Goal: Task Accomplishment & Management: Manage account settings

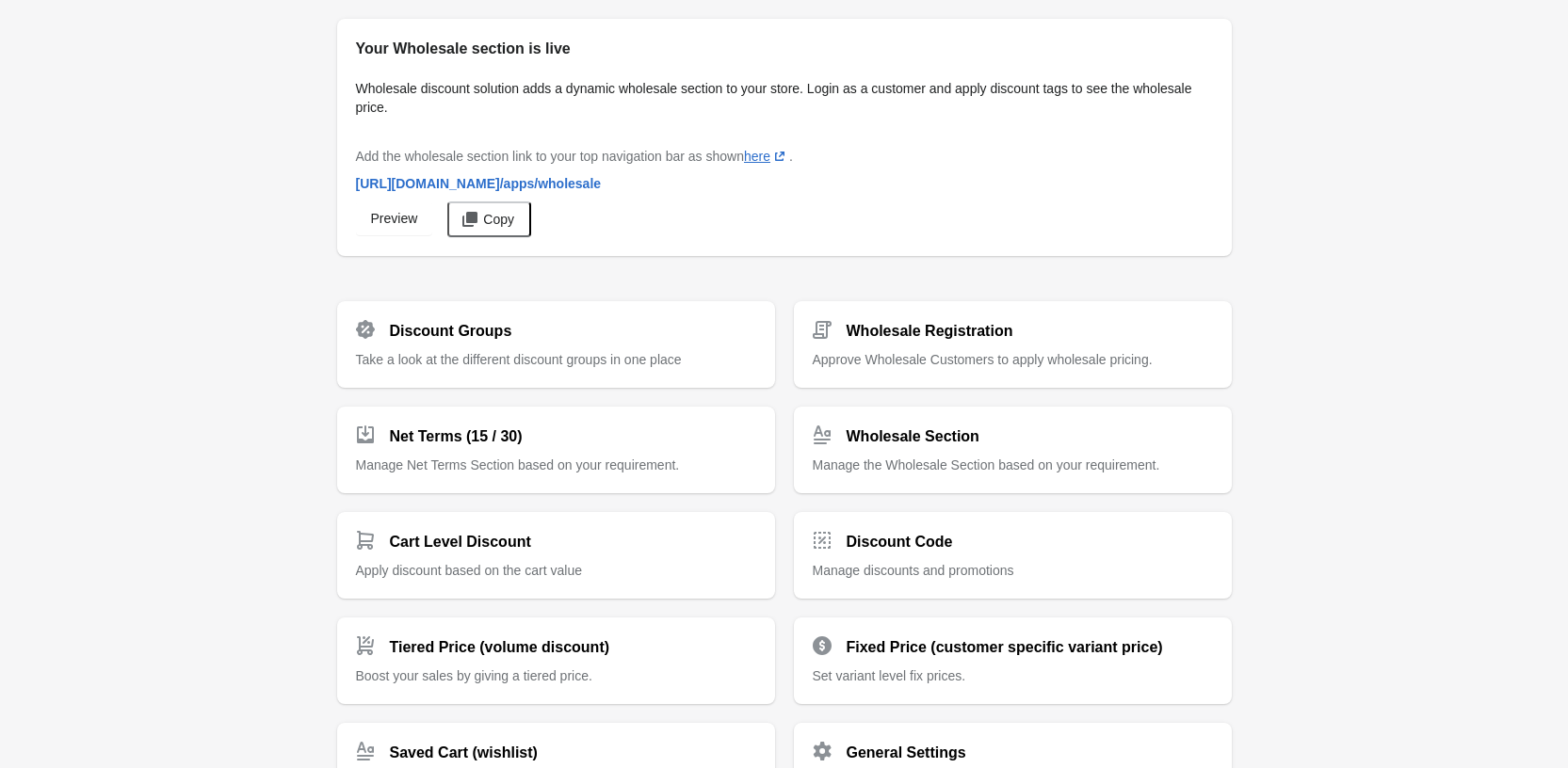
click at [579, 358] on span "Take a look at the different discount groups in one place" at bounding box center [519, 359] width 326 height 15
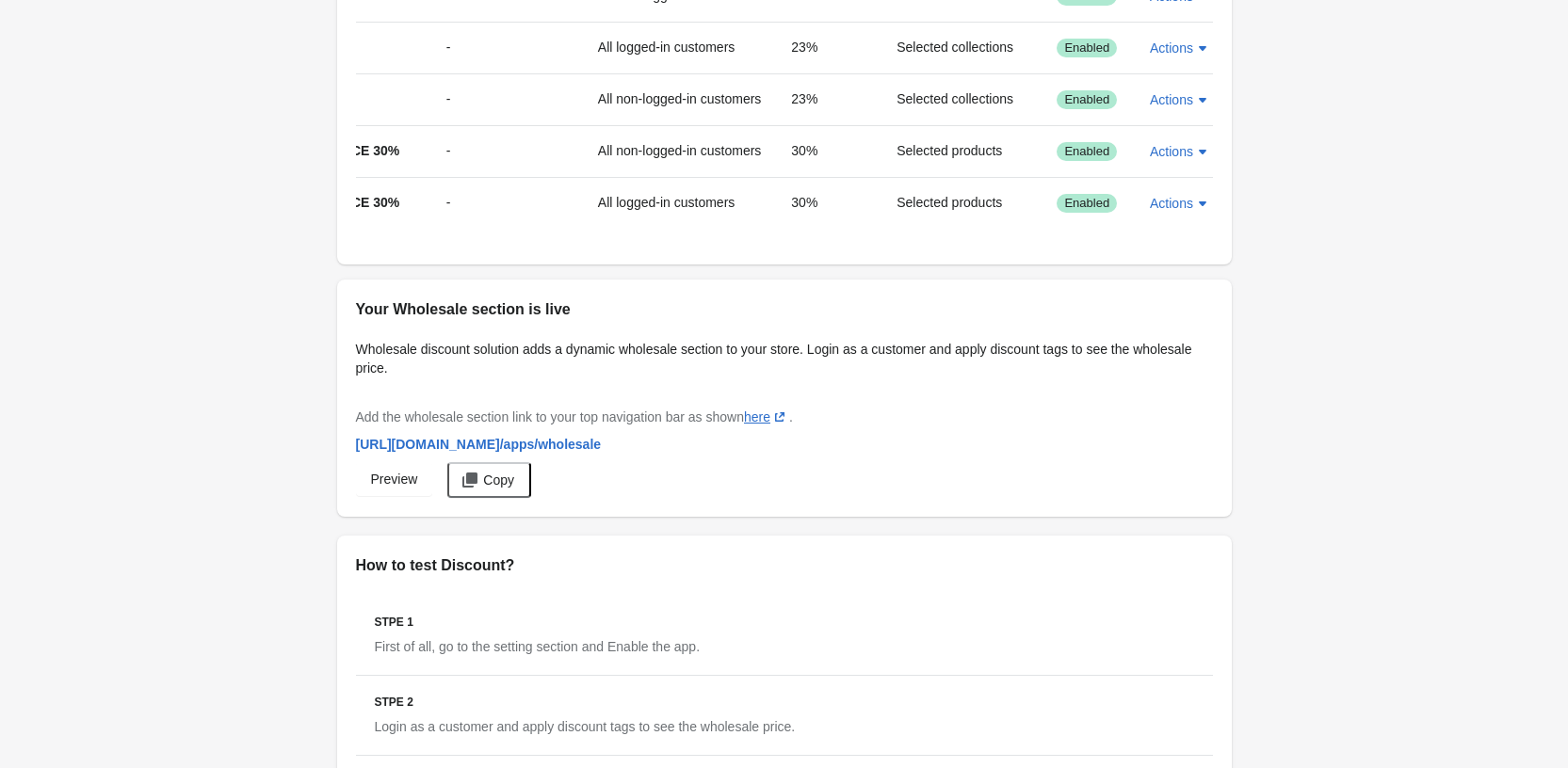
scroll to position [1849, 0]
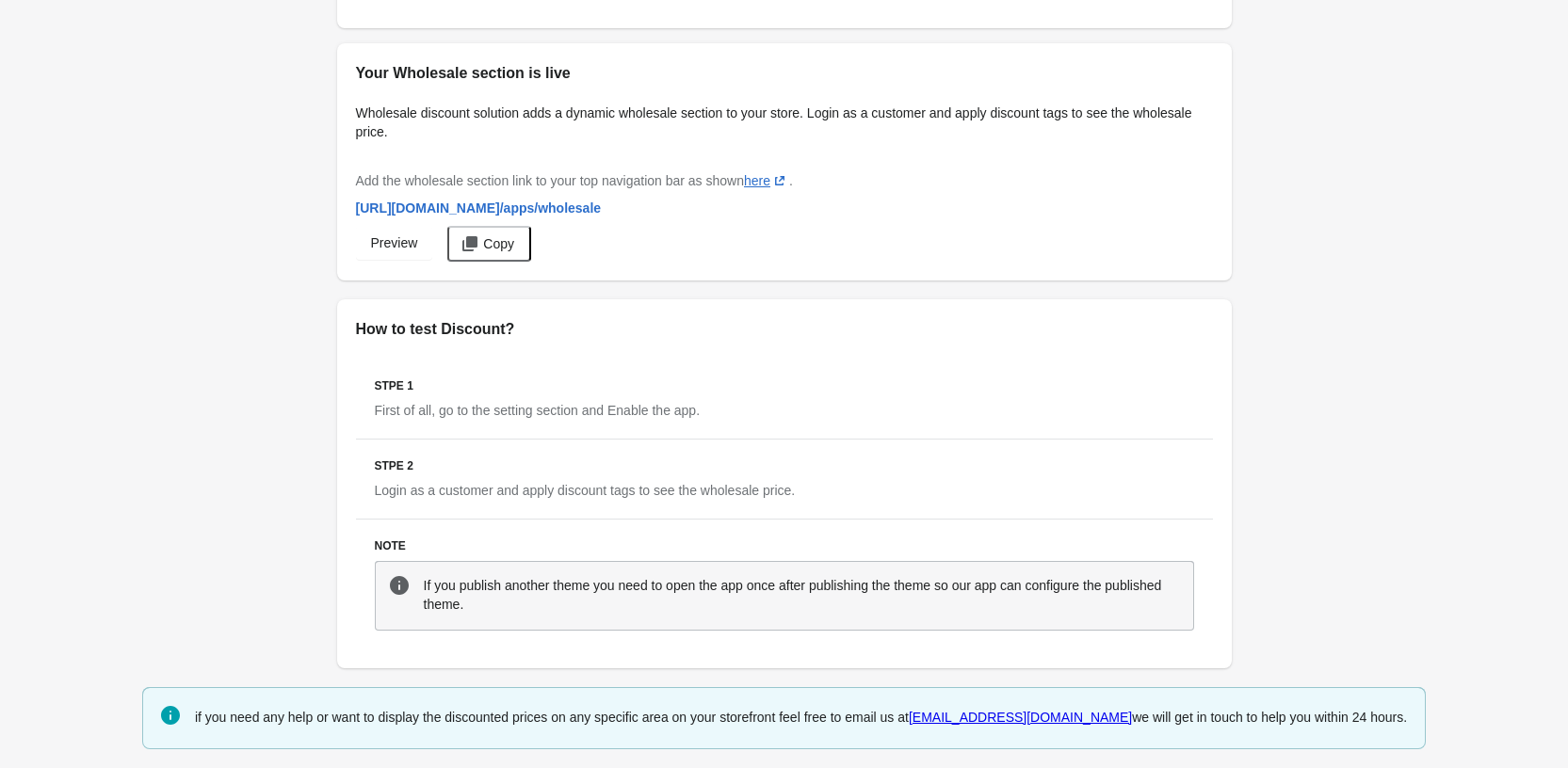
drag, startPoint x: 1435, startPoint y: 551, endPoint x: 1581, endPoint y: 544, distance: 146.2
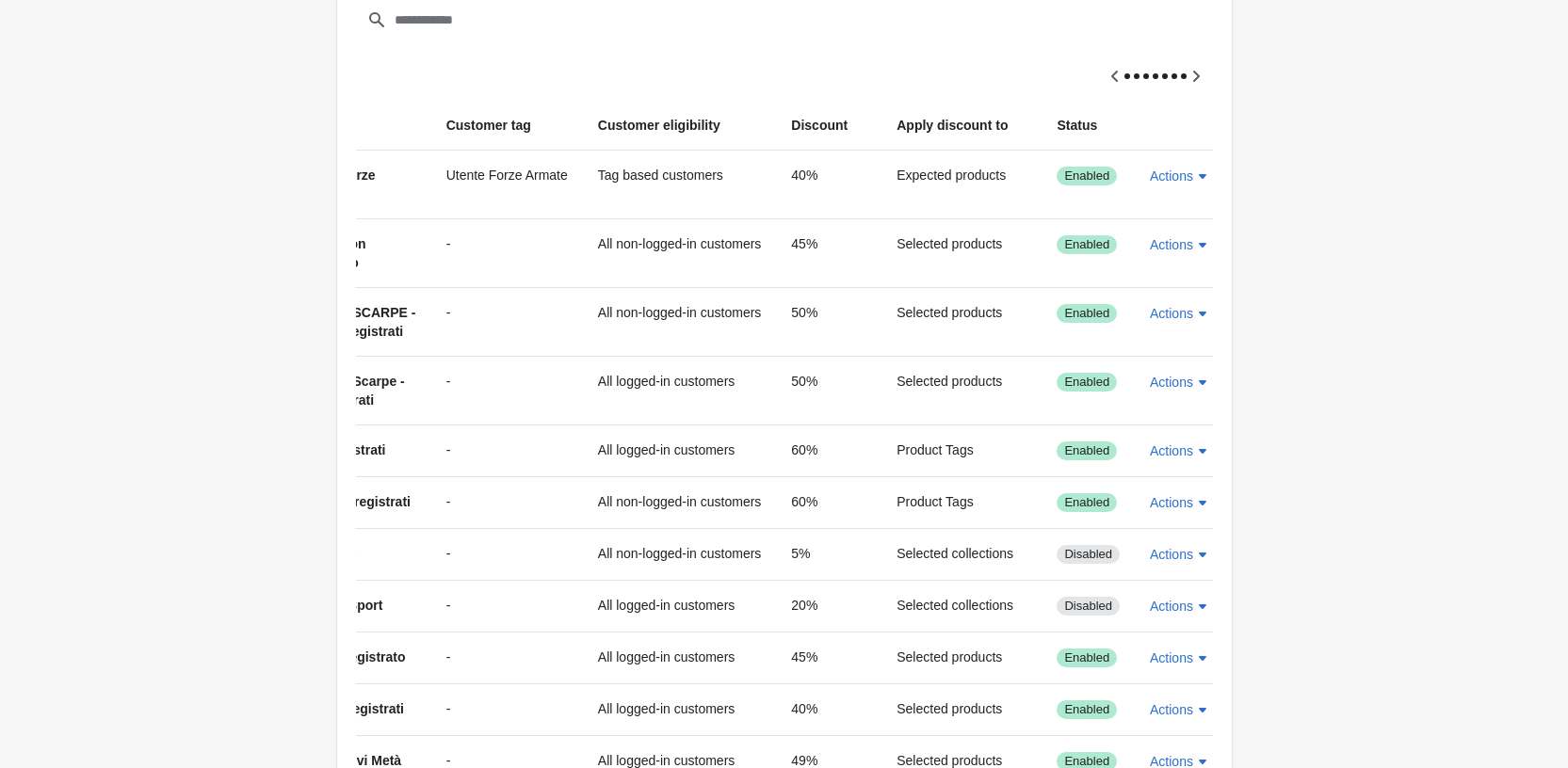
scroll to position [0, 0]
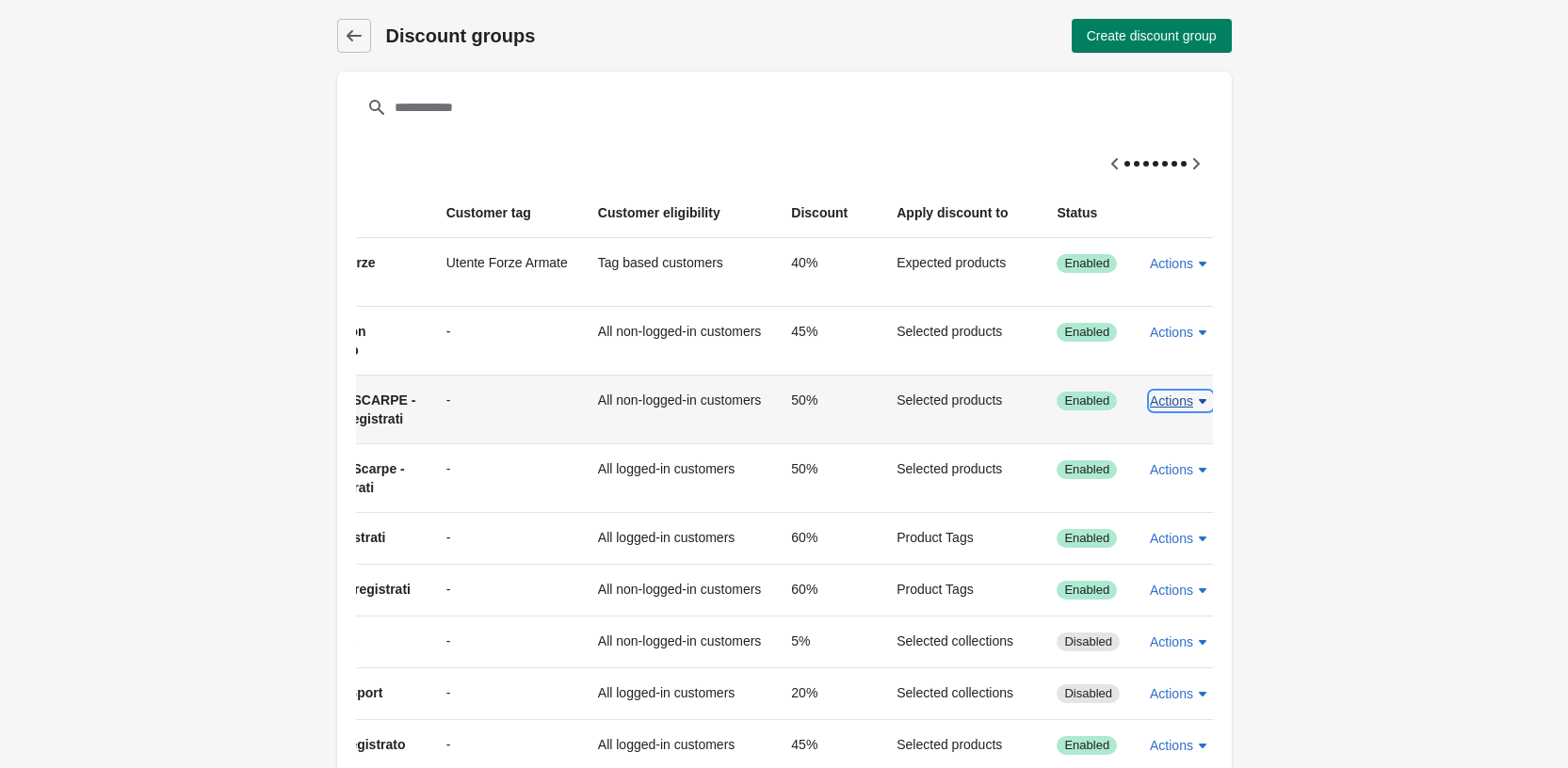
click at [1161, 402] on span "Actions" at bounding box center [1172, 401] width 43 height 15
click at [1180, 497] on span "Edit" at bounding box center [1168, 489] width 44 height 19
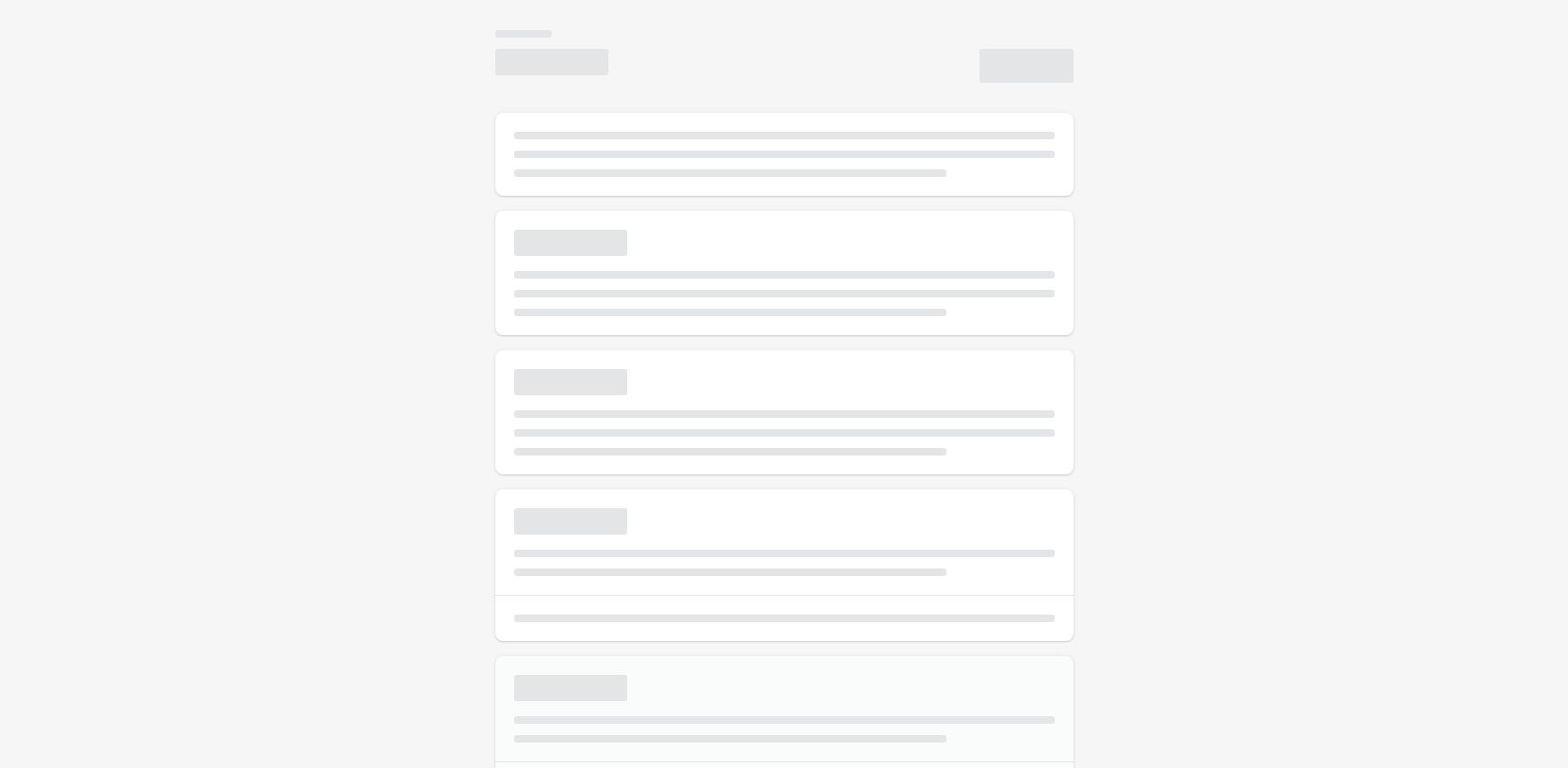
select select "*"
type input "**********"
type input "**"
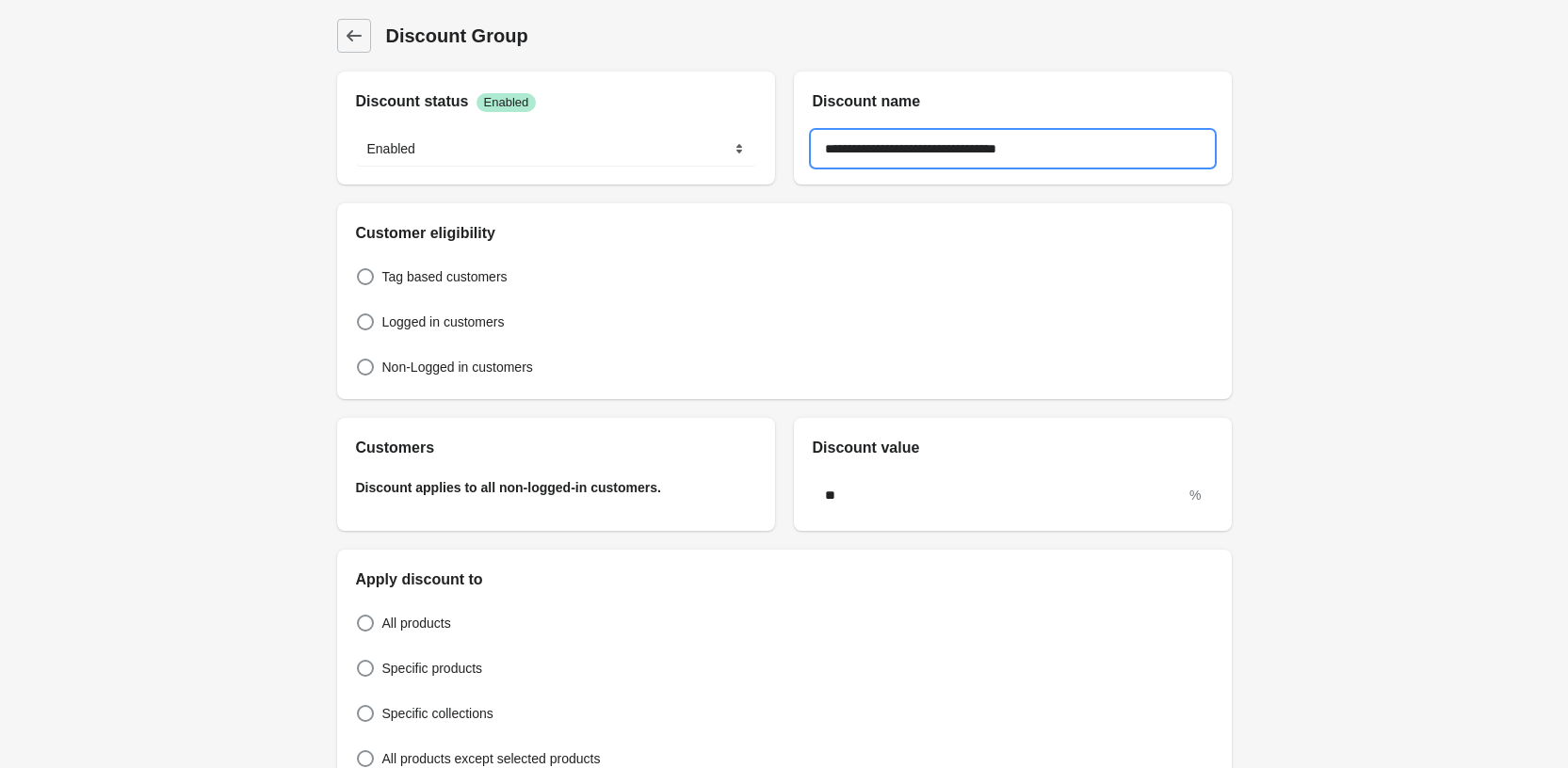
drag, startPoint x: 869, startPoint y: 148, endPoint x: 859, endPoint y: 141, distance: 12.2
click at [859, 141] on input "**********" at bounding box center [1012, 149] width 400 height 34
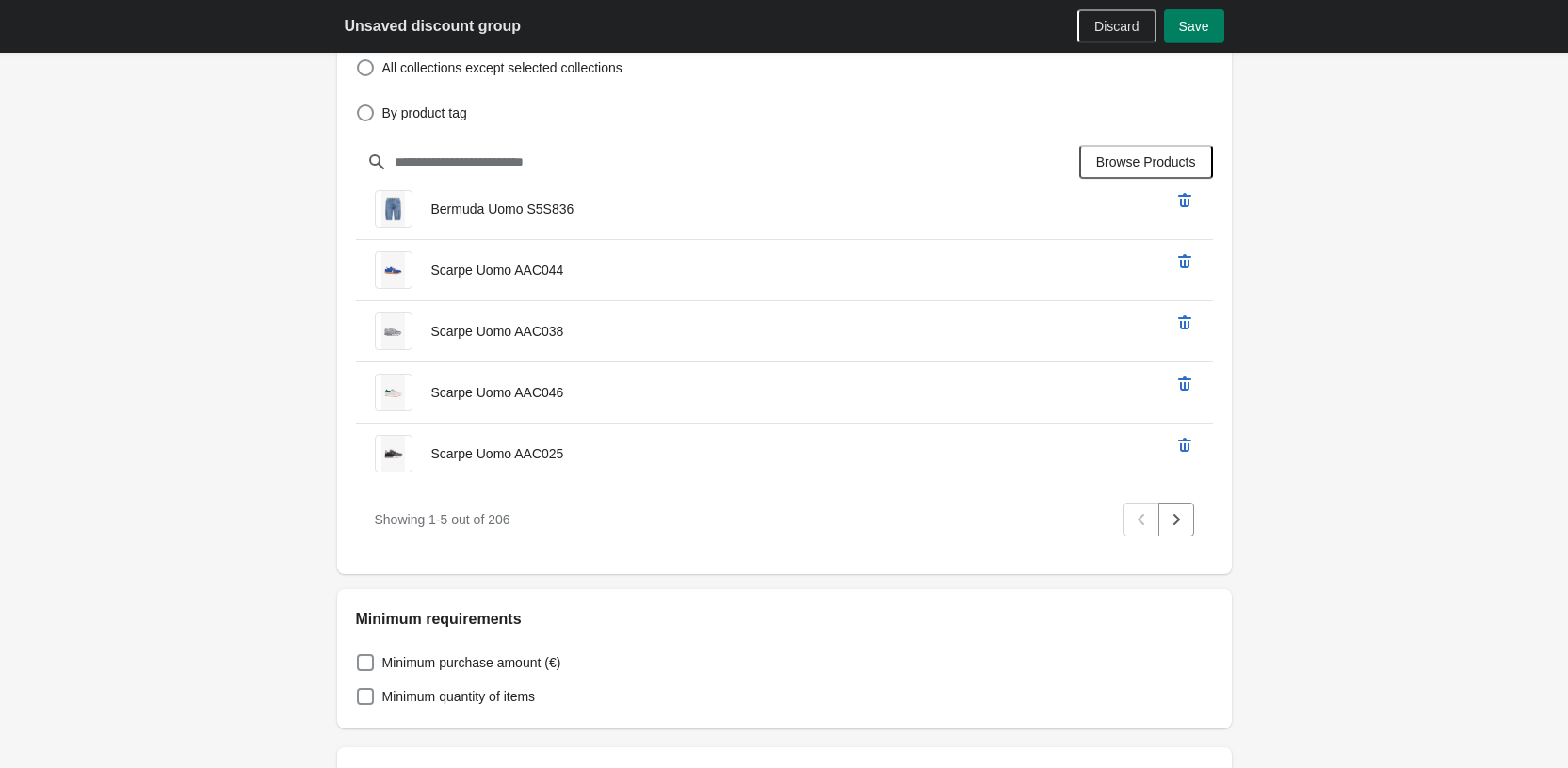
scroll to position [565, 0]
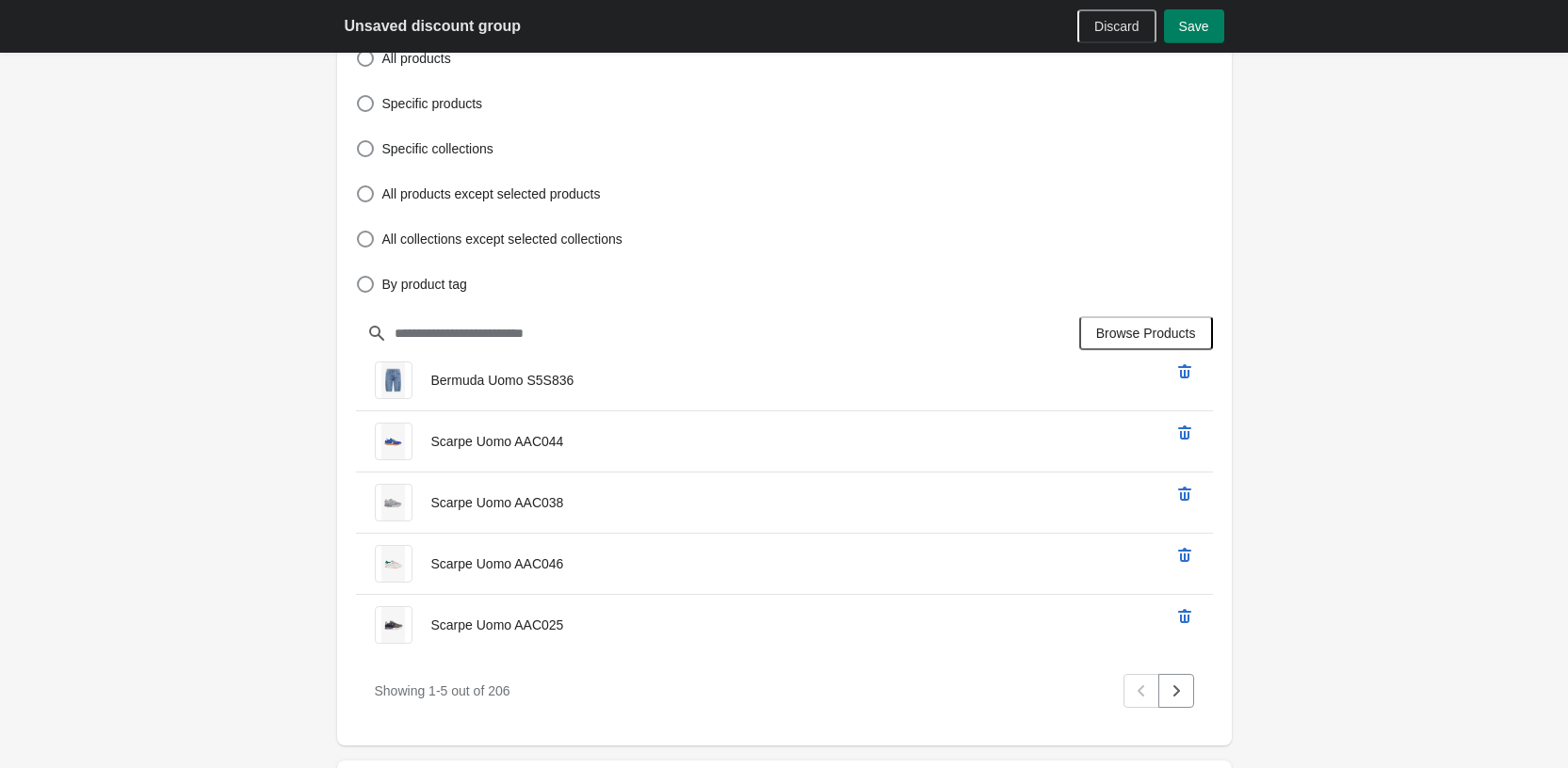
type input "**********"
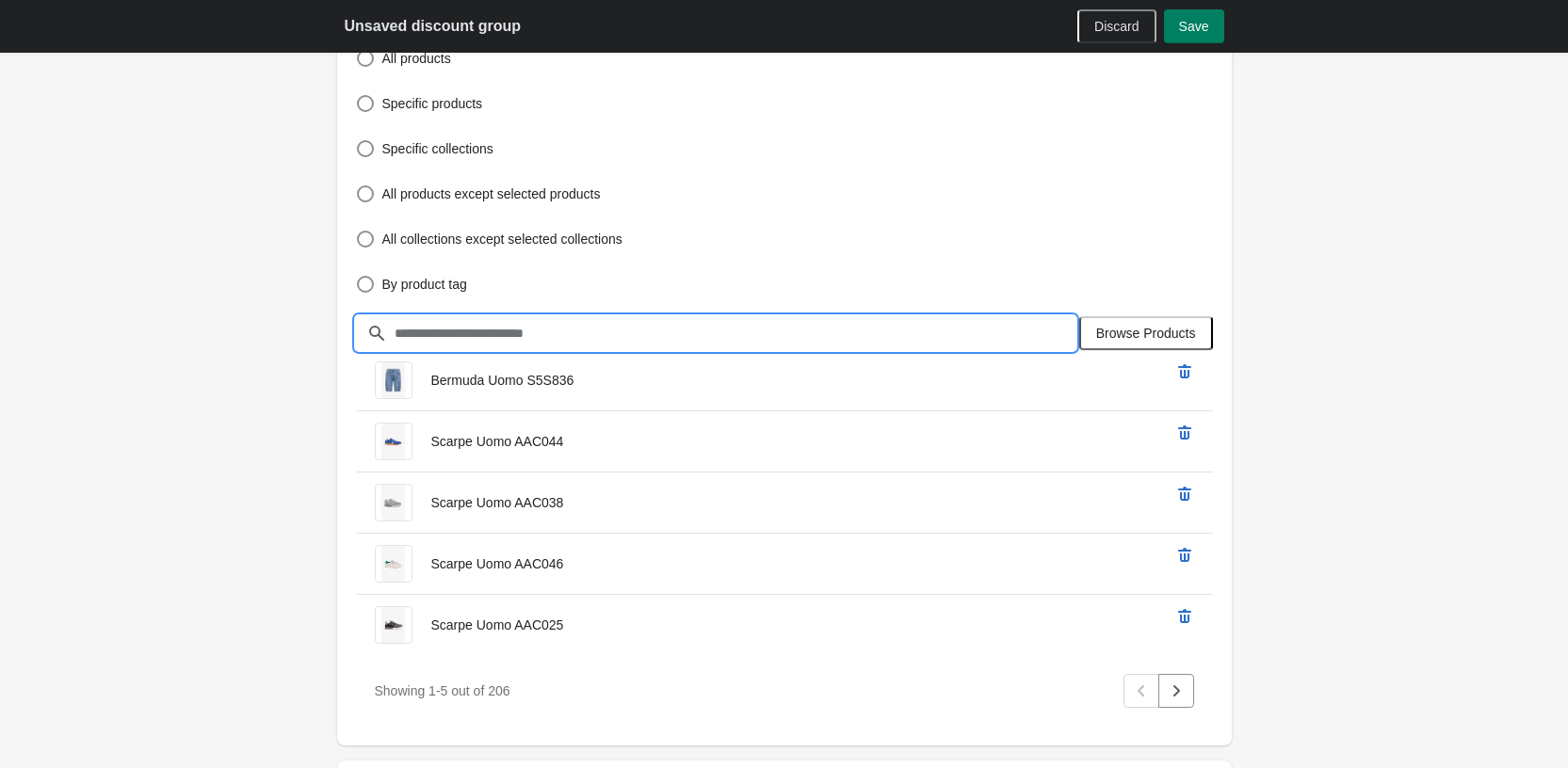
click at [650, 327] on input "text" at bounding box center [735, 333] width 682 height 34
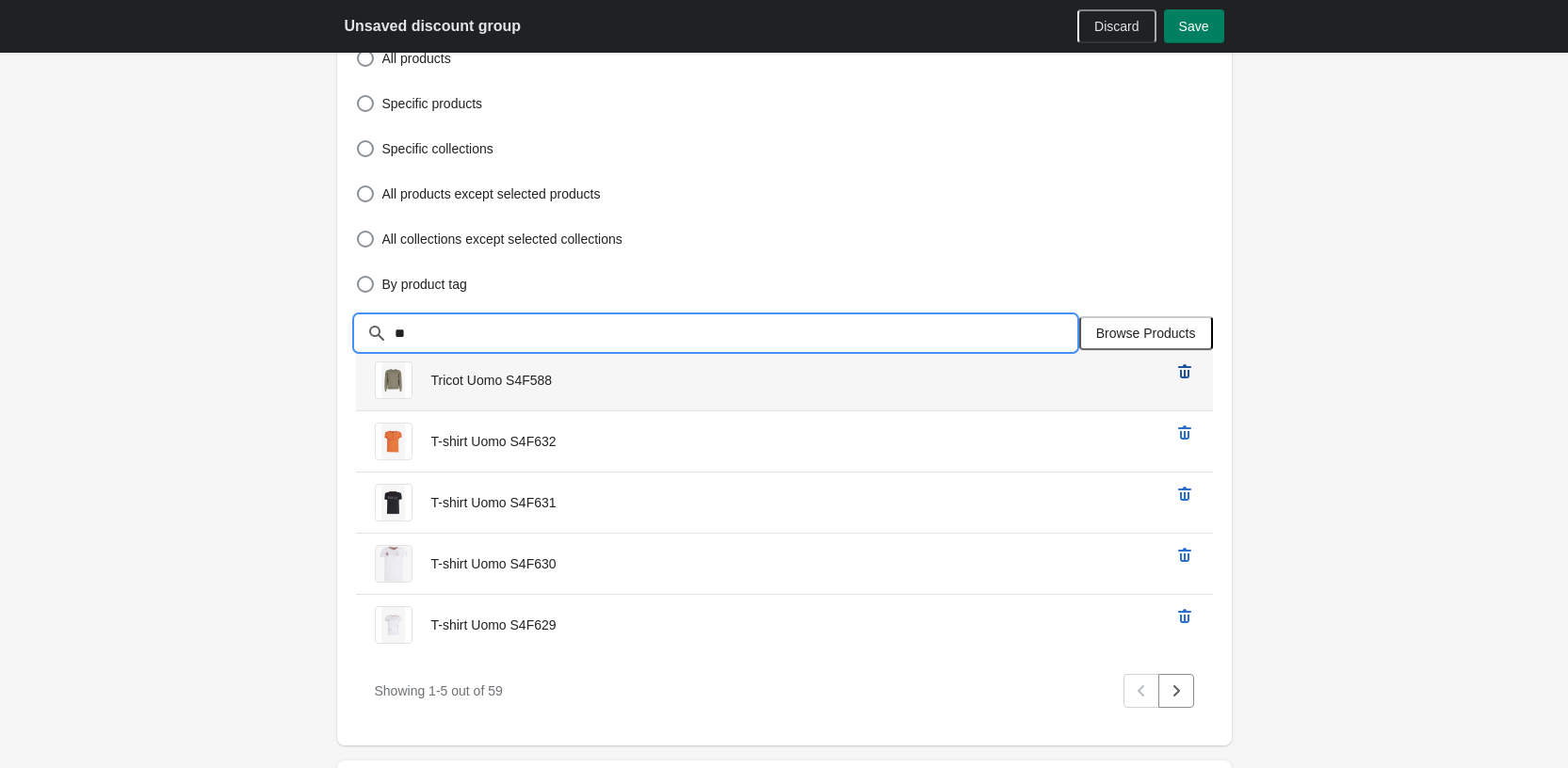
type input "**"
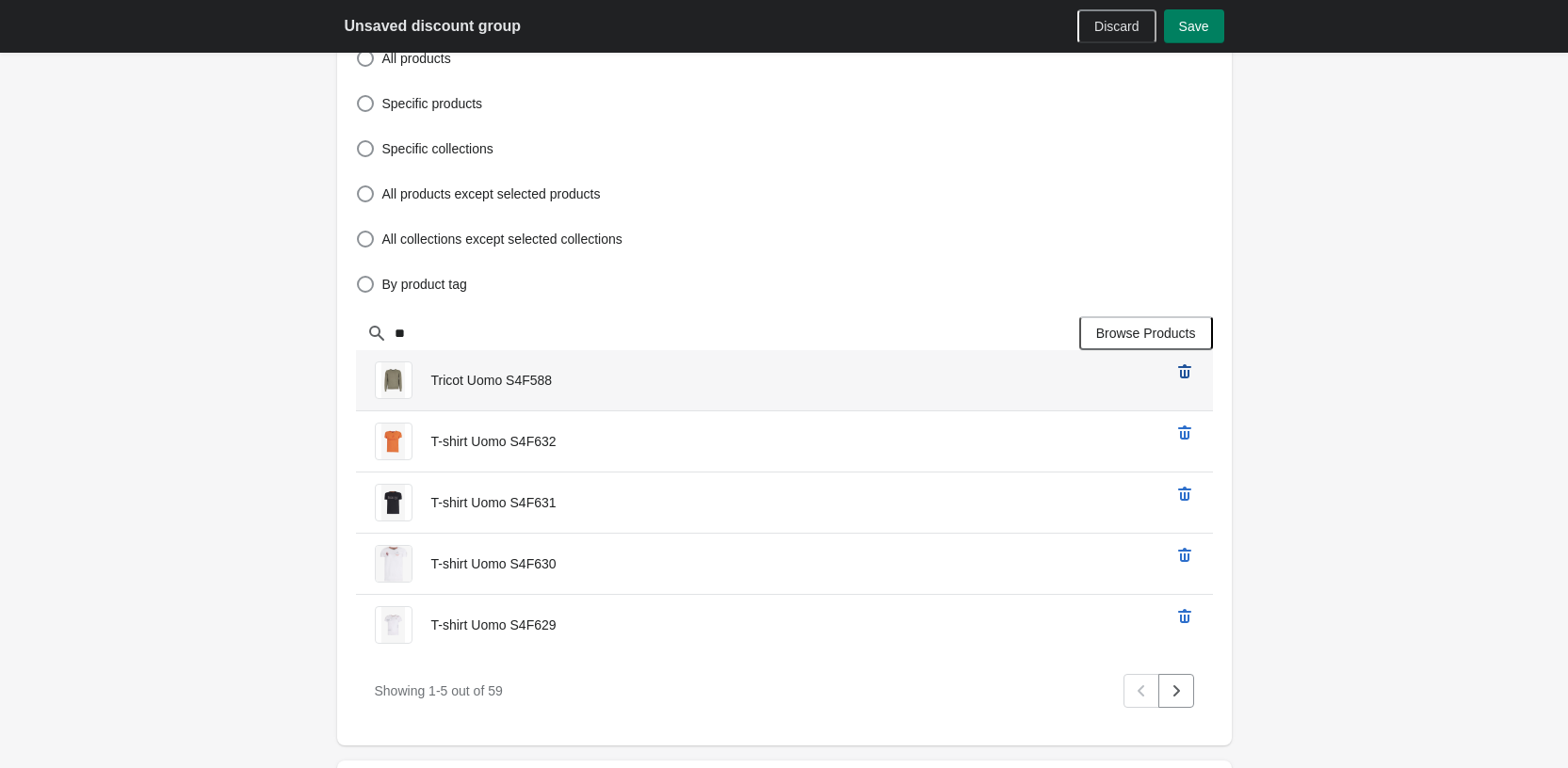
click at [1193, 372] on icon "remove Tricot Uomo S4F588’s product" at bounding box center [1184, 371] width 19 height 19
click at [1193, 372] on icon "remove T-shirt Uomo S4F632’s product" at bounding box center [1184, 371] width 19 height 19
click at [1193, 372] on icon "remove T-shirt Uomo S4F631’s product" at bounding box center [1184, 371] width 19 height 19
click at [1193, 372] on icon "remove T-shirt Uomo S4F630’s product" at bounding box center [1184, 371] width 19 height 19
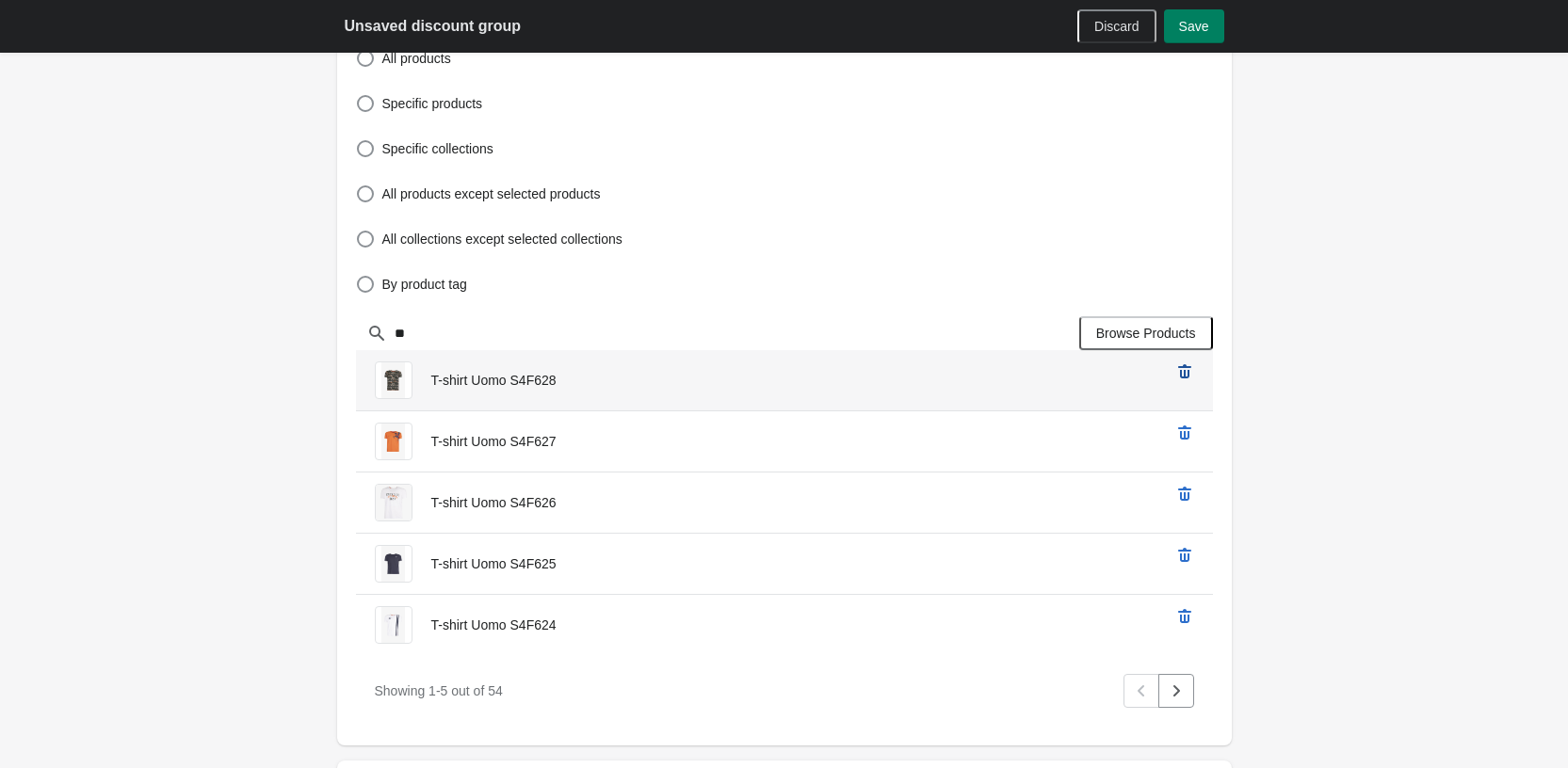
click at [1193, 372] on icon "remove T-shirt Uomo S4F628’s product" at bounding box center [1184, 371] width 19 height 19
click at [1193, 372] on icon "remove T-shirt Uomo S4F627’s product" at bounding box center [1184, 371] width 19 height 19
click at [1193, 372] on icon "remove T-shirt Uomo S4F626’s product" at bounding box center [1184, 371] width 19 height 19
click at [1193, 372] on icon "remove T-shirt Uomo S4F624’s product" at bounding box center [1184, 371] width 19 height 19
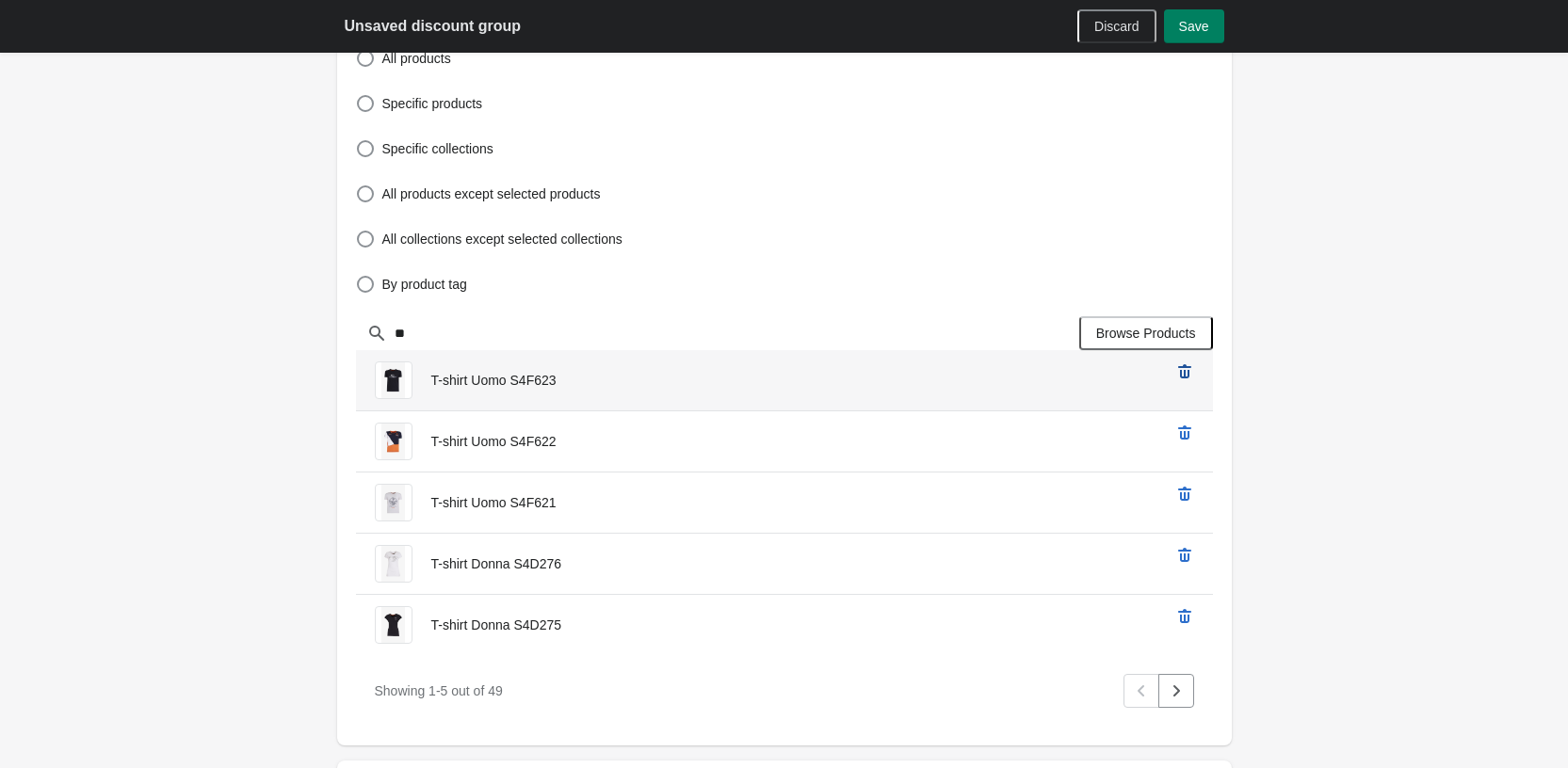
click at [1193, 372] on icon "remove T-shirt Uomo S4F623’s product" at bounding box center [1184, 371] width 19 height 19
click at [1193, 372] on icon "remove T-shirt Uomo S4F622’s product" at bounding box center [1184, 371] width 19 height 19
click at [1193, 372] on icon "remove T-shirt Uomo S4F621’s product" at bounding box center [1184, 371] width 19 height 19
click at [1193, 372] on icon "remove T-shirt Donna S4D275’s product" at bounding box center [1184, 371] width 19 height 19
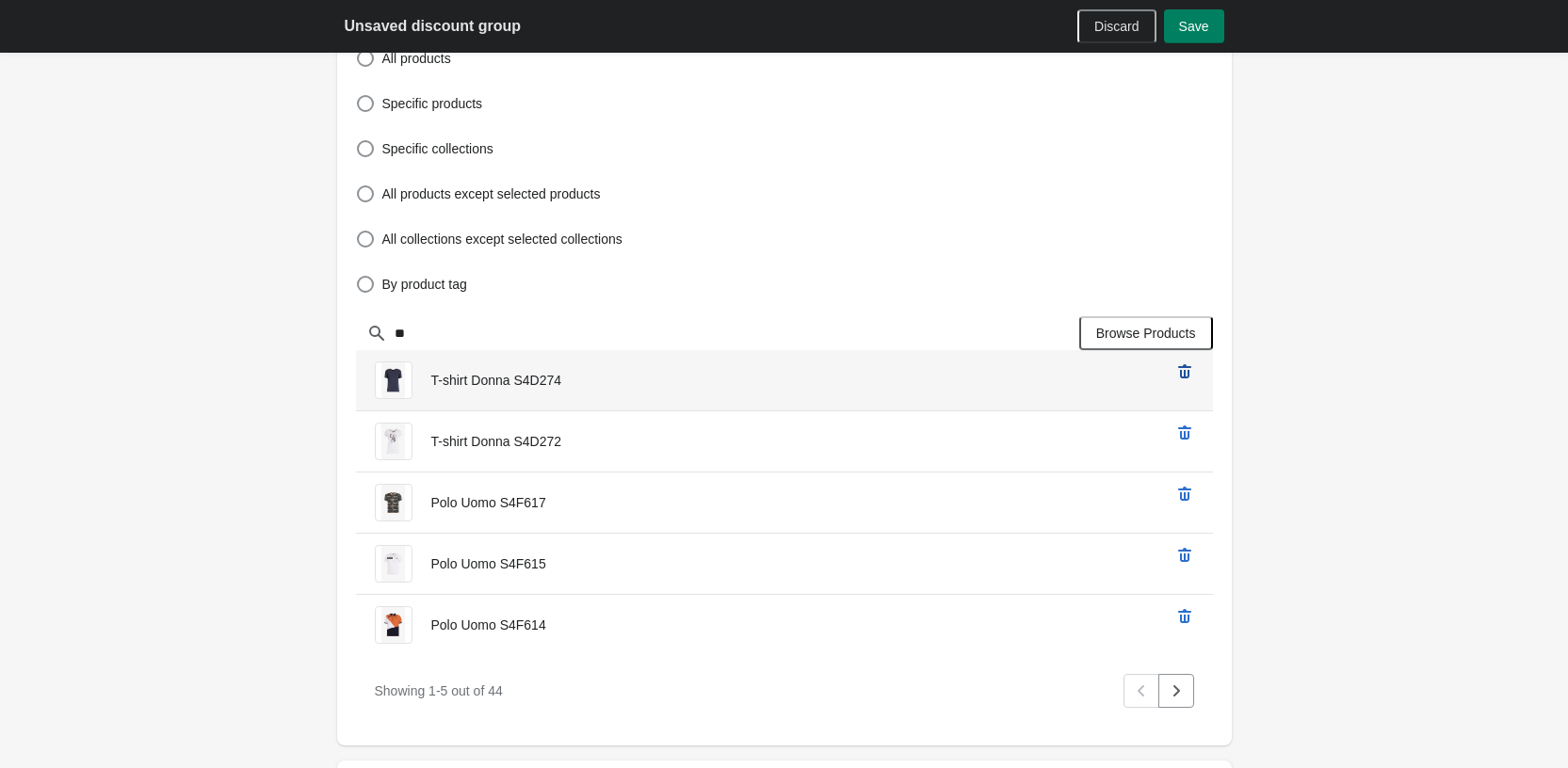
click at [1193, 372] on icon "remove T-shirt Donna S4D274’s product" at bounding box center [1184, 371] width 19 height 19
click at [1193, 372] on icon "remove T-shirt Donna S4D272’s product" at bounding box center [1184, 371] width 19 height 19
click at [1193, 372] on icon "remove Polo Uomo S4F617’s product" at bounding box center [1184, 371] width 19 height 19
click at [1193, 372] on icon "remove Polo Uomo S4F615’s product" at bounding box center [1184, 371] width 19 height 19
click at [1193, 372] on icon "remove Polo Uomo S4F614’s product" at bounding box center [1184, 371] width 19 height 19
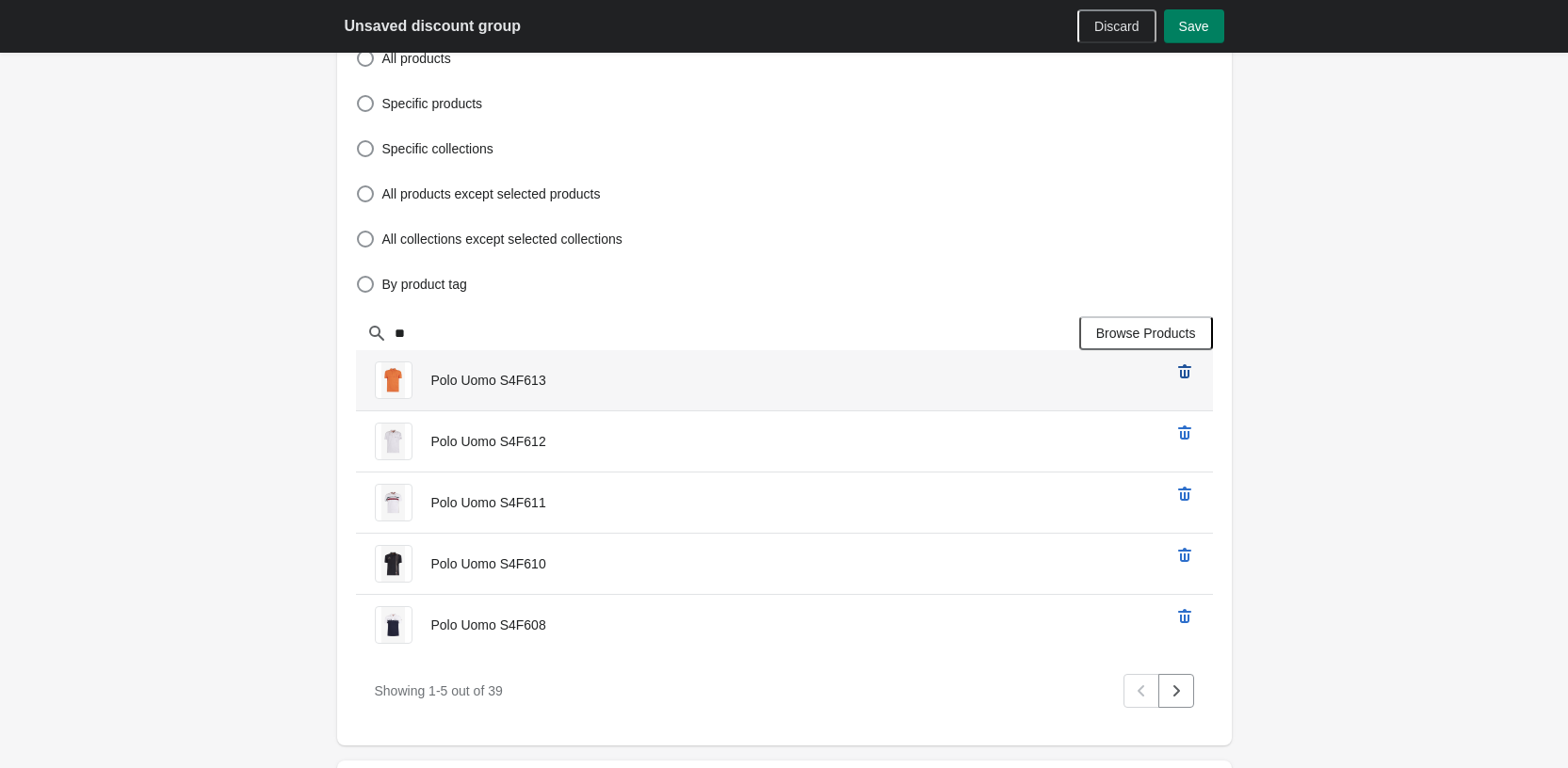
click at [1193, 372] on icon "remove Polo Uomo S4F613’s product" at bounding box center [1184, 371] width 19 height 19
click at [1193, 372] on icon "remove Polo Uomo S4F611’s product" at bounding box center [1184, 371] width 19 height 19
click at [1193, 372] on icon "remove Polo Uomo S4F610’s product" at bounding box center [1184, 371] width 19 height 19
click at [1193, 372] on icon "remove Polo Uomo S4F608’s product" at bounding box center [1184, 371] width 19 height 19
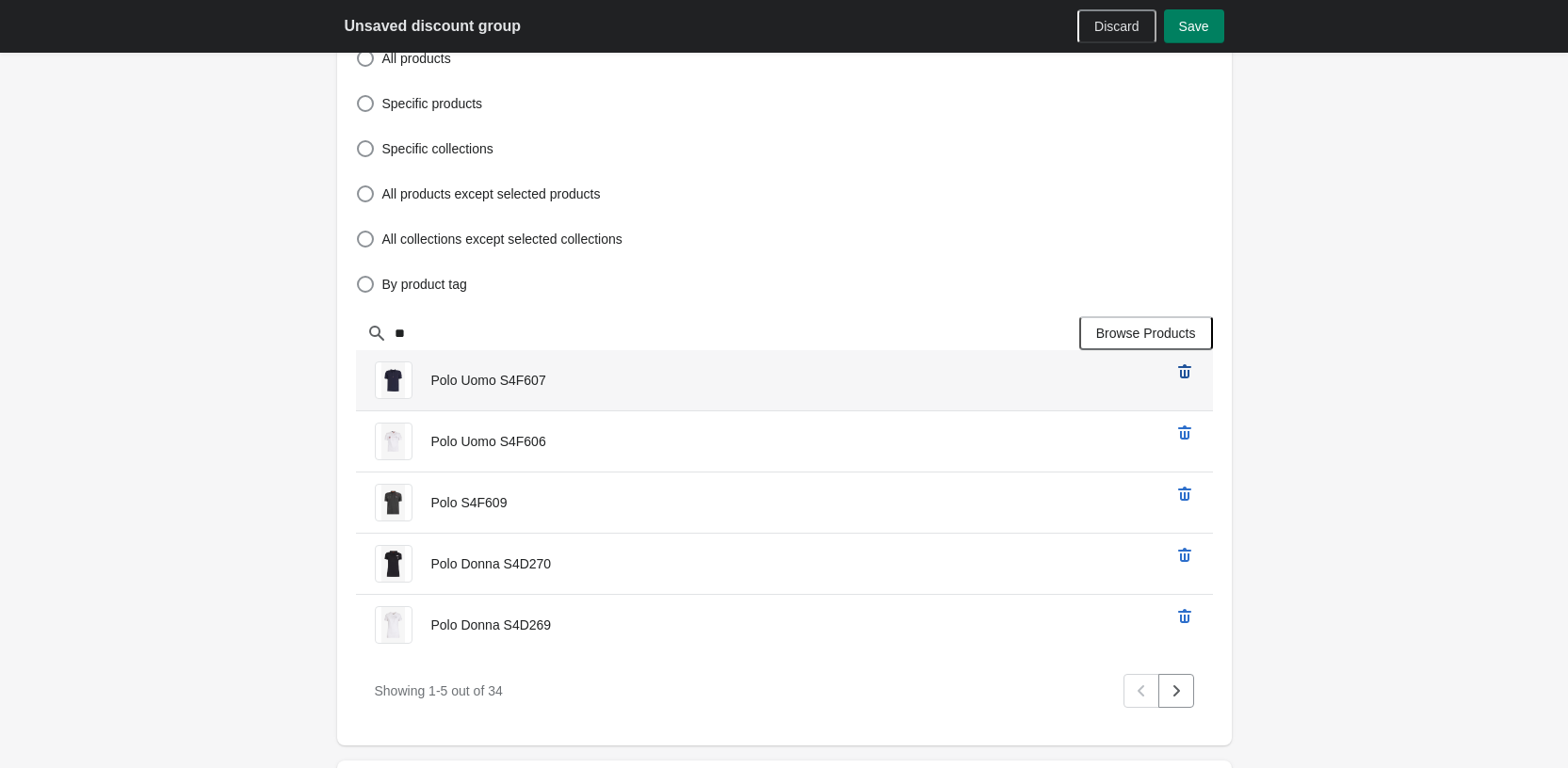
click at [1193, 372] on icon "remove Polo Uomo S4F607’s product" at bounding box center [1184, 371] width 19 height 19
click at [1193, 372] on icon "remove Polo S4F609’s product" at bounding box center [1184, 371] width 19 height 19
click at [1193, 372] on icon "remove Polo Donna S4D270’s product" at bounding box center [1184, 371] width 19 height 19
click at [1193, 372] on icon "remove Polo Donna S4D269’s product" at bounding box center [1184, 371] width 19 height 19
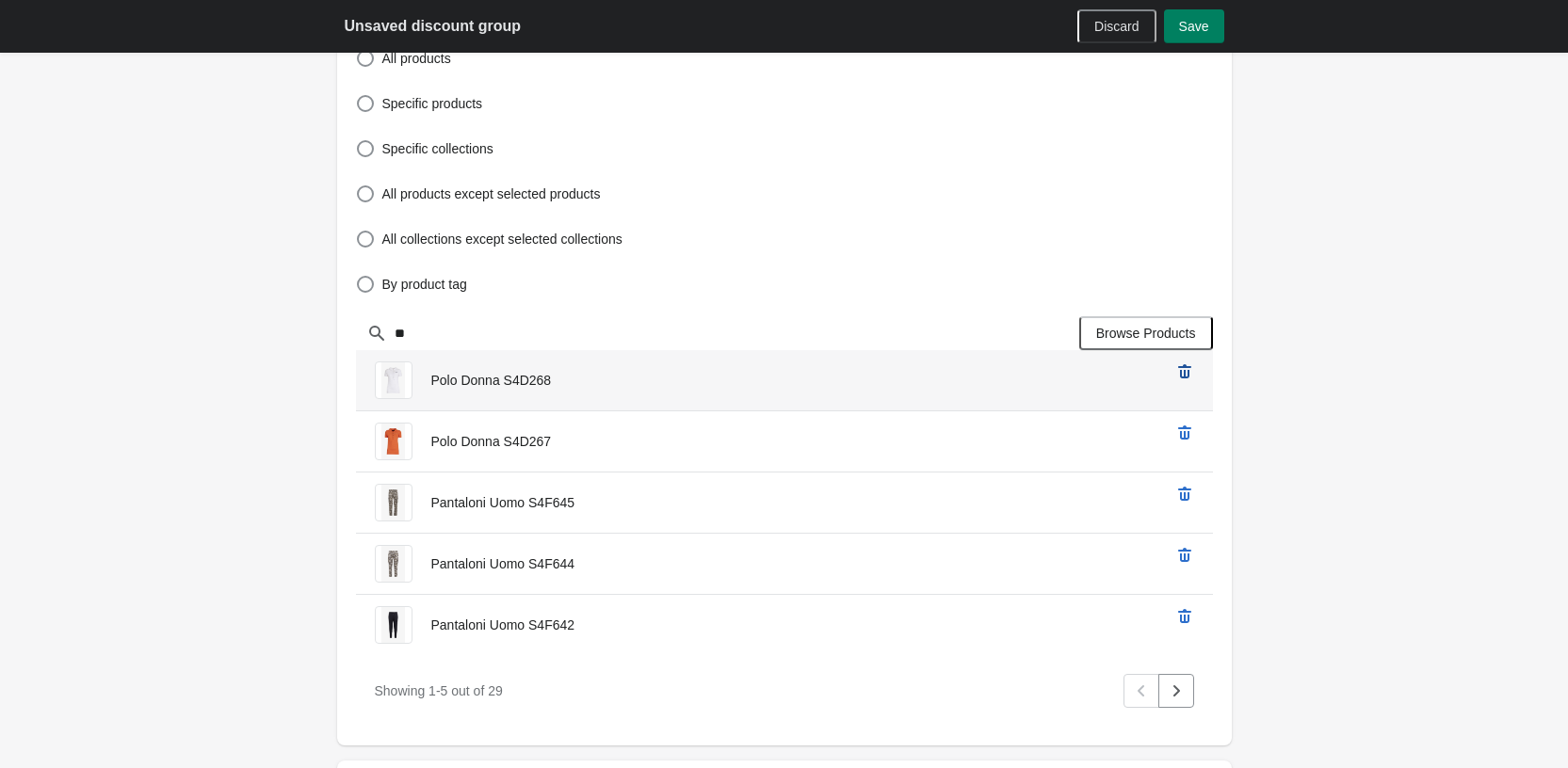
click at [1193, 372] on icon "remove Polo Donna S4D268’s product" at bounding box center [1184, 371] width 19 height 19
click at [1193, 372] on icon "remove Polo Donna S4D267’s product" at bounding box center [1184, 371] width 19 height 19
click at [1193, 372] on icon "remove Pantaloni Uomo S4F644’s product" at bounding box center [1184, 371] width 19 height 19
click at [1193, 372] on icon "remove Pantaloni Uomo S4F642’s product" at bounding box center [1184, 371] width 19 height 19
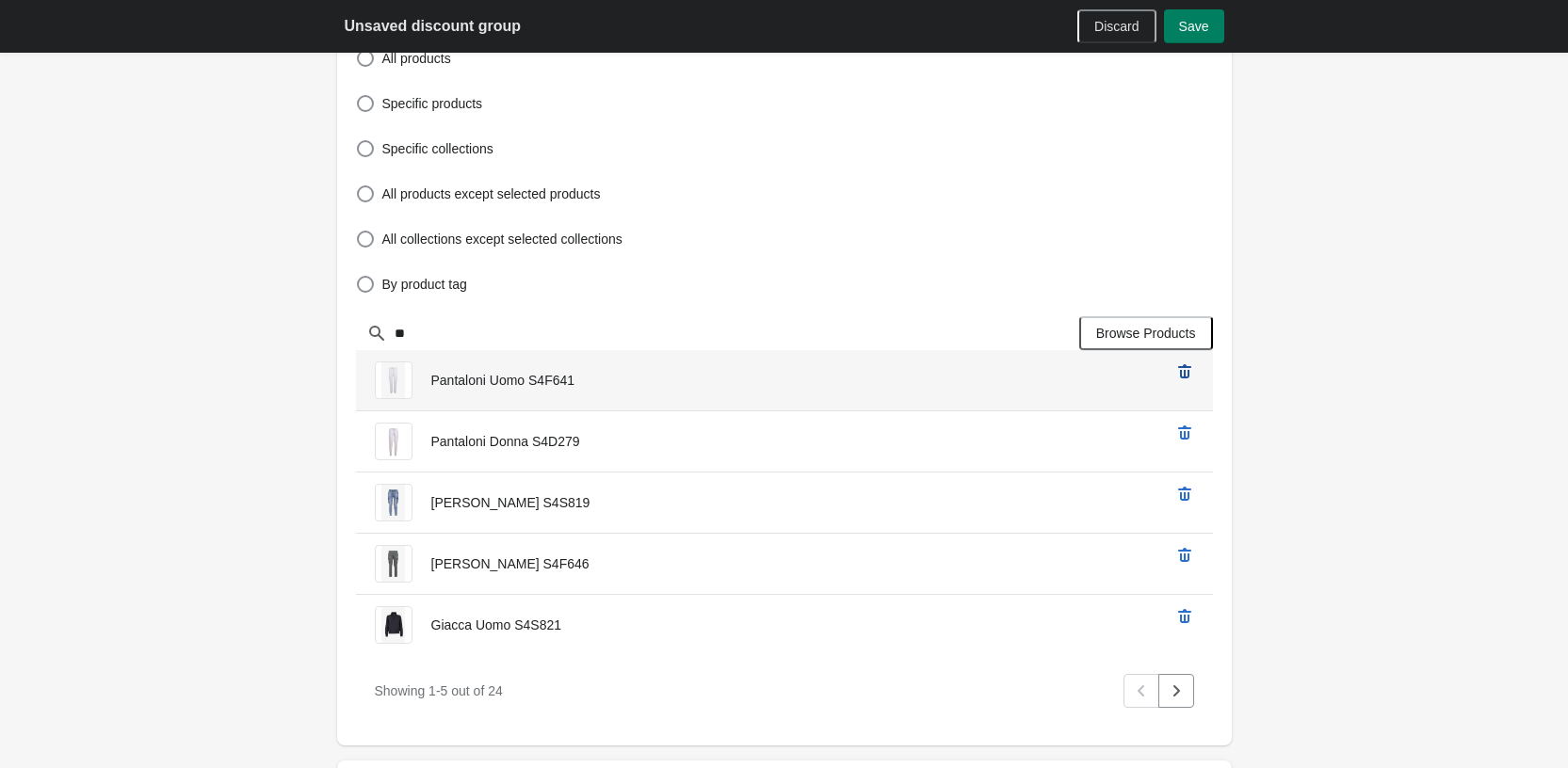
click at [1193, 372] on icon "remove Pantaloni Uomo S4F641’s product" at bounding box center [1184, 371] width 19 height 19
click at [1193, 372] on icon "remove Pantaloni Donna S4D279’s product" at bounding box center [1184, 371] width 19 height 19
click at [1193, 372] on icon "remove Jeans Uomo S4S819’s product" at bounding box center [1184, 371] width 19 height 19
click at [1193, 372] on icon "remove Jeans Uomo S4F646’s product" at bounding box center [1184, 371] width 19 height 19
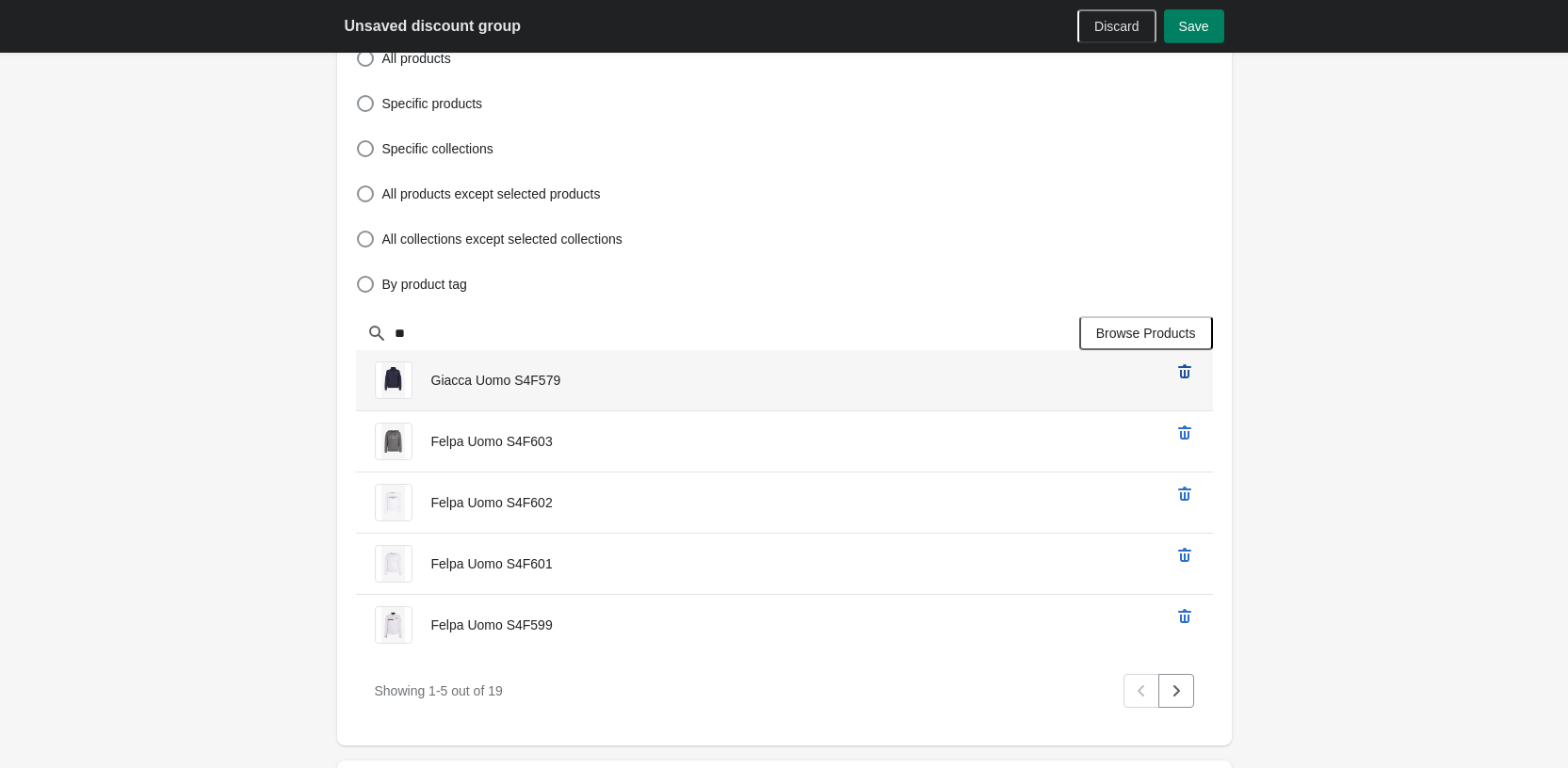
click at [1193, 372] on icon "remove Giacca Uomo S4F579’s product" at bounding box center [1184, 371] width 19 height 19
click at [1193, 372] on icon "remove Felpa Uomo S4F603’s product" at bounding box center [1184, 371] width 19 height 19
click at [1193, 372] on icon "remove Felpa Uomo S4F602’s product" at bounding box center [1184, 371] width 19 height 19
click at [1193, 372] on icon "remove Felpa Uomo S4F601’s product" at bounding box center [1184, 371] width 19 height 19
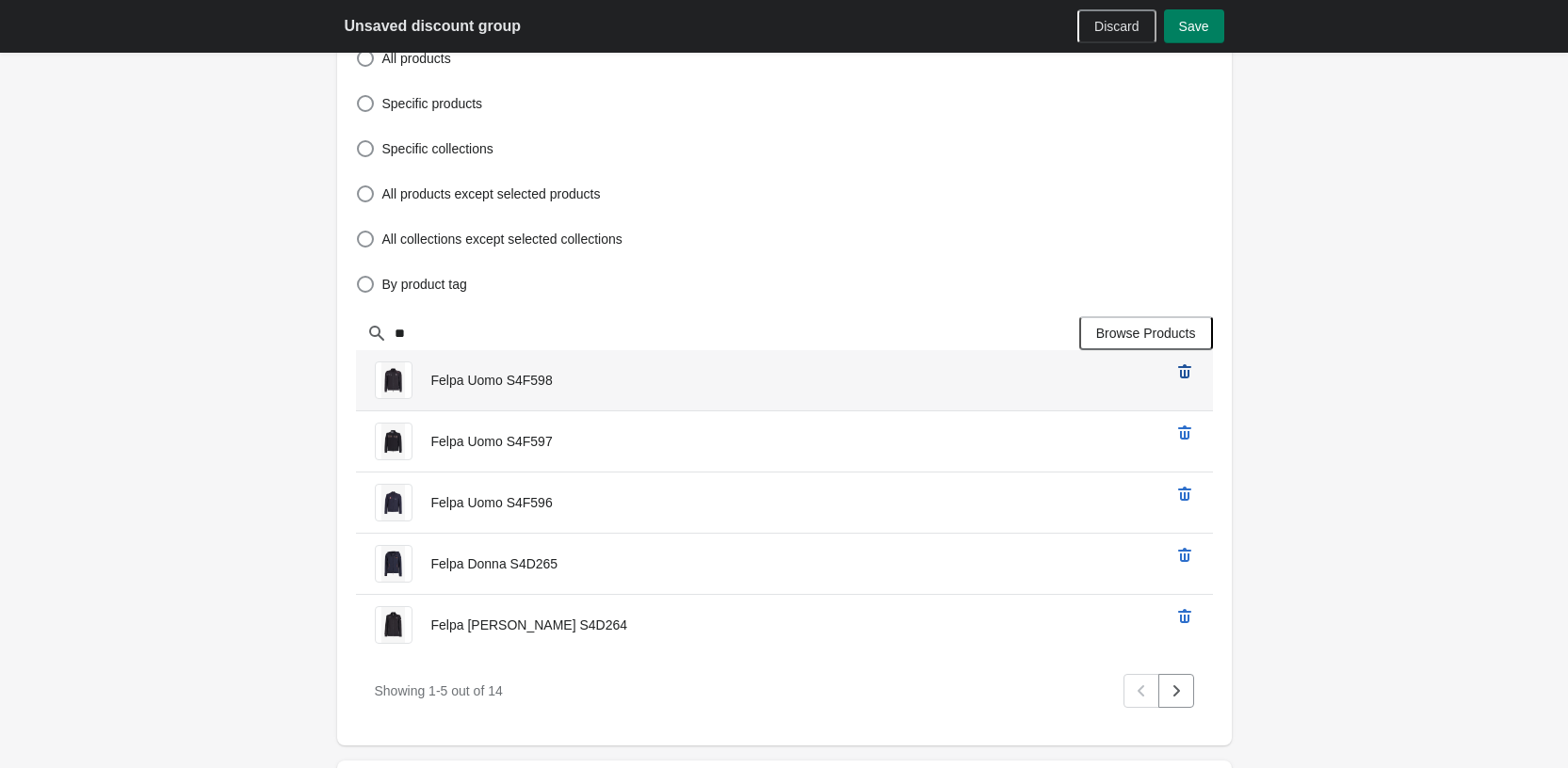
click at [1193, 372] on icon "remove Felpa Uomo S4F598’s product" at bounding box center [1184, 371] width 19 height 19
click at [1193, 372] on icon "remove Felpa Uomo S4F597’s product" at bounding box center [1184, 371] width 19 height 19
click at [1193, 372] on icon "remove Felpa Uomo S4F596’s product" at bounding box center [1184, 371] width 19 height 19
click at [1193, 372] on icon "remove Felpa Donna S4D264’s product" at bounding box center [1184, 371] width 19 height 19
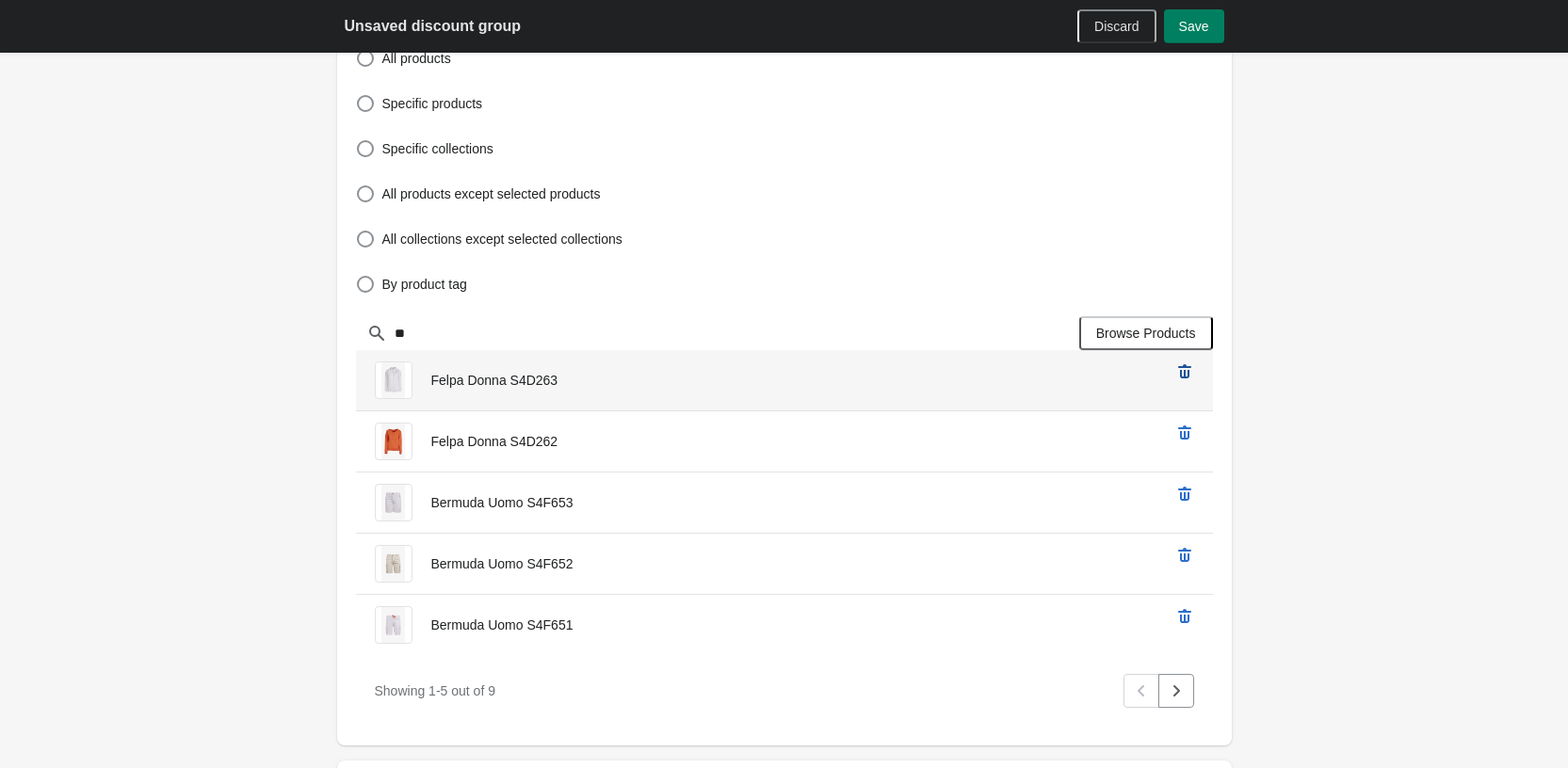
click at [1193, 372] on icon "remove Felpa Donna S4D263’s product" at bounding box center [1184, 371] width 19 height 19
click at [1193, 372] on icon "remove Felpa Donna S4D262’s product" at bounding box center [1184, 371] width 19 height 19
click at [1193, 372] on icon "remove Bermuda Uomo S4F653’s product" at bounding box center [1184, 371] width 19 height 19
click at [1193, 372] on icon "remove Bermuda Uomo S4F652’s product" at bounding box center [1184, 371] width 19 height 19
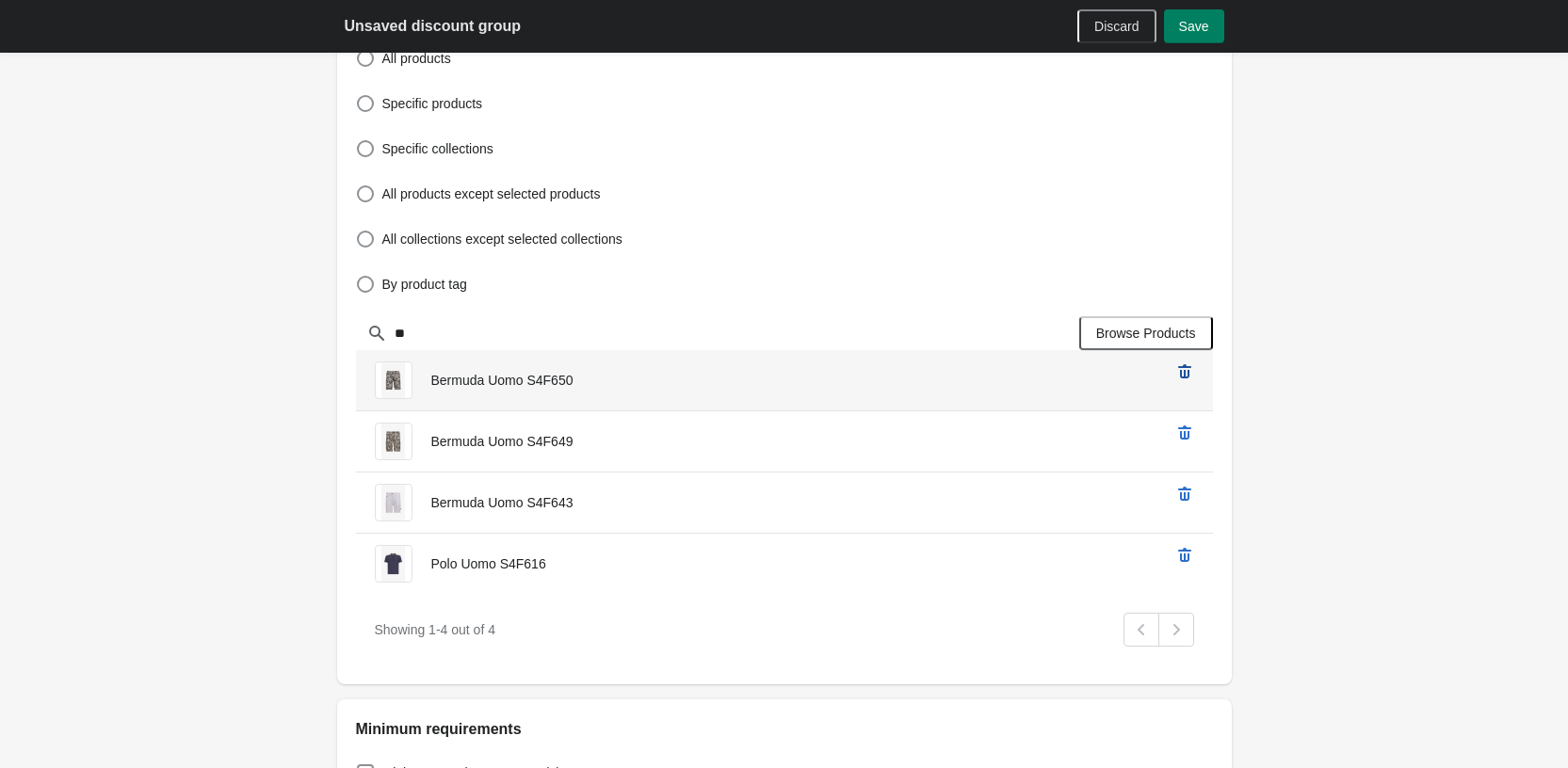
click at [1193, 372] on icon "remove Bermuda Uomo S4F650’s product" at bounding box center [1184, 371] width 19 height 19
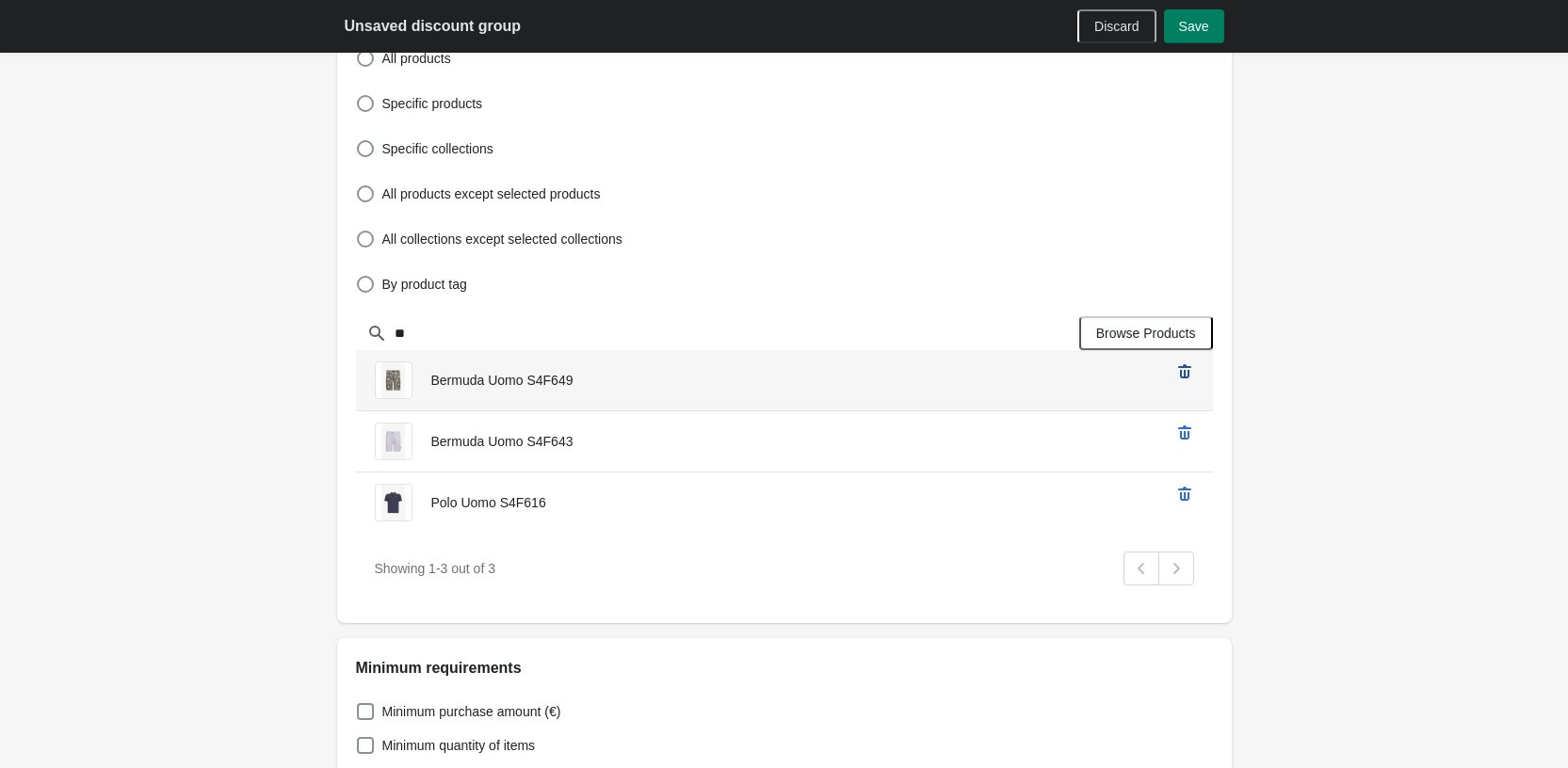
click at [1193, 372] on icon "remove Bermuda Uomo S4F649’s product" at bounding box center [1184, 371] width 19 height 19
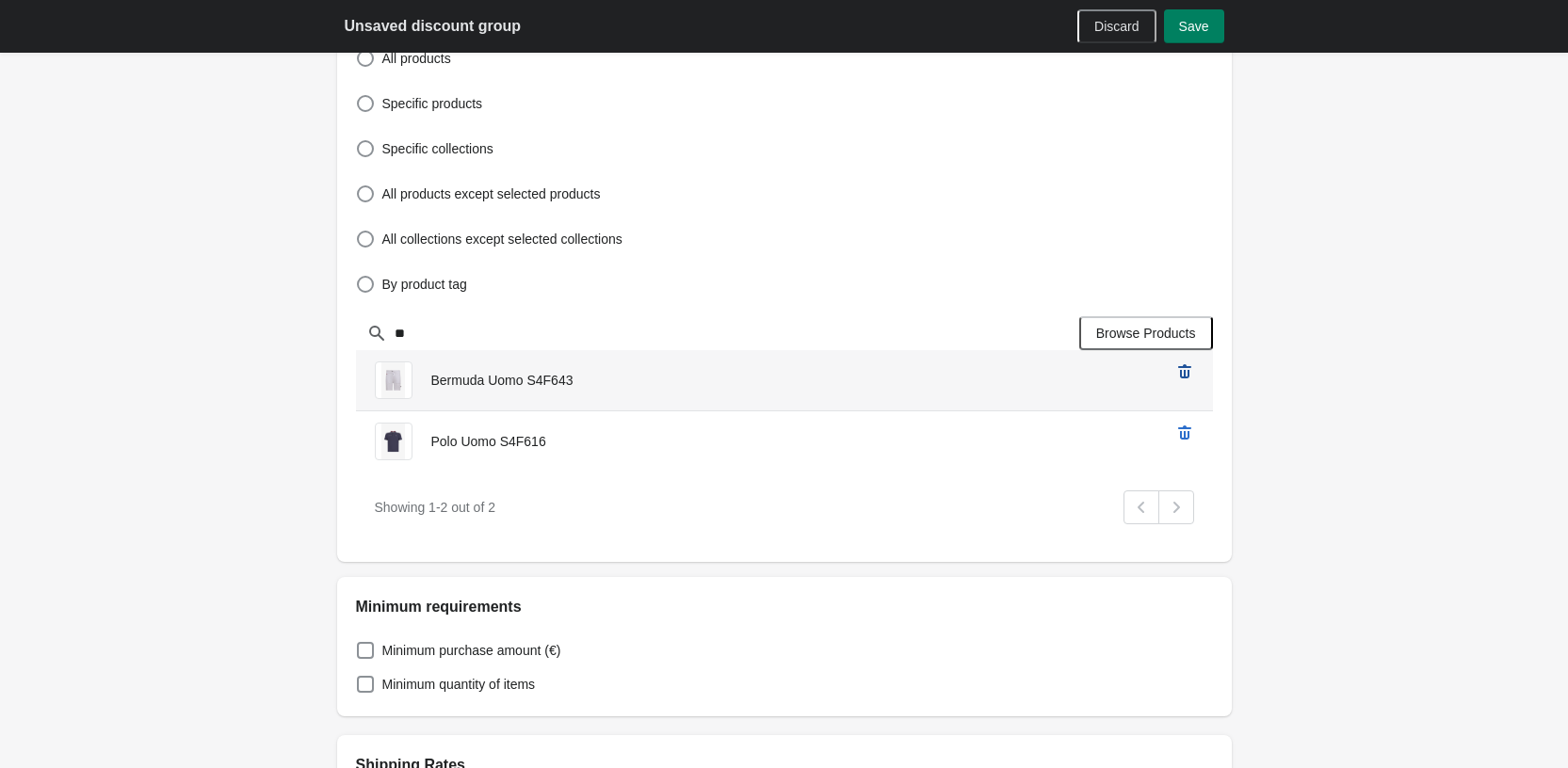
click at [1193, 372] on icon "remove Bermuda Uomo S4F643’s product" at bounding box center [1184, 371] width 19 height 19
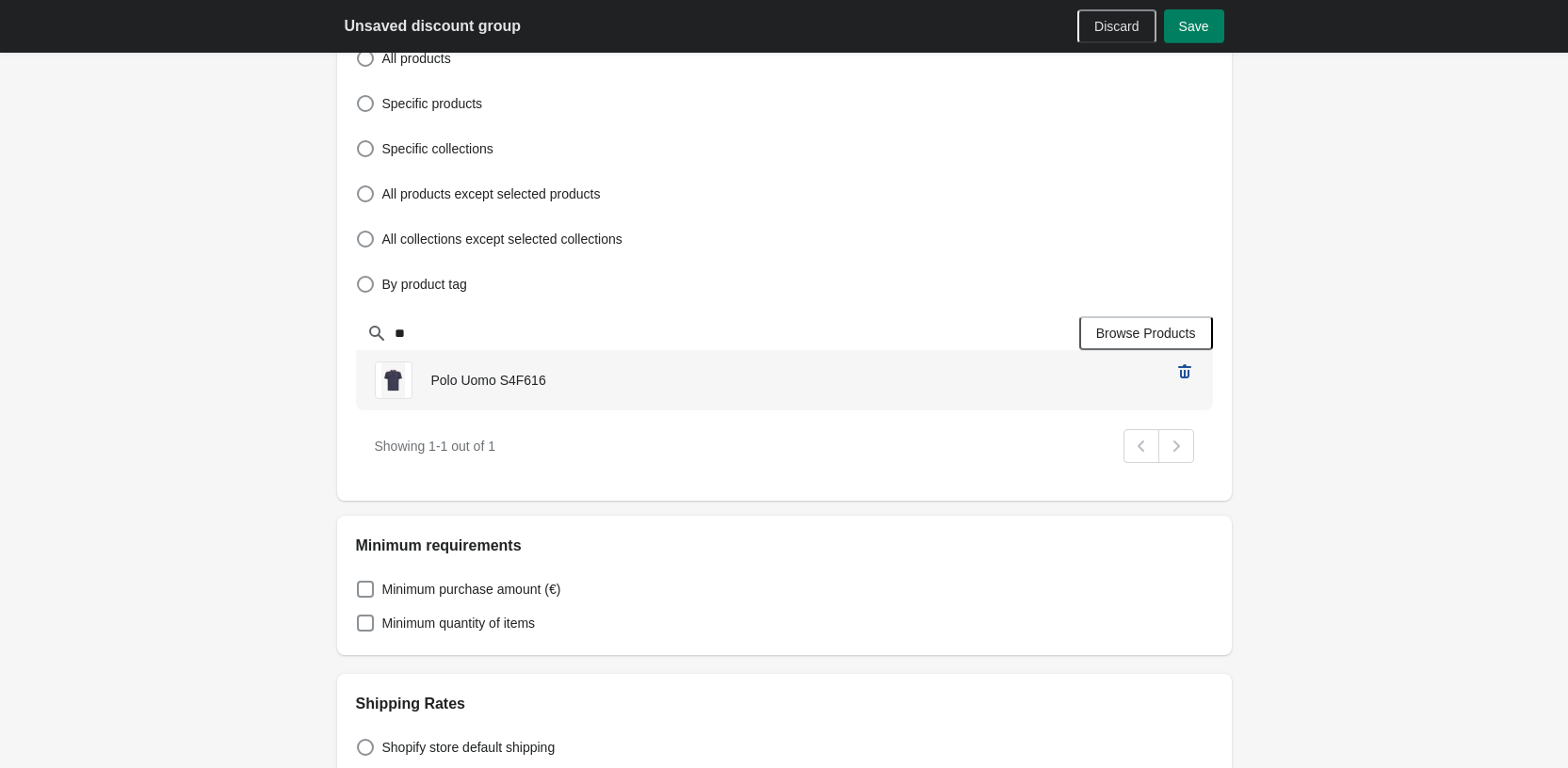
click at [1193, 372] on icon "remove Polo Uomo S4F616’s product" at bounding box center [1184, 371] width 19 height 19
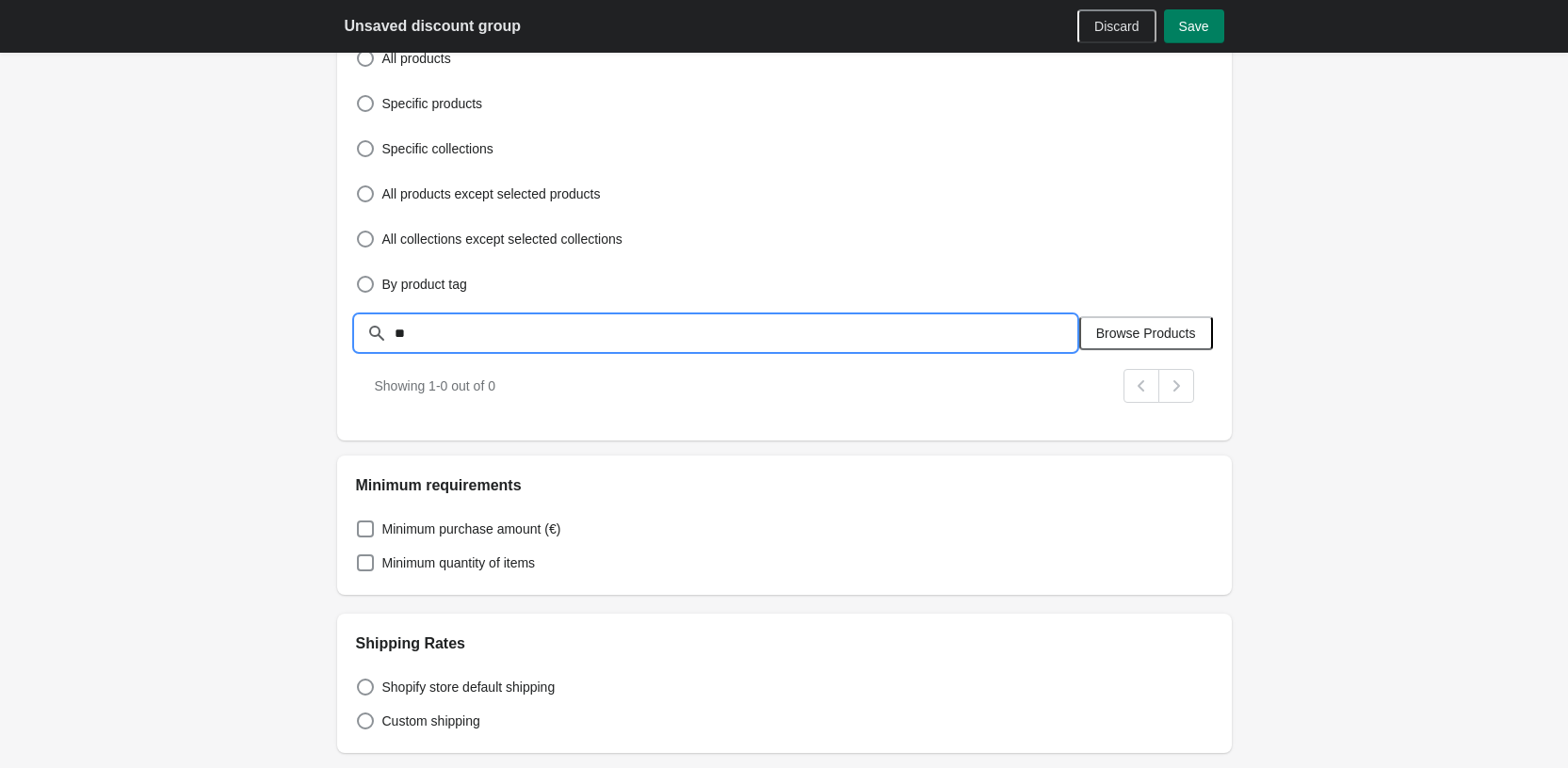
drag, startPoint x: 429, startPoint y: 337, endPoint x: 395, endPoint y: 338, distance: 34.0
click at [395, 338] on input "**" at bounding box center [735, 333] width 682 height 34
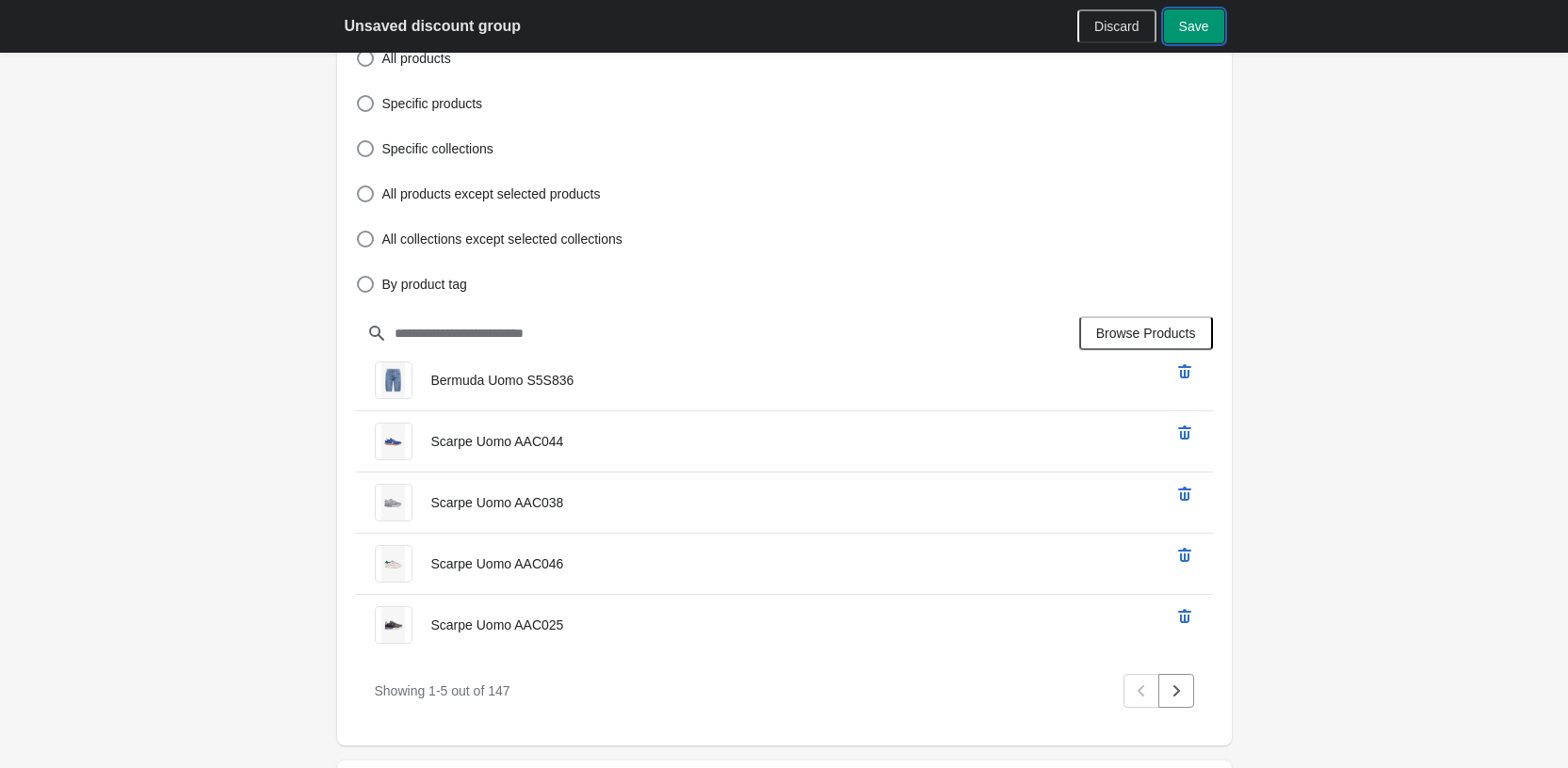
click at [1193, 36] on button "Save" at bounding box center [1194, 27] width 60 height 34
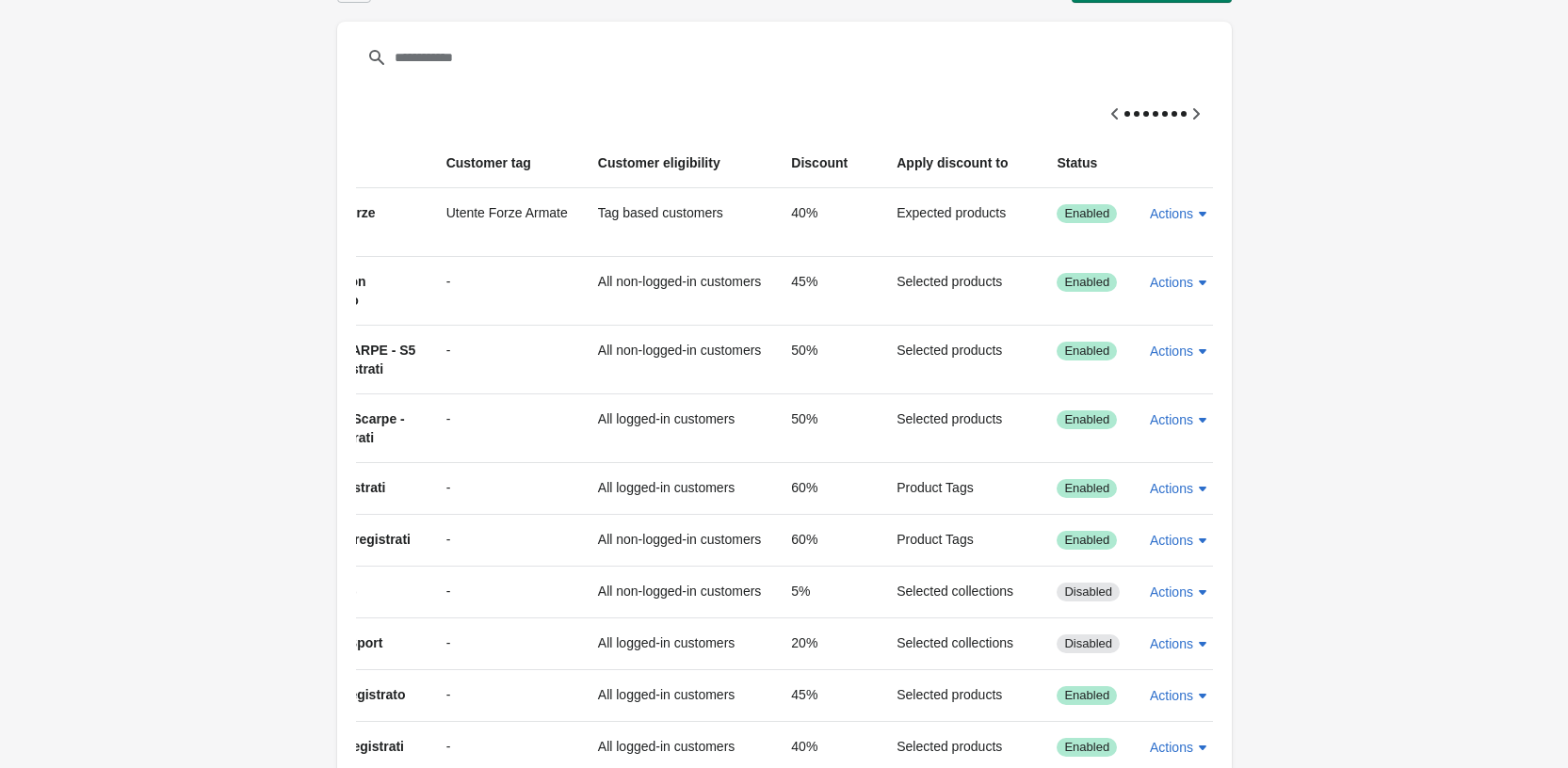
scroll to position [54, 0]
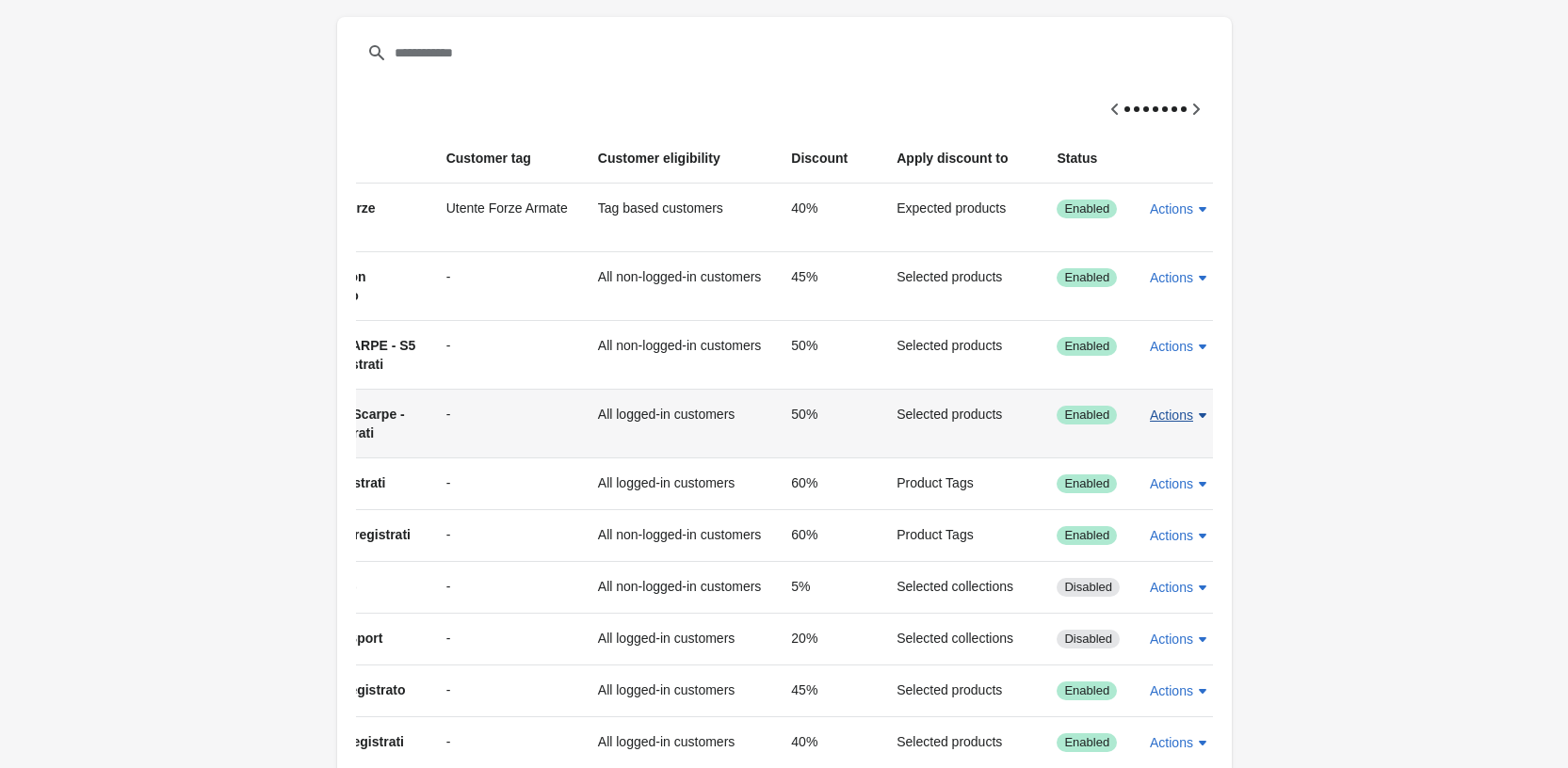
click at [1172, 419] on span "Actions" at bounding box center [1172, 415] width 43 height 15
click at [1153, 504] on span "Edit" at bounding box center [1168, 502] width 44 height 19
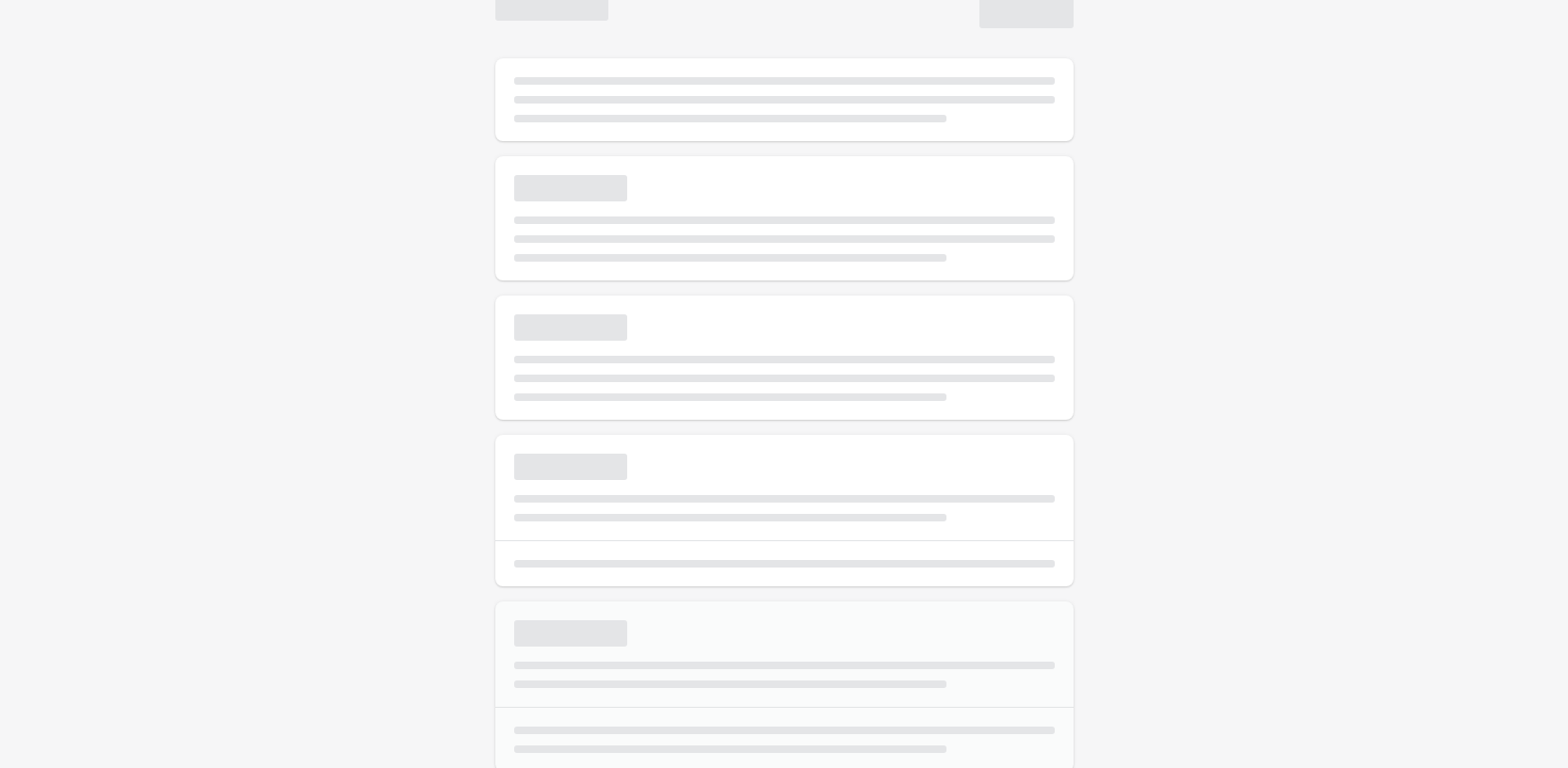
select select "*"
type input "**********"
type input "**"
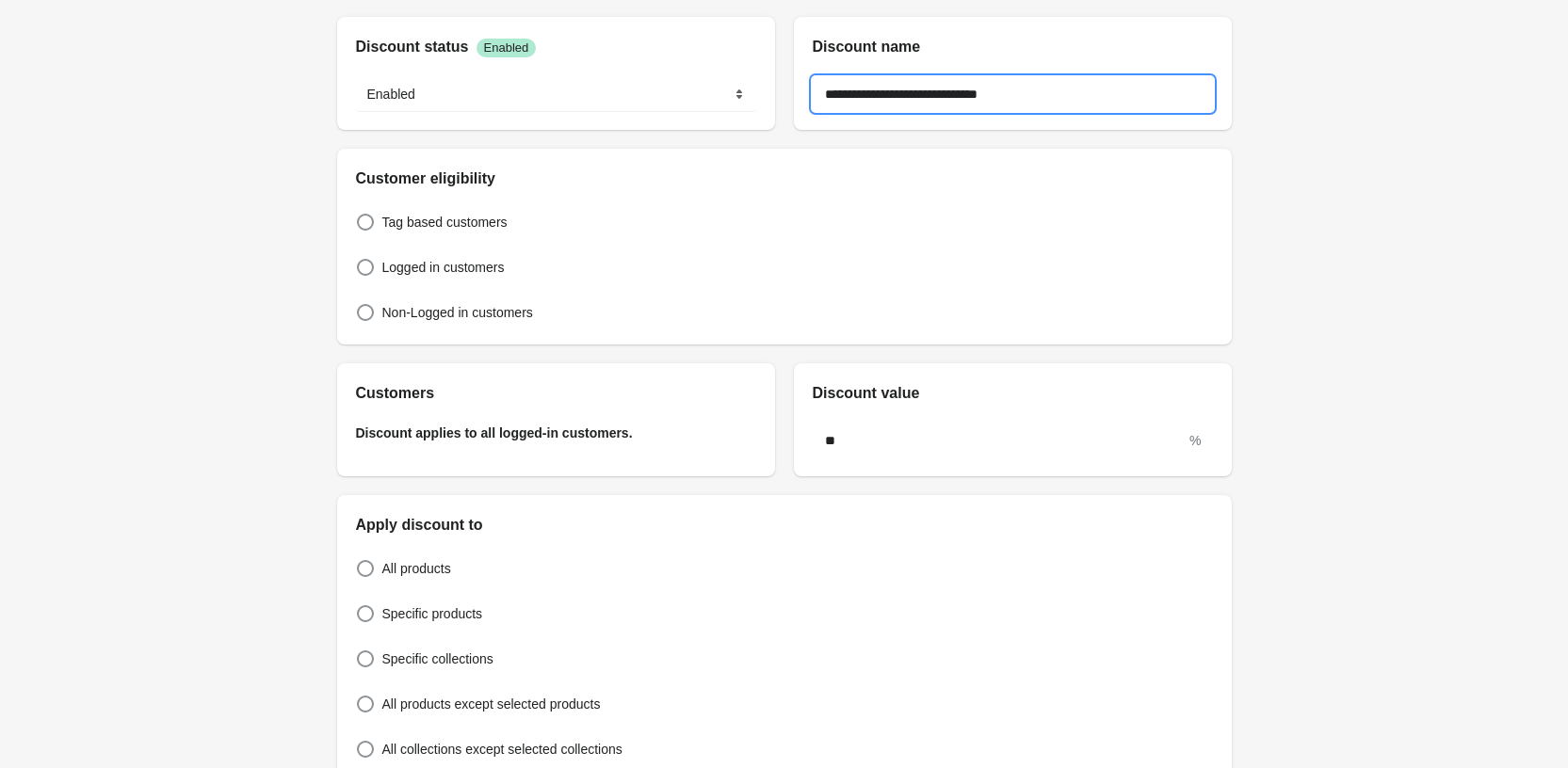
drag, startPoint x: 870, startPoint y: 95, endPoint x: 858, endPoint y: 90, distance: 13.0
click at [858, 90] on input "**********" at bounding box center [1012, 94] width 400 height 34
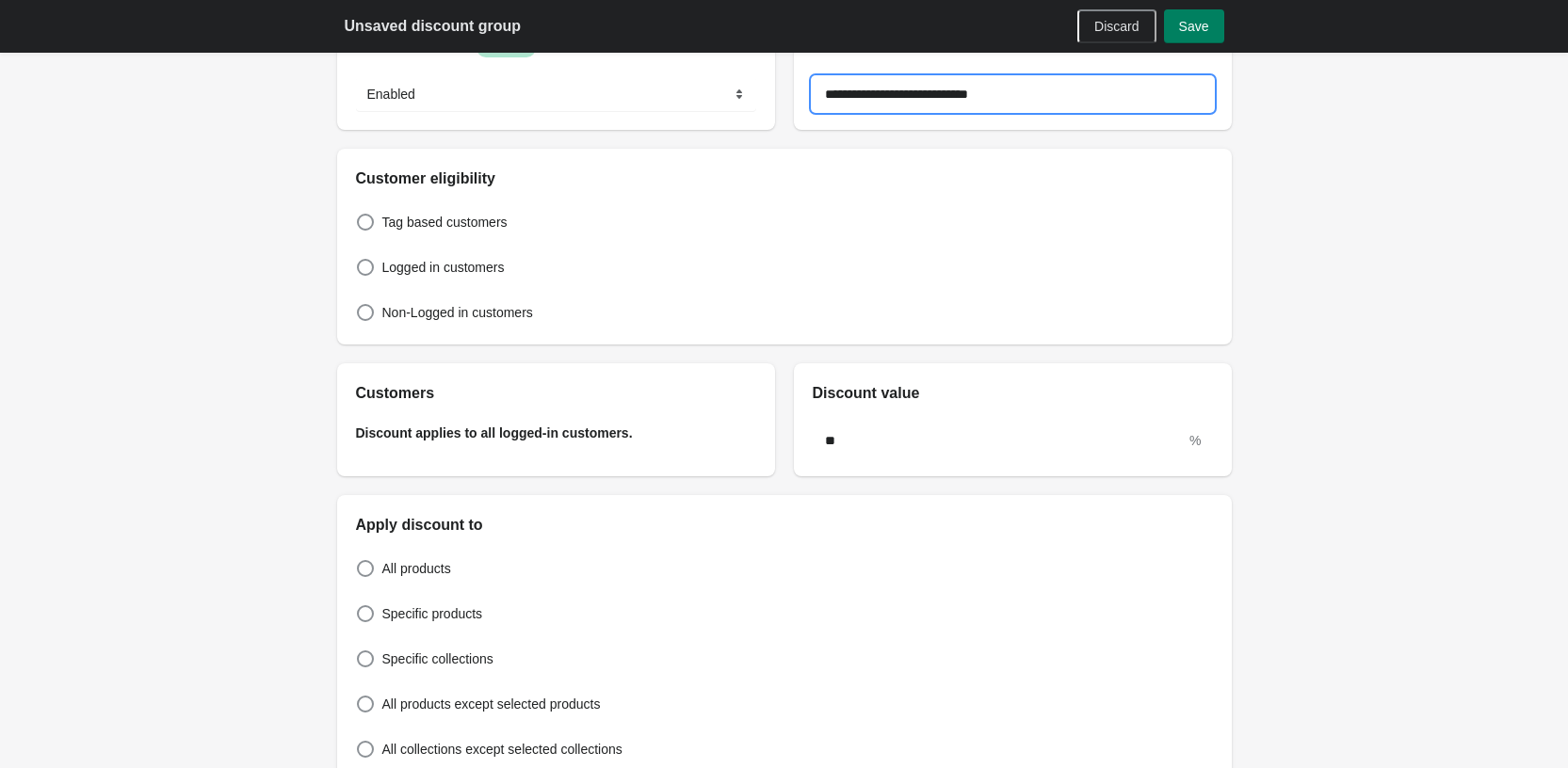
click at [861, 93] on input "**********" at bounding box center [1012, 94] width 400 height 34
type input "**********"
click at [1169, 268] on div "Logged in customers" at bounding box center [785, 268] width 857 height 27
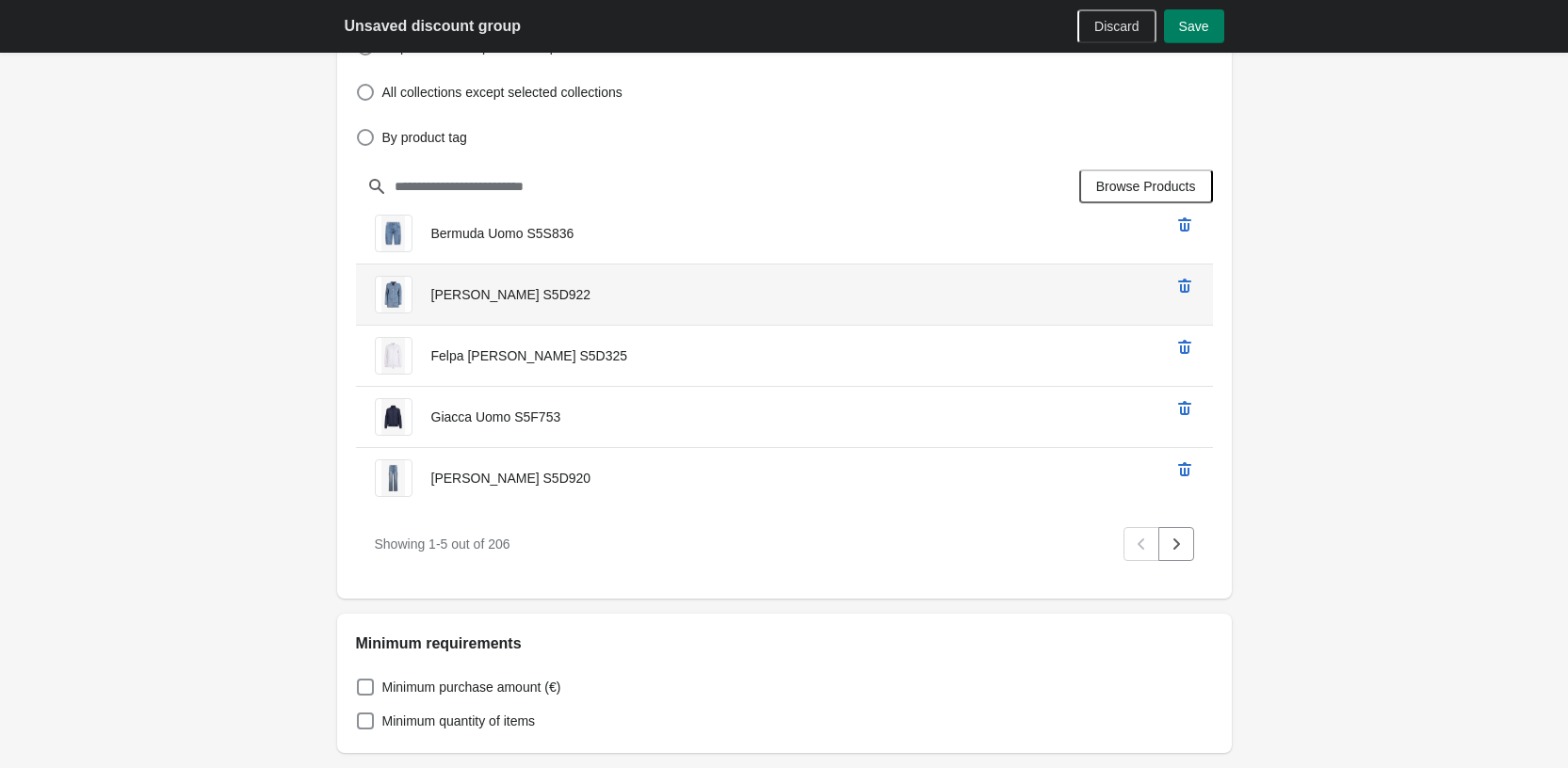
scroll to position [714, 0]
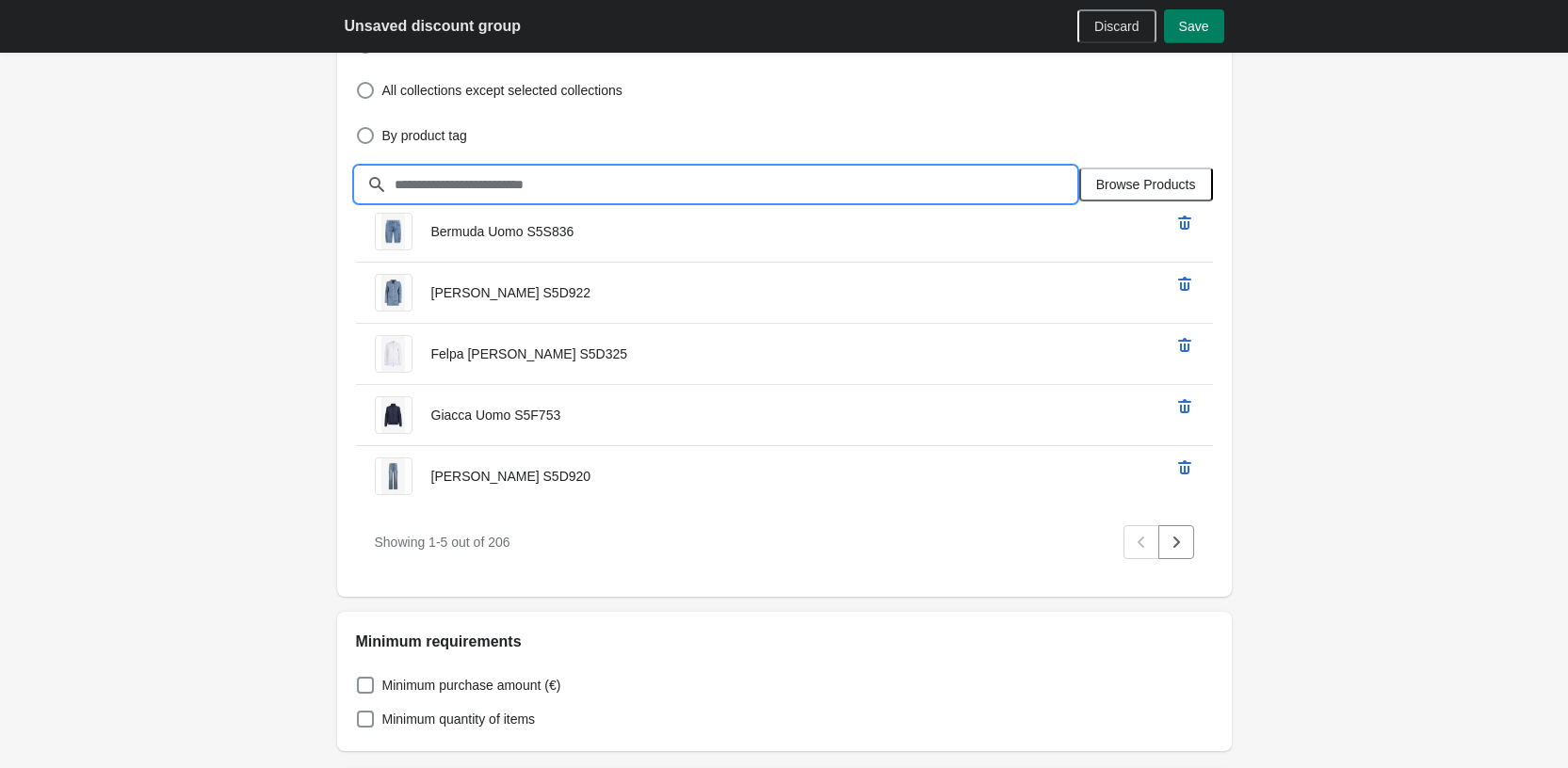
click at [518, 192] on input "text" at bounding box center [735, 185] width 682 height 34
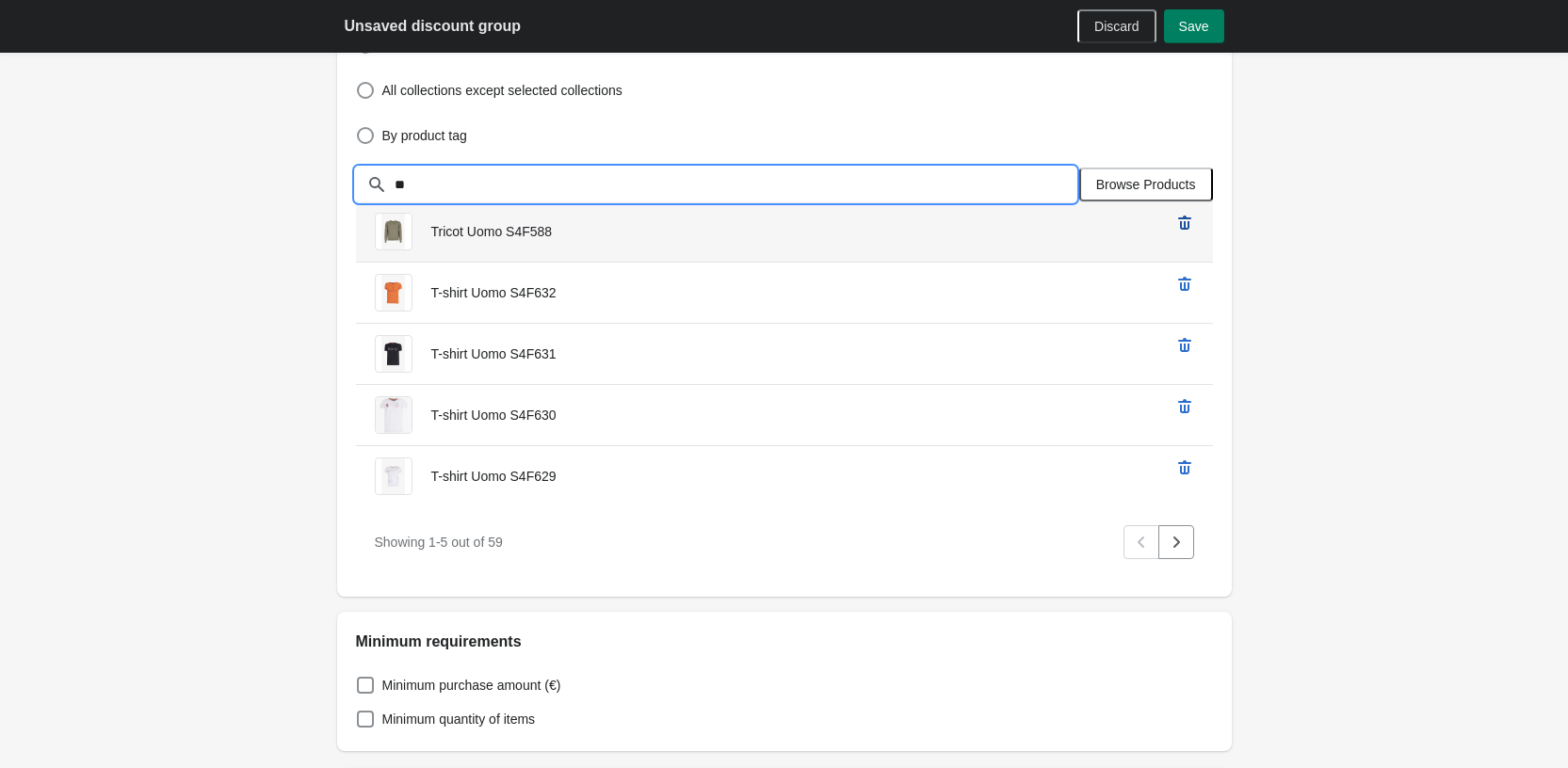
type input "**"
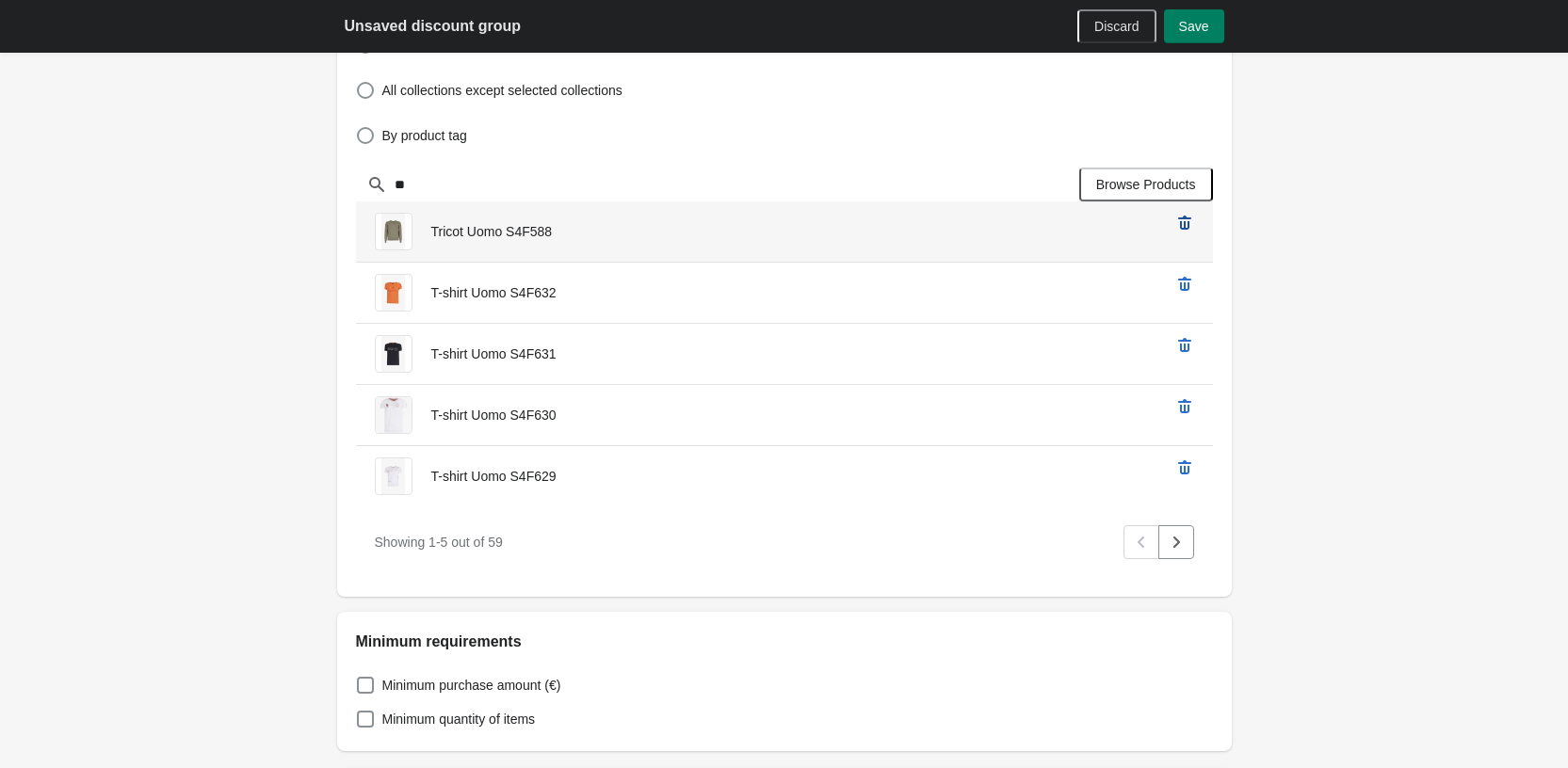
click at [1179, 222] on icon "remove Tricot Uomo S4F588’s product" at bounding box center [1184, 223] width 19 height 19
click at [1179, 222] on icon "remove T-shirt Uomo S4F632’s product" at bounding box center [1184, 223] width 19 height 19
click at [1179, 222] on icon "remove T-shirt Uomo S4F631’s product" at bounding box center [1184, 223] width 19 height 19
click at [1179, 222] on icon "remove T-shirt Uomo S4F629’s product" at bounding box center [1184, 223] width 19 height 19
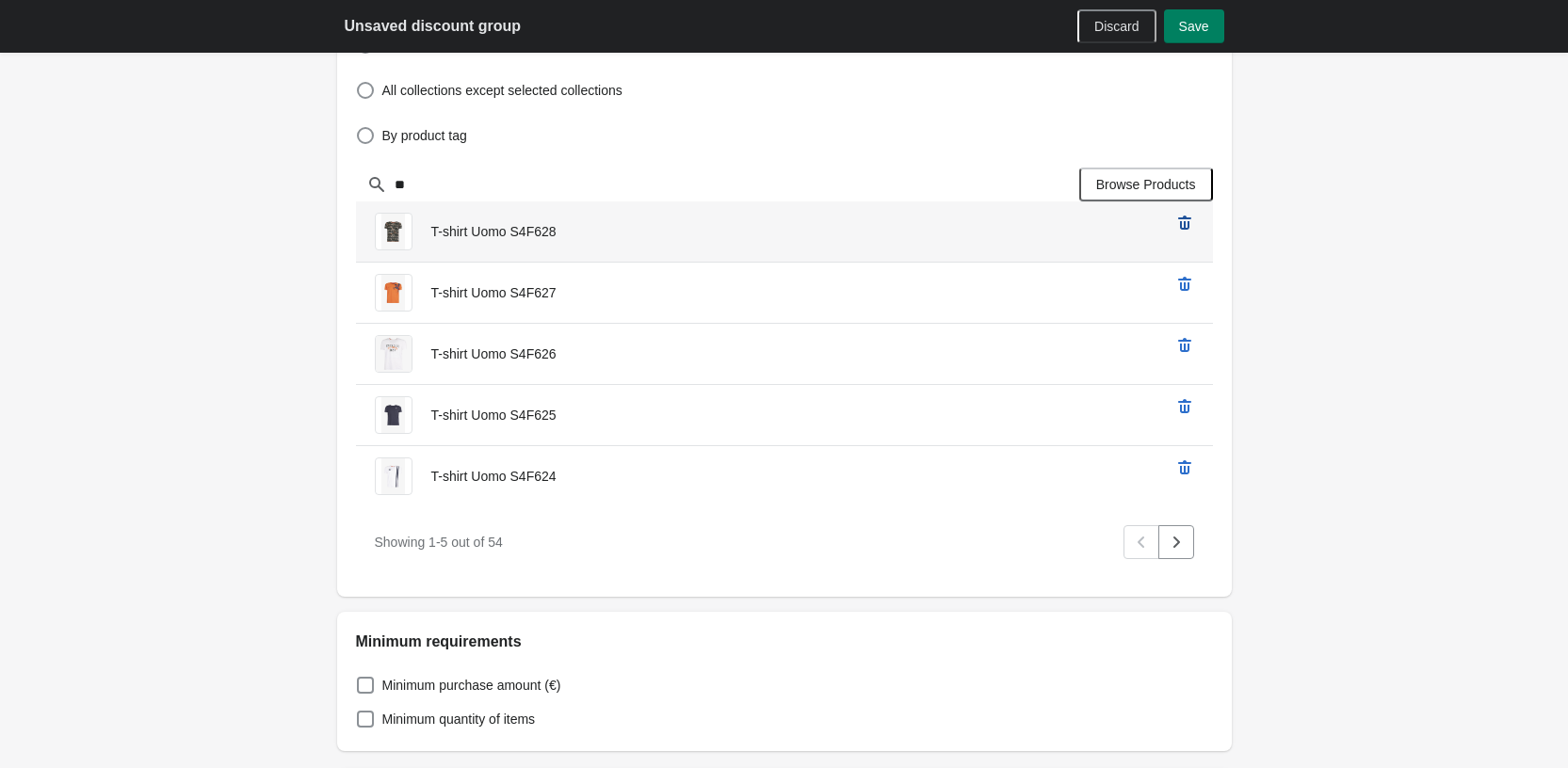
click at [1179, 222] on icon "remove T-shirt Uomo S4F628’s product" at bounding box center [1184, 223] width 19 height 19
click at [1179, 222] on icon "remove T-shirt Uomo S4F626’s product" at bounding box center [1184, 223] width 19 height 19
click at [1179, 222] on icon "remove T-shirt Uomo S4F625’s product" at bounding box center [1184, 223] width 19 height 19
click at [1179, 222] on icon "remove T-shirt Uomo S4F624’s product" at bounding box center [1184, 223] width 19 height 19
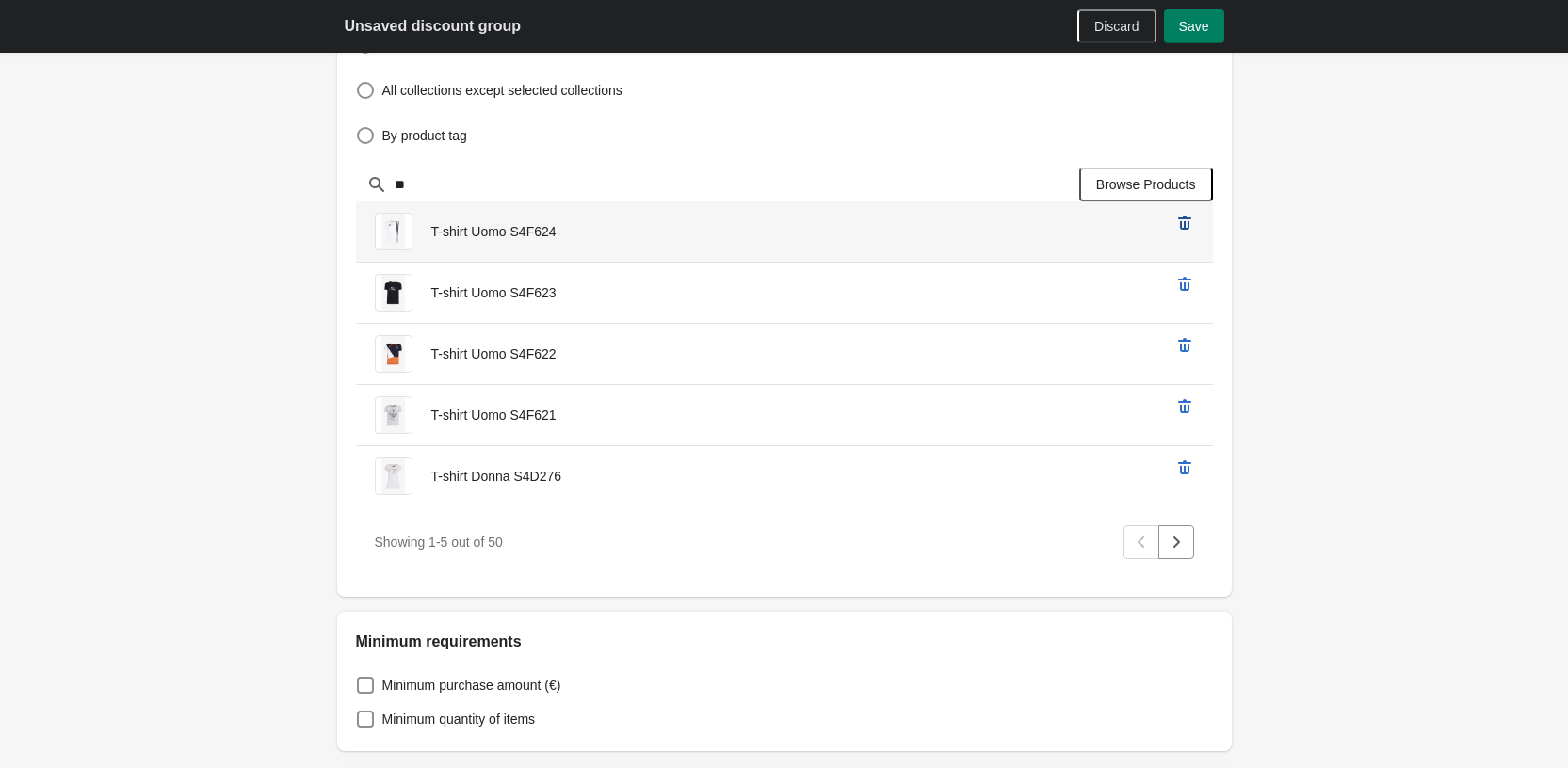
click at [1179, 222] on icon "remove T-shirt Uomo S4F624’s product" at bounding box center [1184, 223] width 19 height 19
click at [1179, 222] on icon "remove T-shirt Uomo S4F622’s product" at bounding box center [1184, 223] width 19 height 19
click at [1179, 222] on icon "remove T-shirt Uomo S4F621’s product" at bounding box center [1184, 223] width 19 height 19
click at [1179, 222] on icon "remove T-shirt Donna S4D275’s product" at bounding box center [1184, 223] width 19 height 19
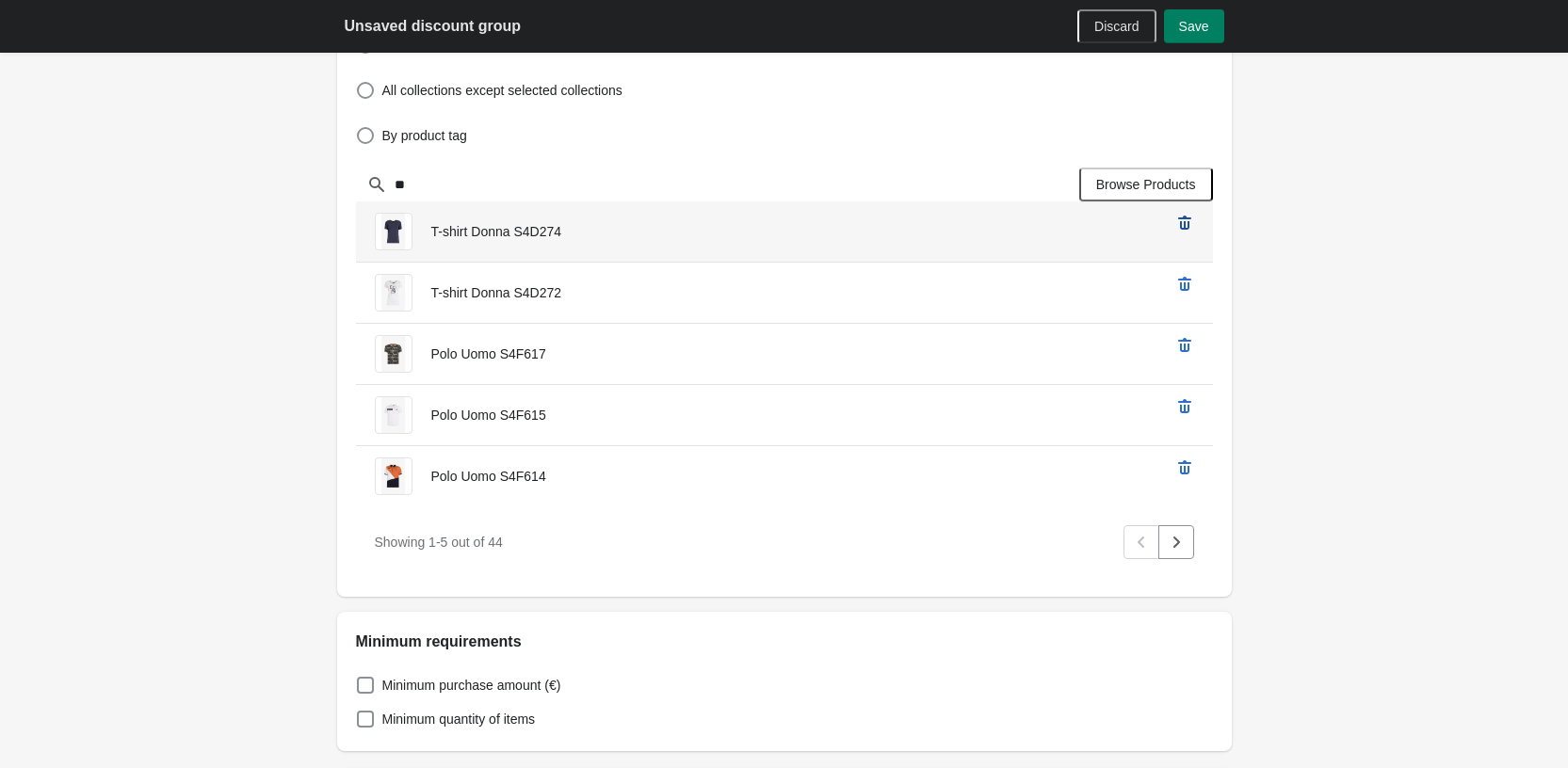
click at [1179, 222] on icon "remove T-shirt Donna S4D274’s product" at bounding box center [1184, 223] width 19 height 19
click at [1179, 222] on icon "remove Polo Uomo S4F617’s product" at bounding box center [1184, 223] width 19 height 19
click at [1179, 222] on icon "remove Polo Uomo S4F615’s product" at bounding box center [1184, 223] width 19 height 19
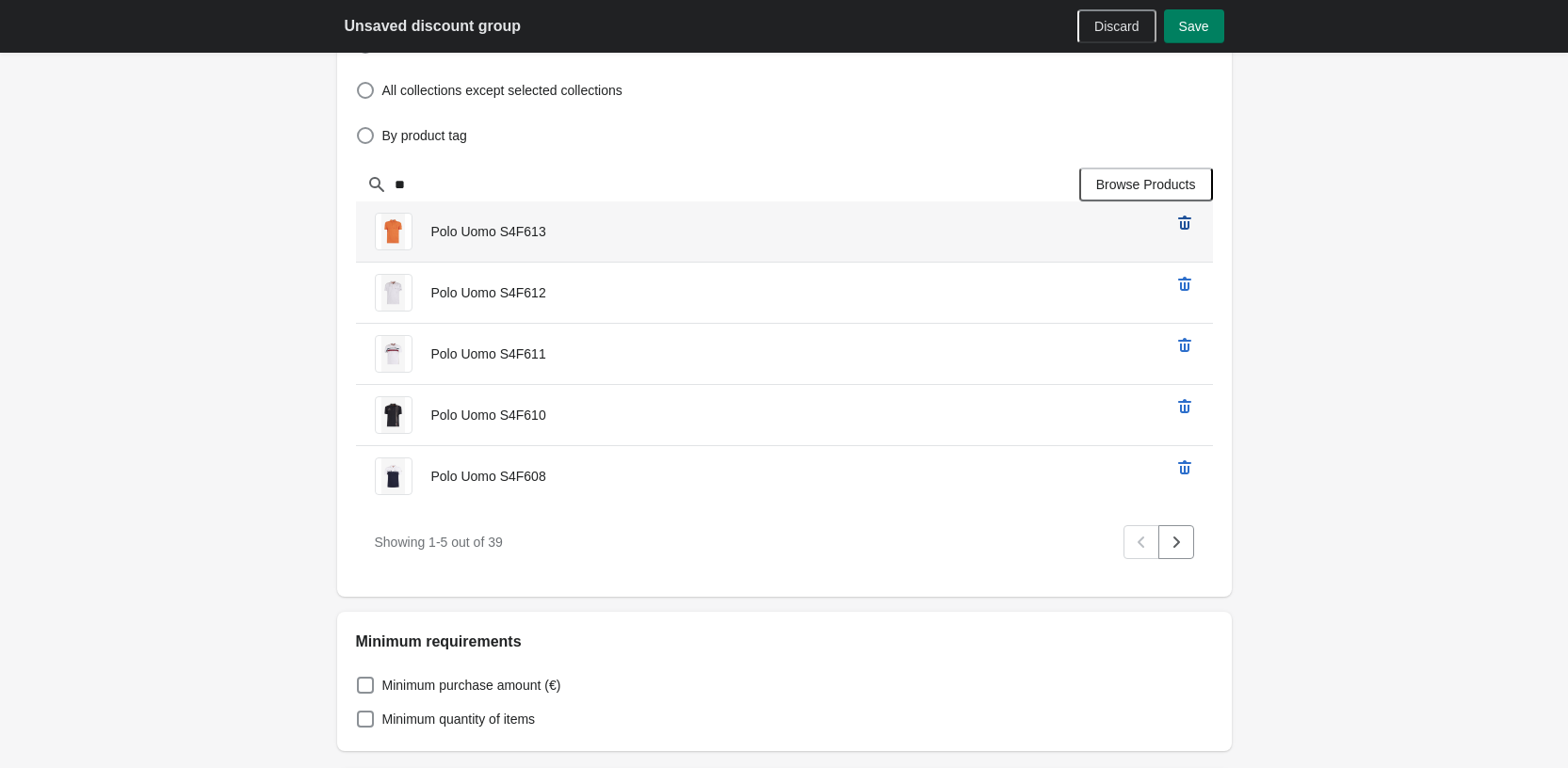
click at [1179, 222] on icon "remove Polo Uomo S4F613’s product" at bounding box center [1184, 223] width 19 height 19
click at [1179, 222] on icon "remove Polo Uomo S4F611’s product" at bounding box center [1184, 223] width 19 height 19
click at [1179, 222] on icon "remove Polo Uomo S4F610’s product" at bounding box center [1184, 223] width 19 height 19
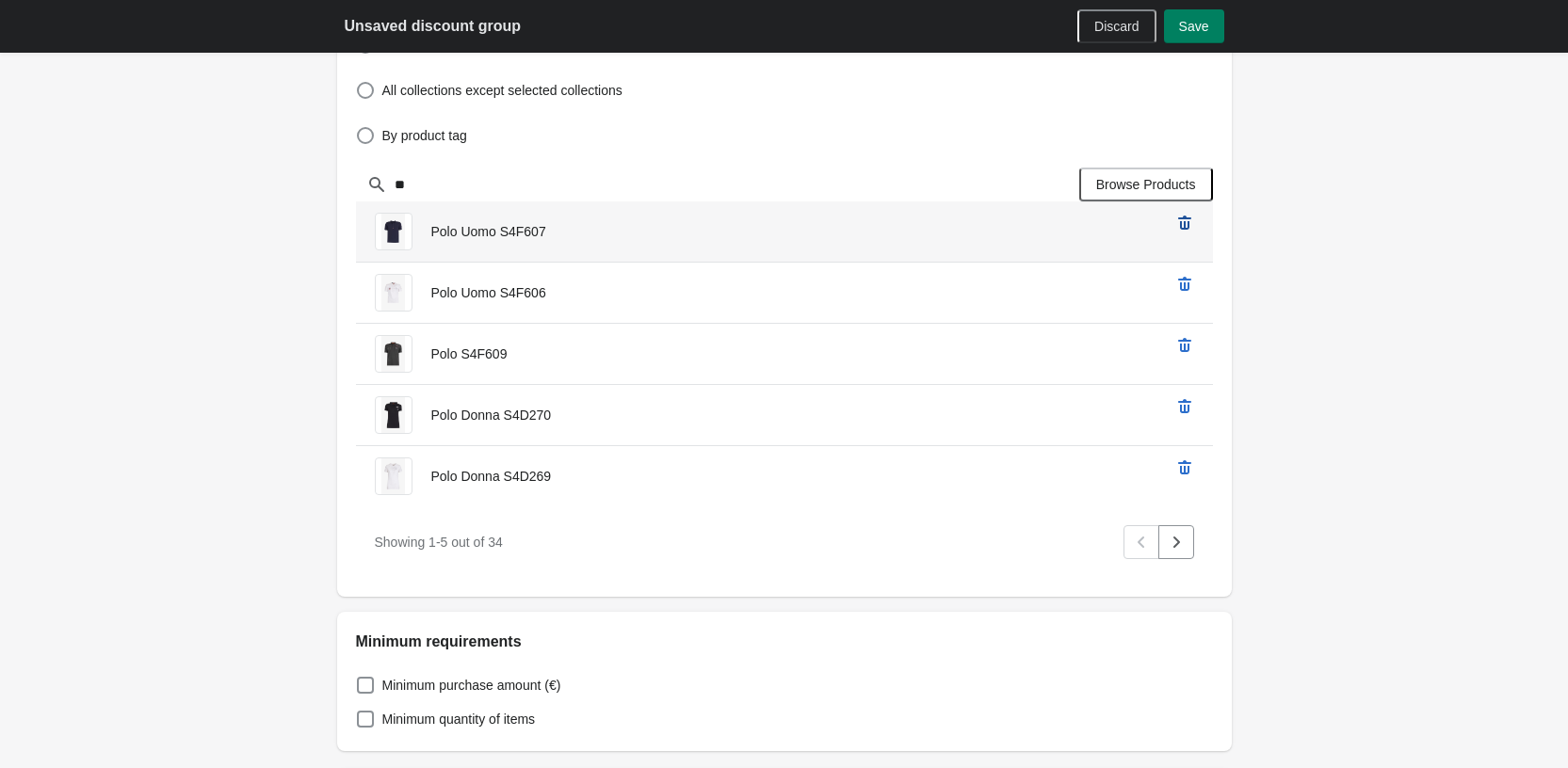
click at [1179, 222] on icon "remove Polo Uomo S4F607’s product" at bounding box center [1184, 223] width 19 height 19
click at [1179, 222] on icon "remove Polo Uomo S4F606’s product" at bounding box center [1184, 223] width 19 height 19
click at [1179, 222] on icon "remove Polo Donna S4D270’s product" at bounding box center [1184, 223] width 19 height 19
click at [1179, 222] on icon "remove Polo Donna S4D269’s product" at bounding box center [1184, 223] width 19 height 19
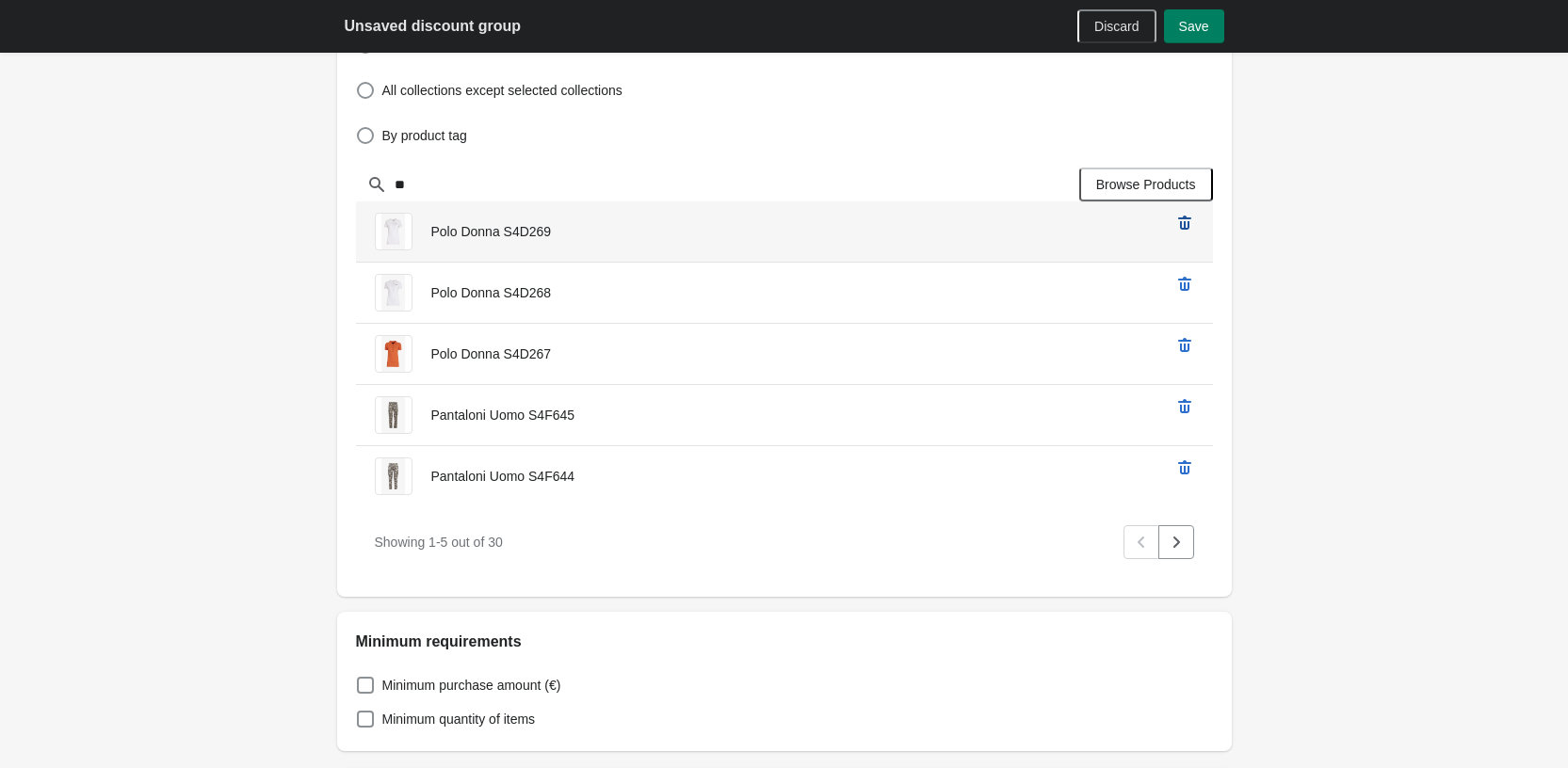
click at [1179, 222] on icon "remove Polo Donna S4D269’s product" at bounding box center [1184, 223] width 19 height 19
click at [1179, 222] on icon "remove Polo Donna S4D267’s product" at bounding box center [1184, 223] width 19 height 19
click at [1179, 222] on icon "remove Pantaloni Uomo S4F645’s product" at bounding box center [1184, 223] width 19 height 19
click at [1179, 222] on icon "remove Pantaloni Uomo S4F644’s product" at bounding box center [1184, 223] width 19 height 19
click at [1179, 222] on icon "remove Pantaloni Uomo S4F642’s product" at bounding box center [1184, 223] width 19 height 19
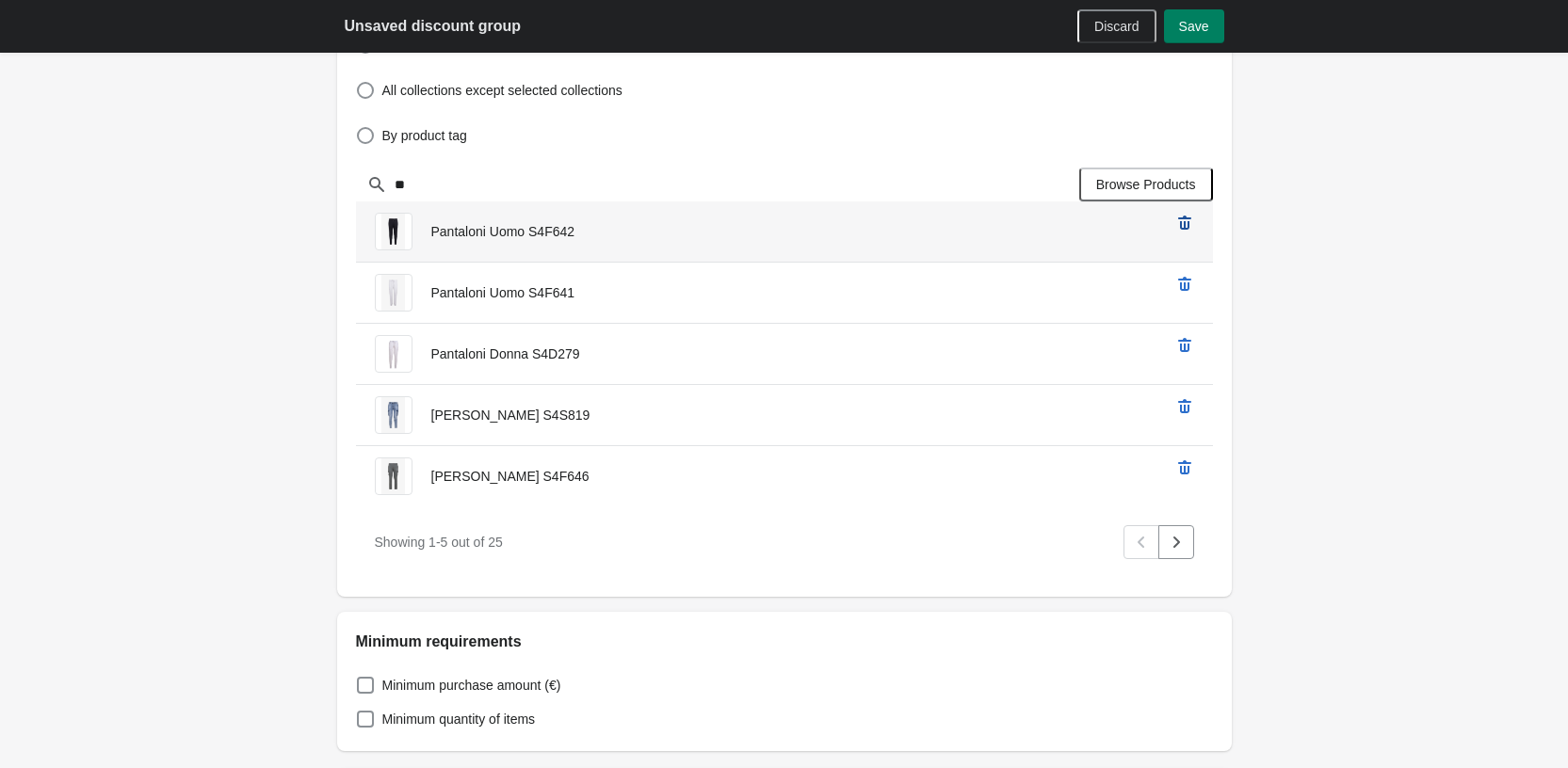
click at [1179, 222] on icon "remove Pantaloni Uomo S4F642’s product" at bounding box center [1184, 223] width 19 height 19
click at [1179, 222] on icon "remove Pantaloni Donna S4D279’s product" at bounding box center [1184, 223] width 19 height 19
click at [1179, 222] on icon "remove Jeans Uomo S4S819’s product" at bounding box center [1184, 223] width 19 height 19
click at [1179, 222] on icon "remove Jeans Uomo S4F646’s product" at bounding box center [1184, 223] width 19 height 19
click at [1179, 222] on icon "remove Giacca Uomo S4S821’s product" at bounding box center [1184, 223] width 19 height 19
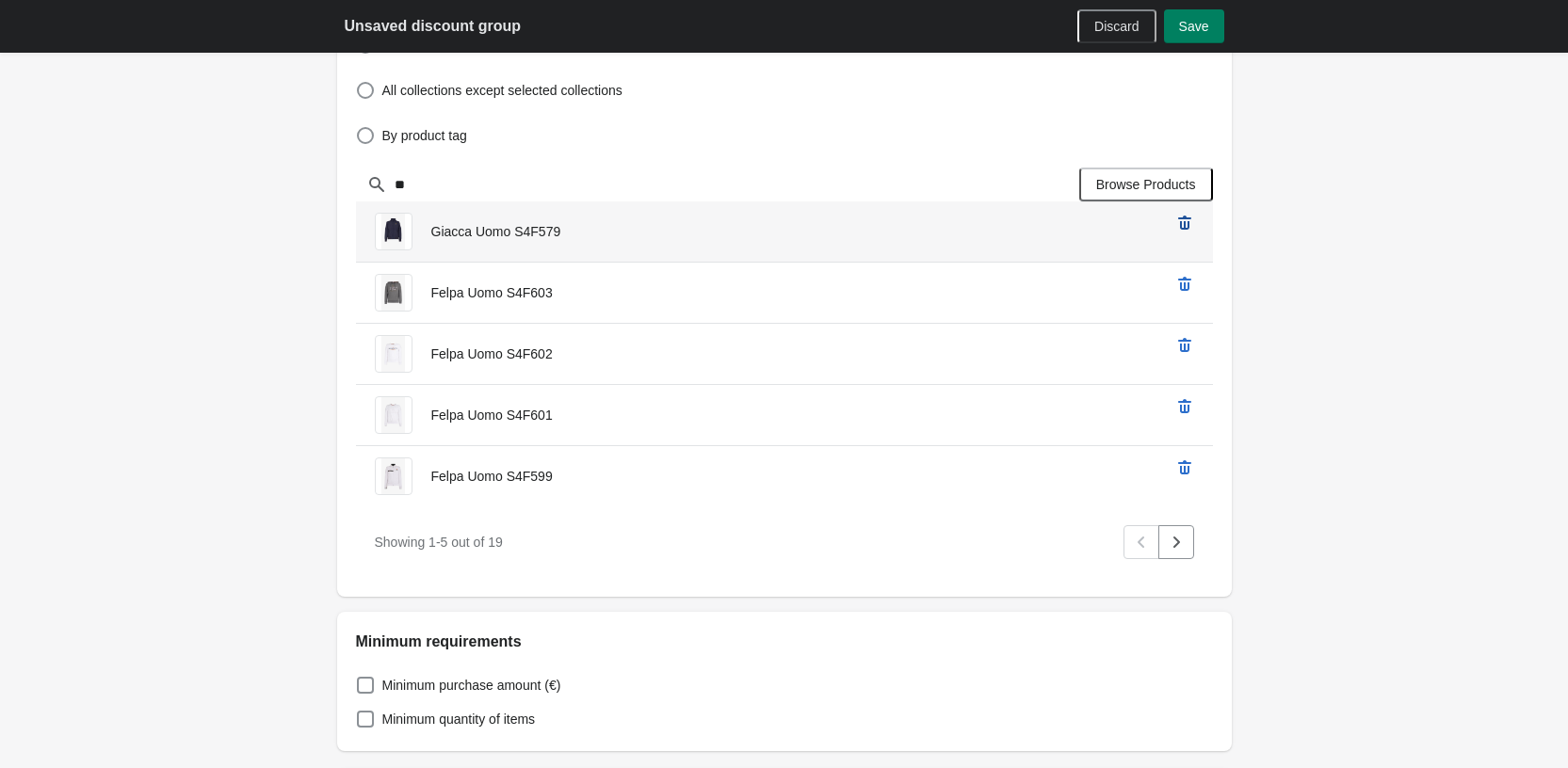
click at [1179, 222] on icon "remove Giacca Uomo S4F579’s product" at bounding box center [1184, 223] width 19 height 19
click at [1179, 222] on icon "remove Felpa Uomo S4F603’s product" at bounding box center [1184, 223] width 19 height 19
click at [1179, 222] on icon "remove Felpa Uomo S4F602’s product" at bounding box center [1184, 223] width 19 height 19
click at [1179, 222] on icon "remove Felpa Uomo S4F601’s product" at bounding box center [1184, 223] width 19 height 19
click at [1179, 222] on icon "remove Felpa Uomo S4F599’s product" at bounding box center [1184, 223] width 19 height 19
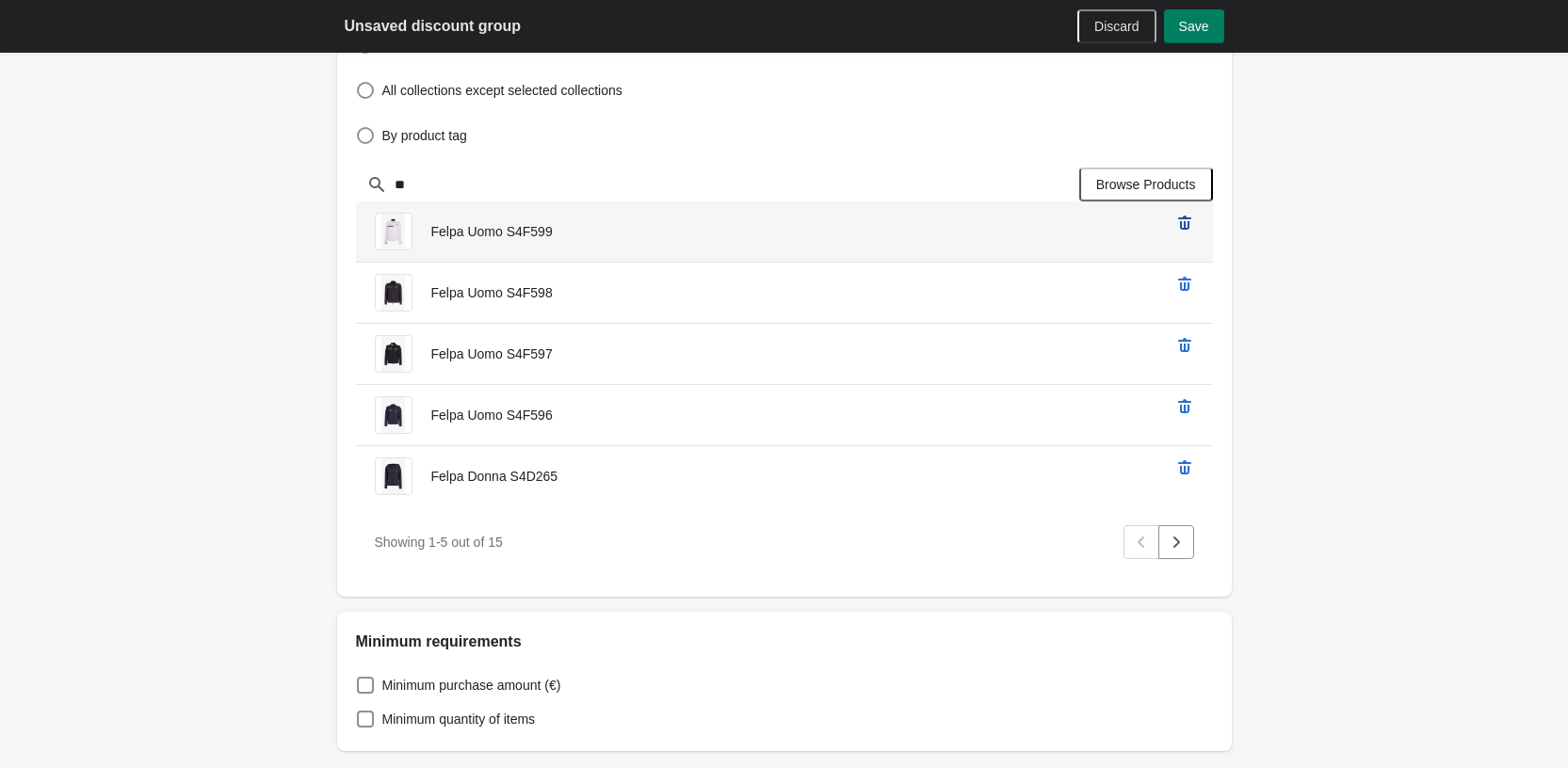
click at [1179, 222] on icon "remove Felpa Uomo S4F599’s product" at bounding box center [1184, 223] width 19 height 19
click at [1179, 222] on icon "remove Felpa Uomo S4F597’s product" at bounding box center [1184, 223] width 19 height 19
click at [1179, 222] on icon "remove Felpa Uomo S4F596’s product" at bounding box center [1184, 223] width 19 height 19
click at [1179, 222] on icon "remove Felpa Donna S4D265’s product" at bounding box center [1184, 223] width 19 height 19
click at [1179, 222] on icon "remove Felpa Donna S4D264’s product" at bounding box center [1184, 223] width 19 height 19
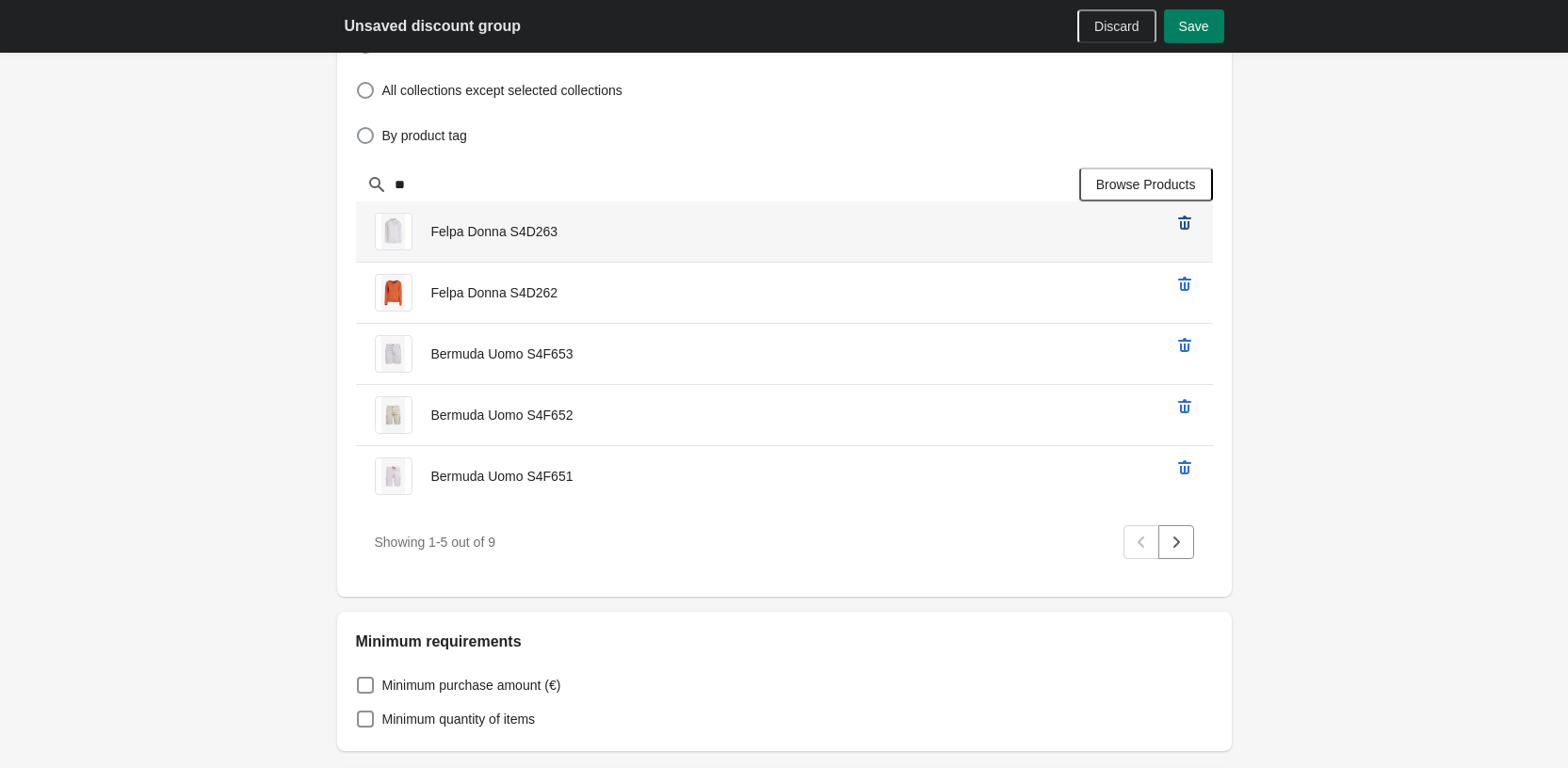
click at [1179, 222] on icon "remove Felpa Donna S4D263’s product" at bounding box center [1184, 223] width 19 height 19
click at [1179, 222] on icon "remove Felpa Donna S4D262’s product" at bounding box center [1184, 223] width 19 height 19
click at [1179, 222] on icon "remove Bermuda Uomo S4F653’s product" at bounding box center [1184, 223] width 19 height 19
click at [1179, 222] on icon "remove Bermuda Uomo S4F651’s product" at bounding box center [1184, 223] width 19 height 19
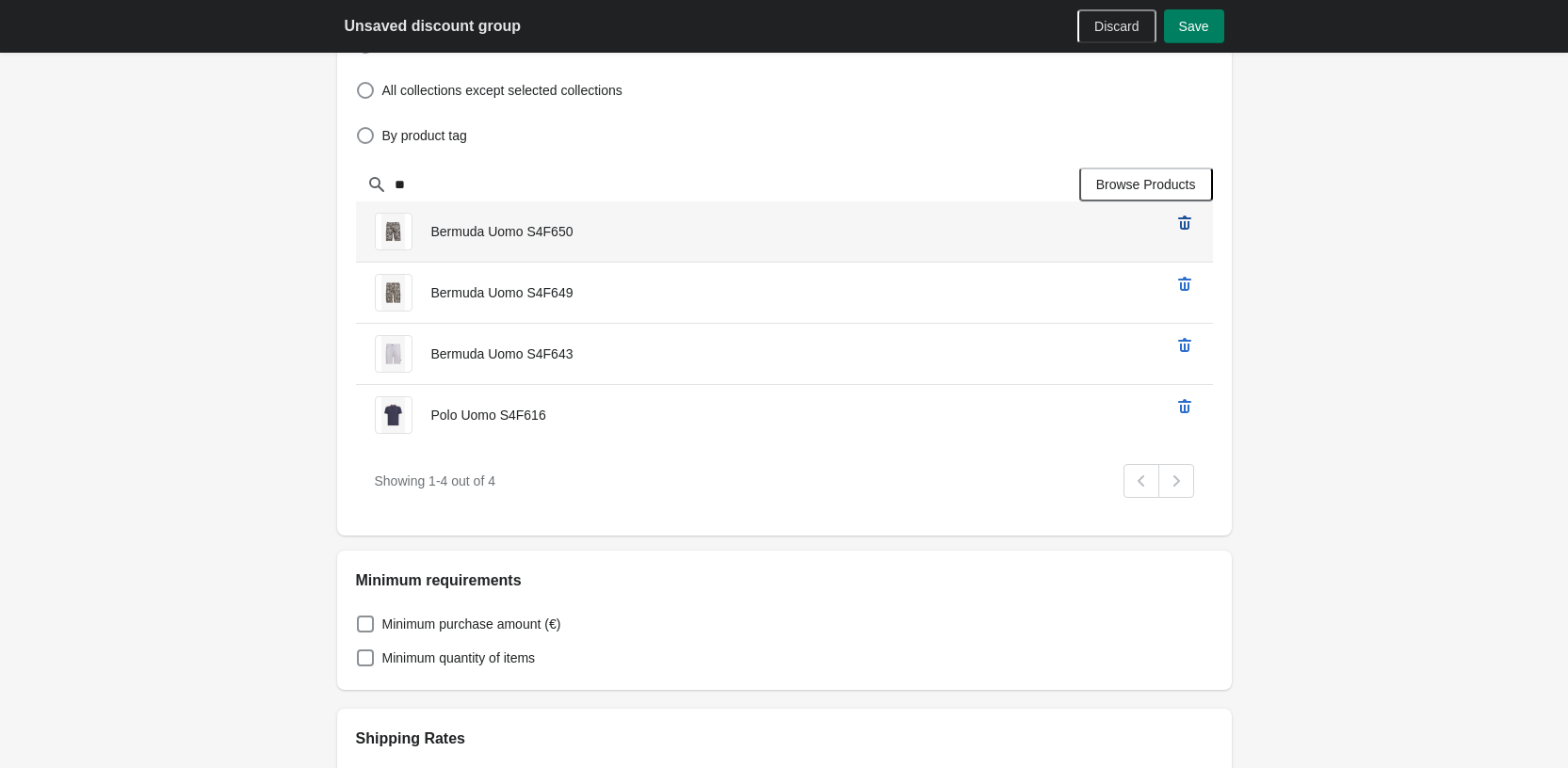
click at [1179, 222] on icon "remove Bermuda Uomo S4F650’s product" at bounding box center [1184, 223] width 19 height 19
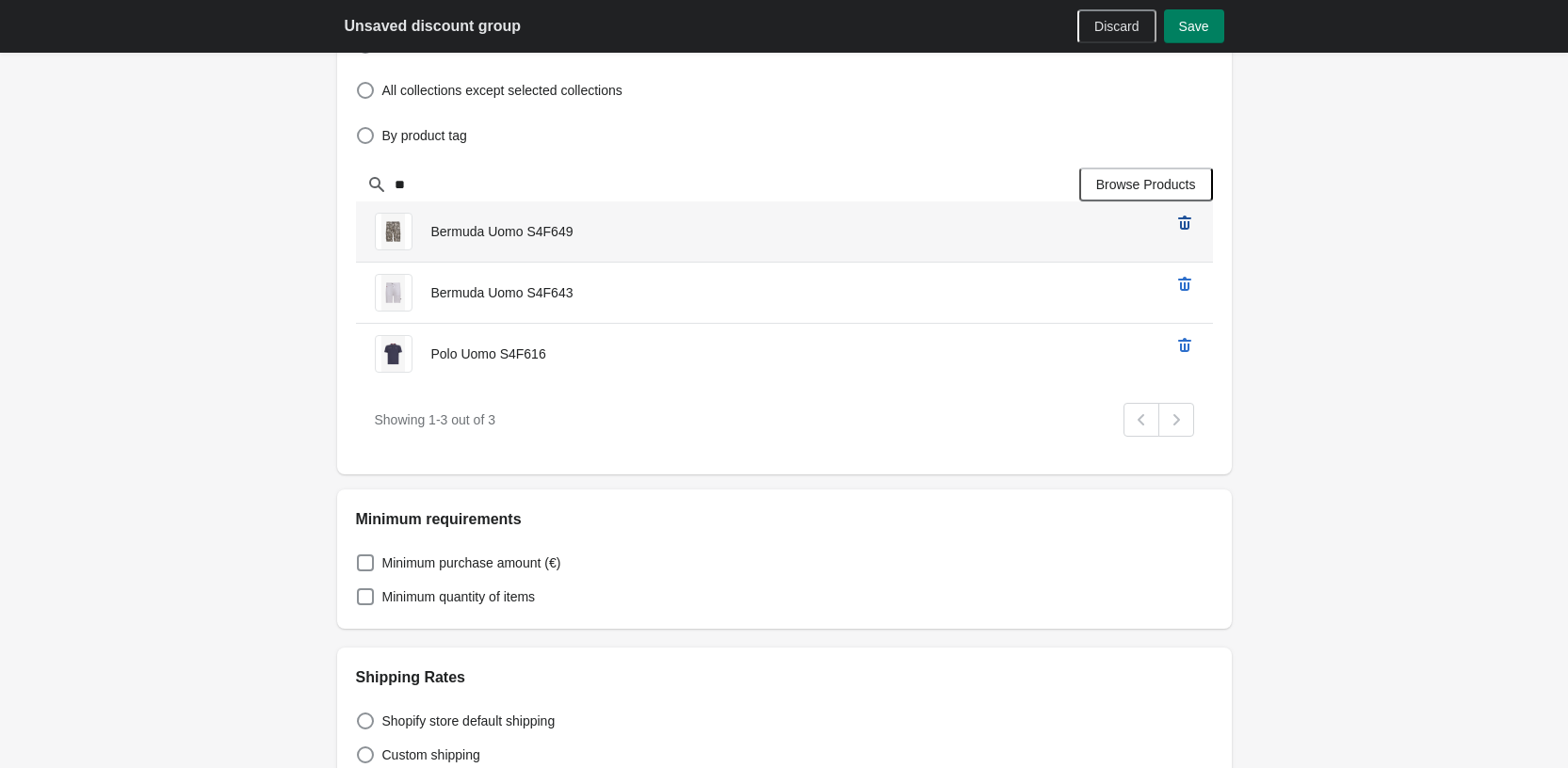
click at [1179, 222] on icon "remove Bermuda Uomo S4F649’s product" at bounding box center [1184, 223] width 19 height 19
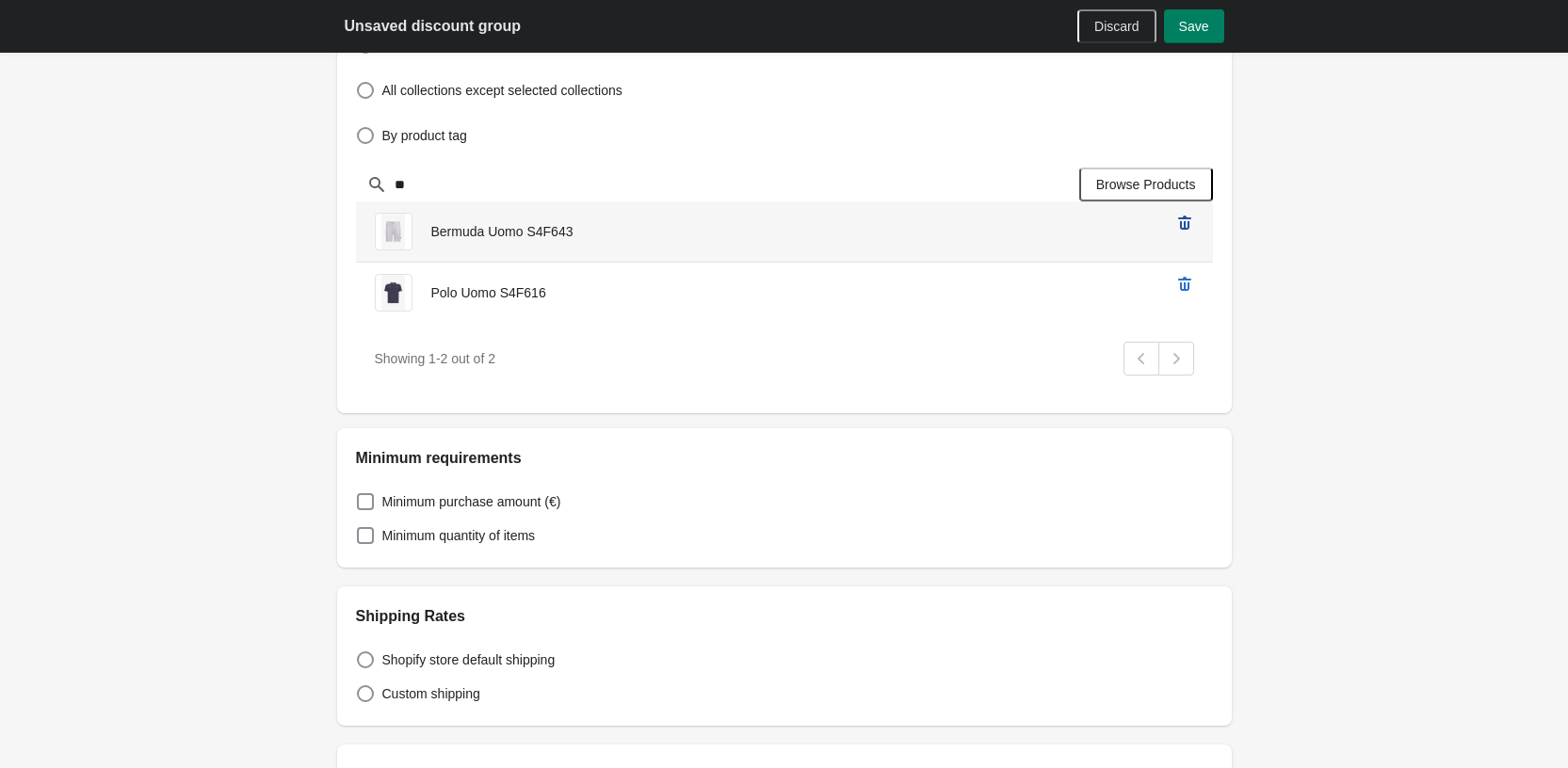
click at [1179, 222] on icon "remove Bermuda Uomo S4F643’s product" at bounding box center [1184, 223] width 19 height 19
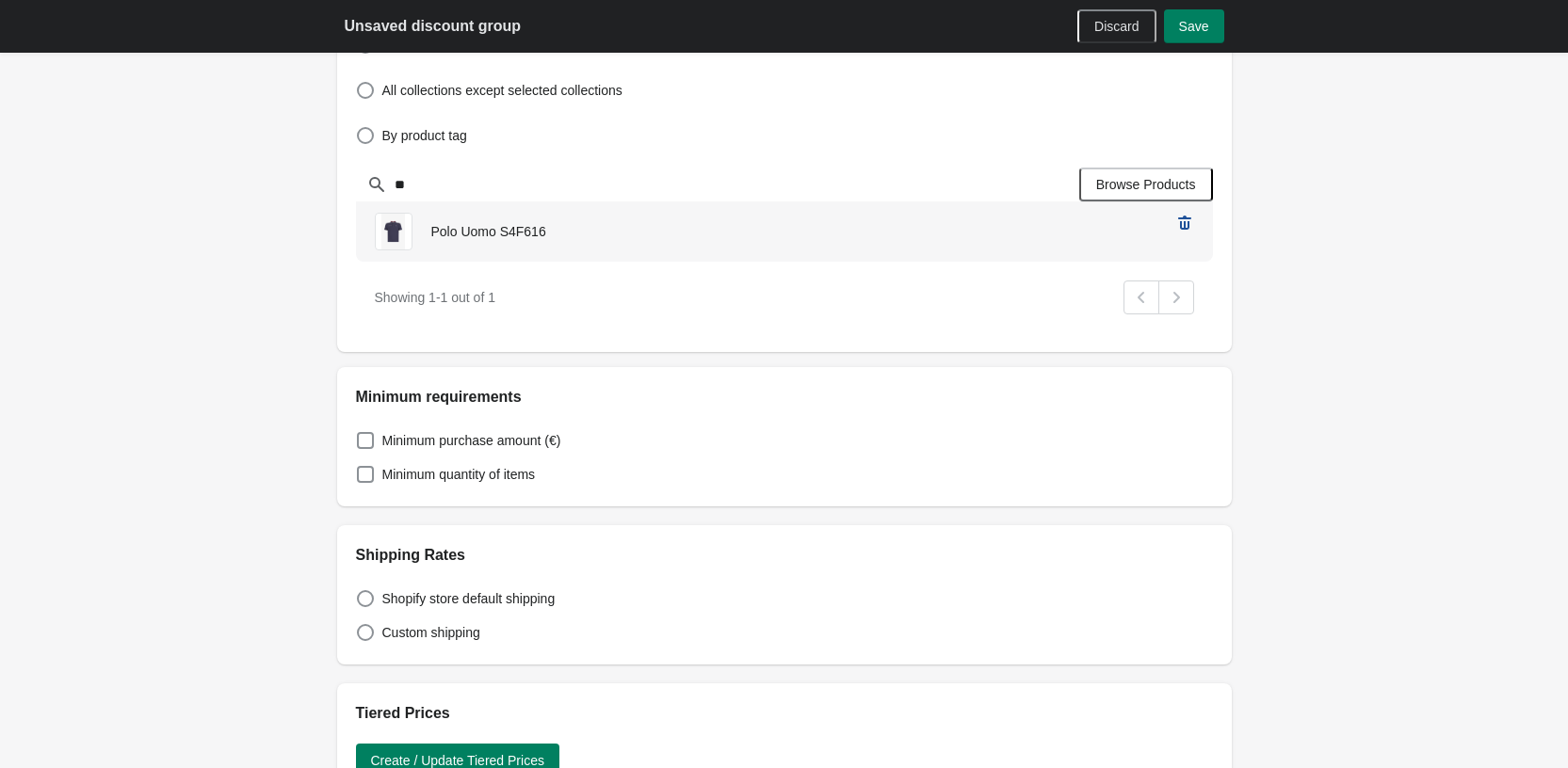
click at [1179, 222] on icon "remove Polo Uomo S4F616’s product" at bounding box center [1184, 223] width 19 height 19
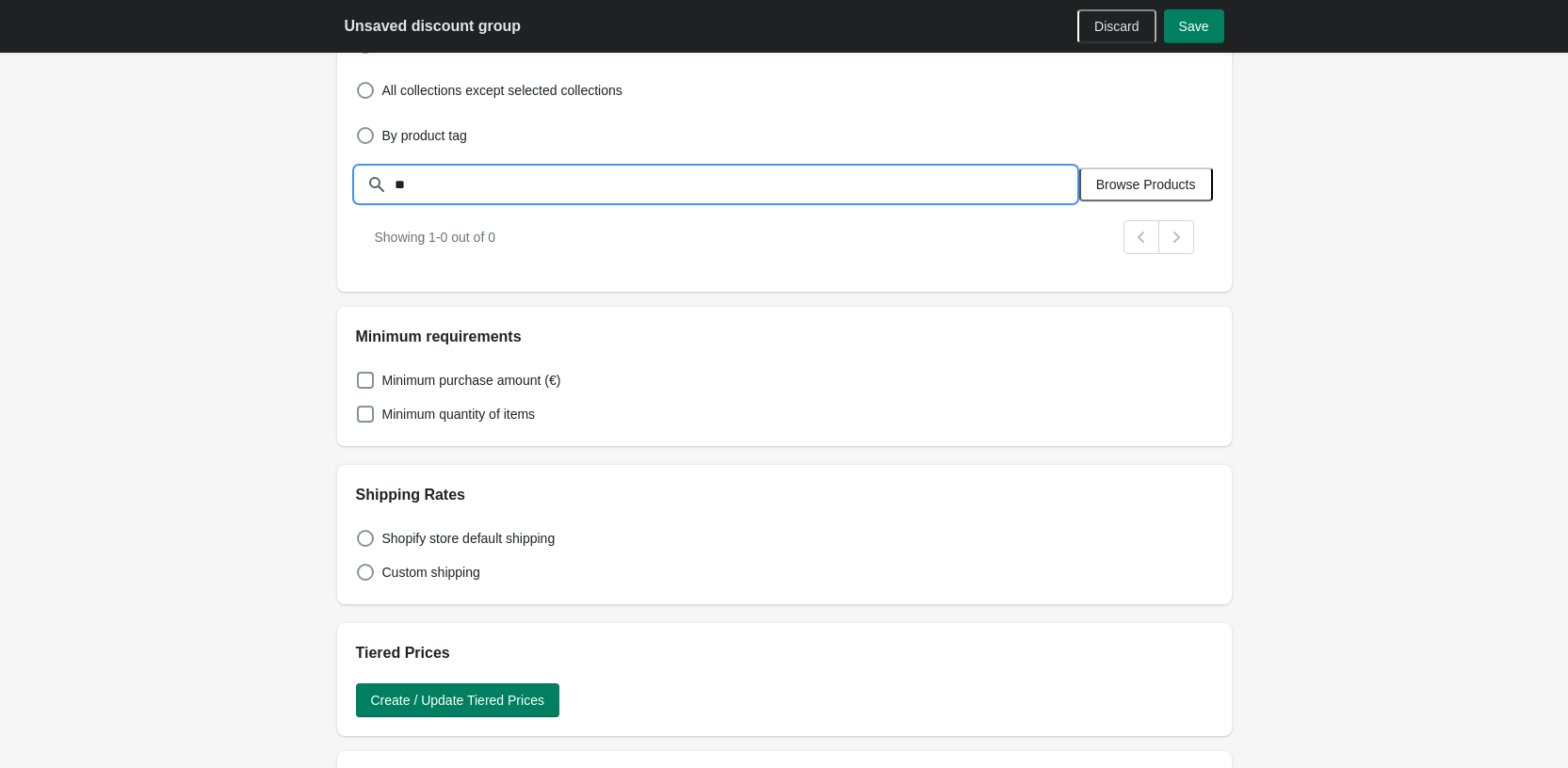
drag, startPoint x: 448, startPoint y: 184, endPoint x: 394, endPoint y: 184, distance: 54.0
click at [394, 184] on input "**" at bounding box center [735, 185] width 682 height 34
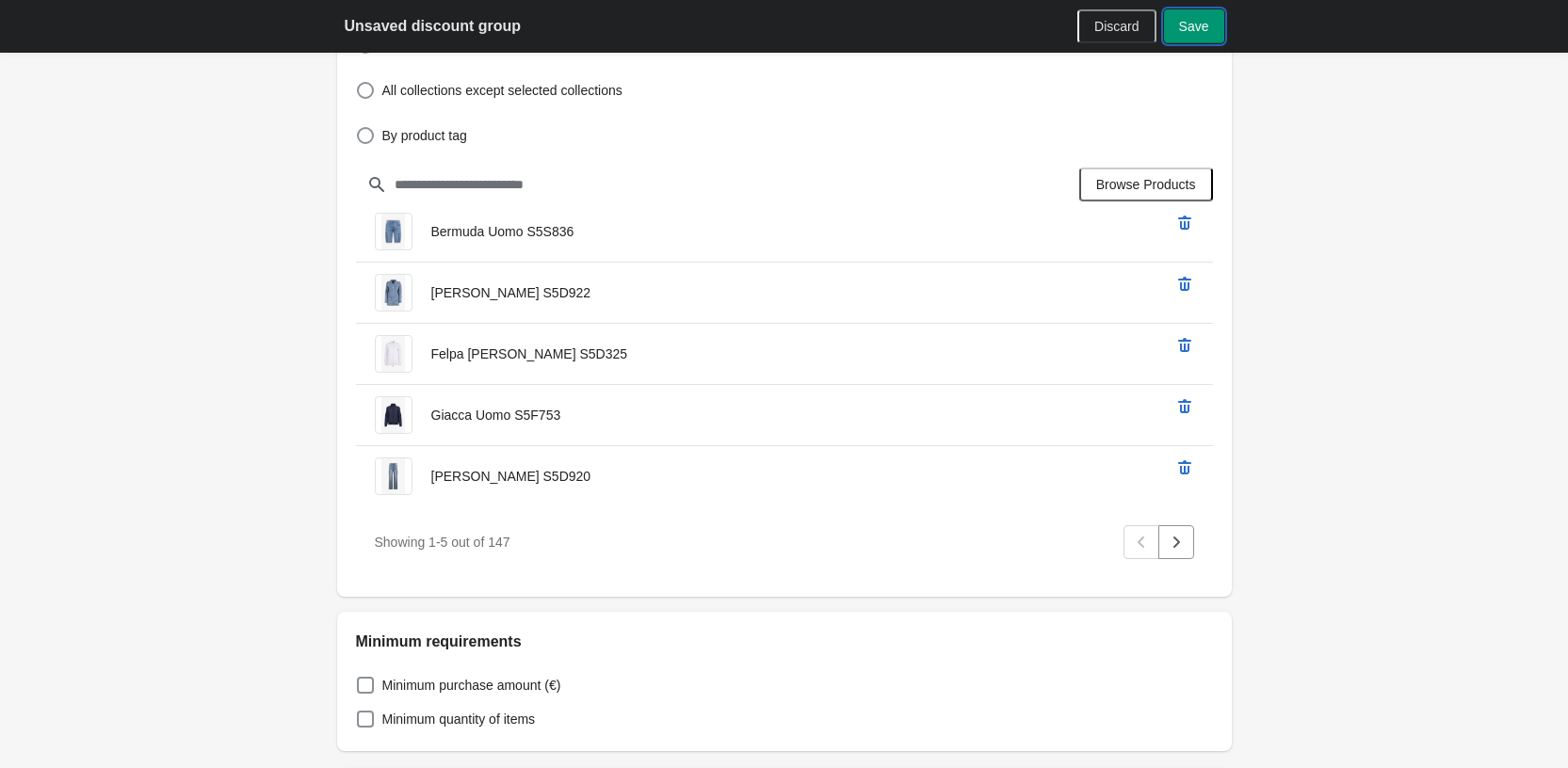
click at [1188, 32] on span "Save" at bounding box center [1194, 26] width 31 height 15
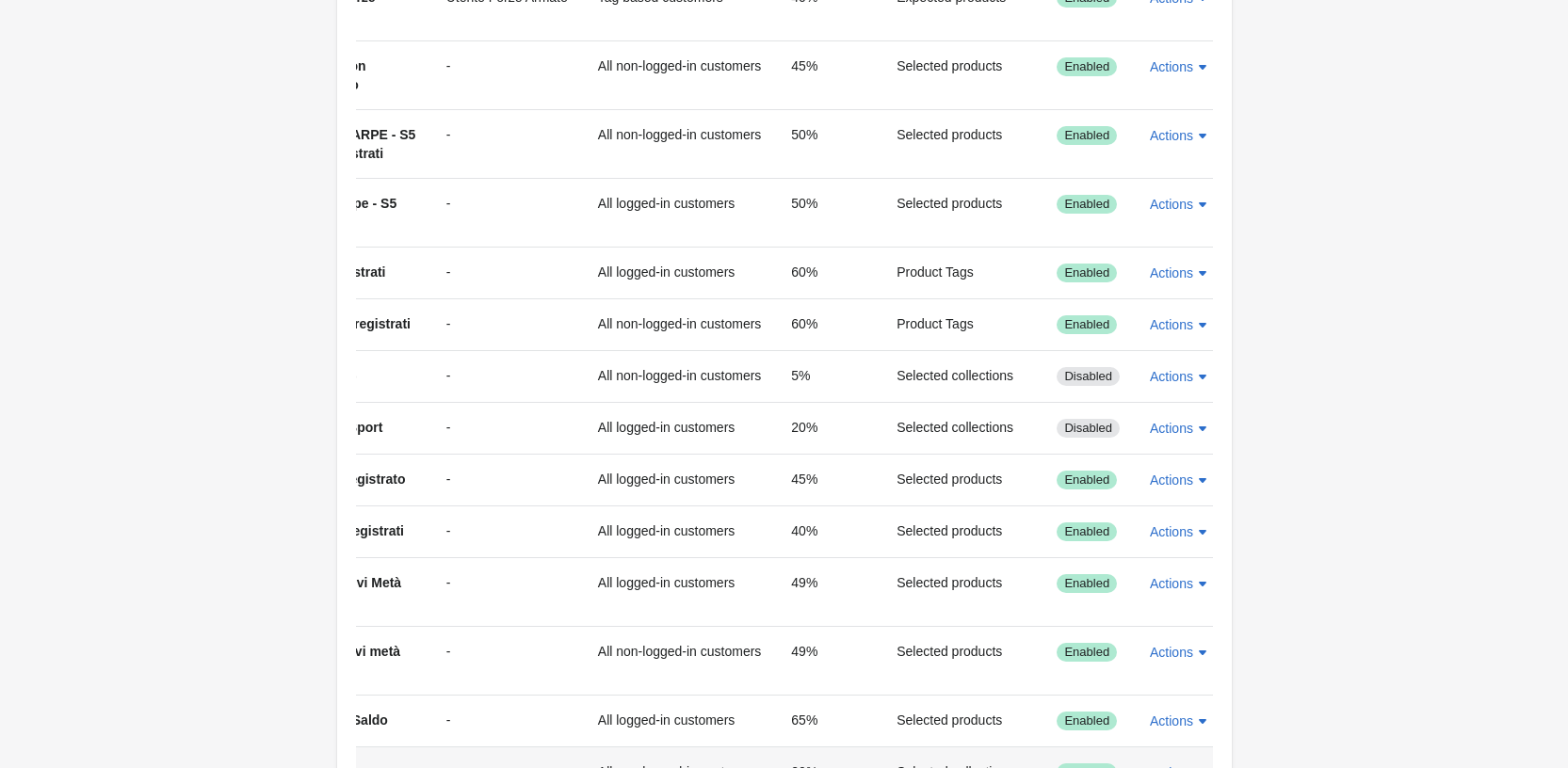
scroll to position [243, 0]
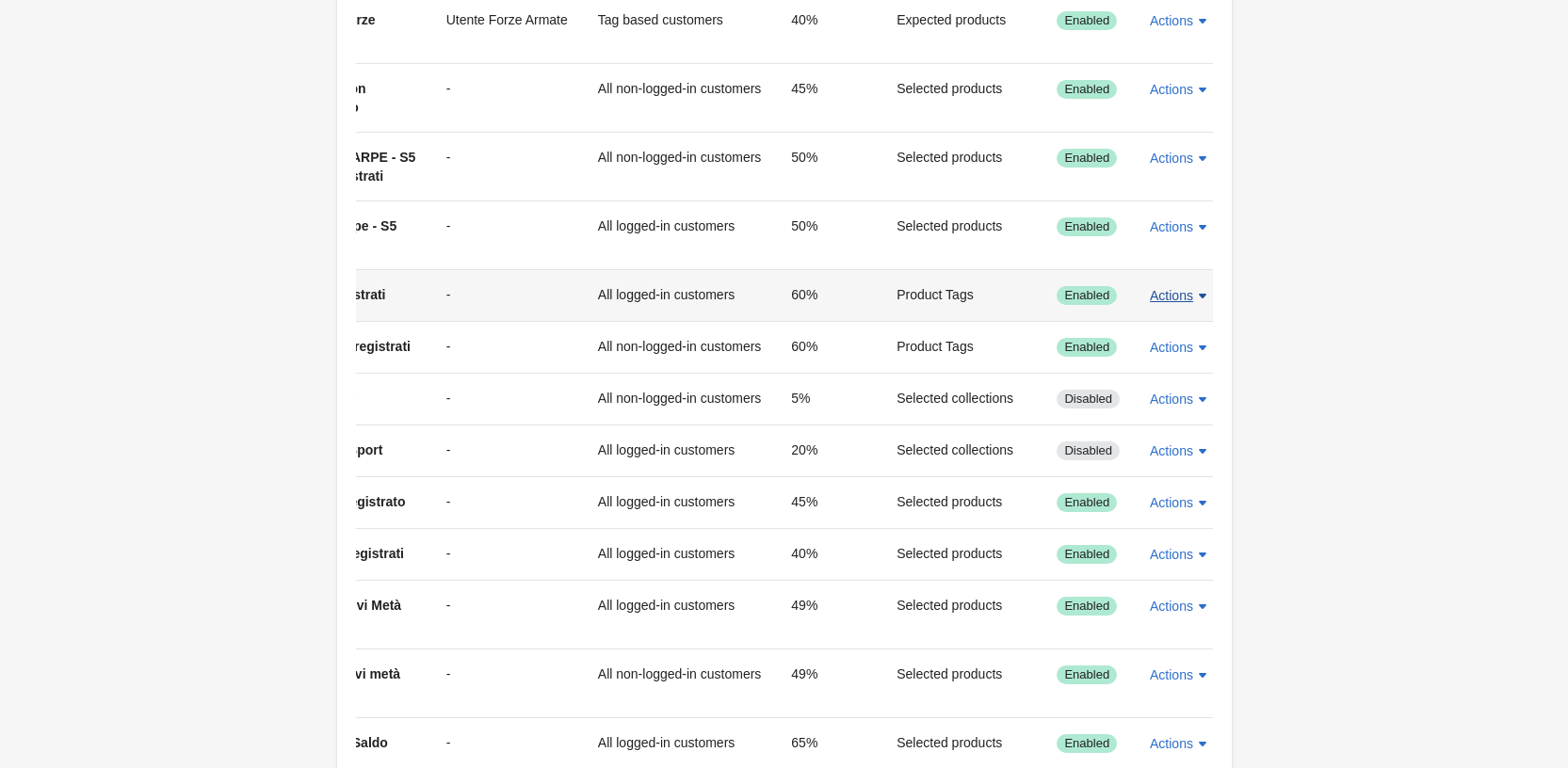
click at [1175, 296] on span "Actions" at bounding box center [1172, 295] width 43 height 15
click at [1180, 373] on button "Edit" at bounding box center [1168, 382] width 59 height 38
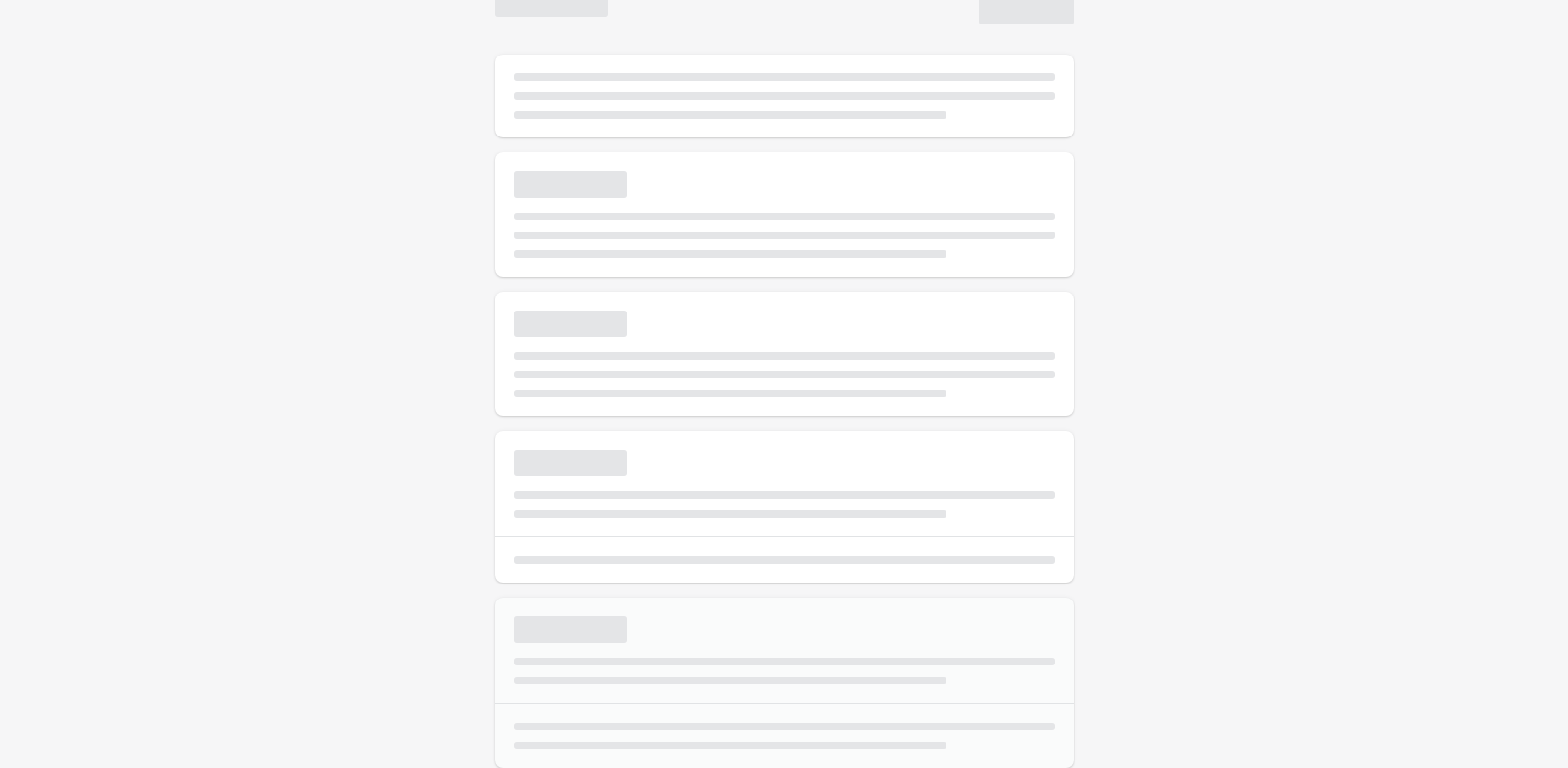
select select "*"
type input "**********"
type input "**"
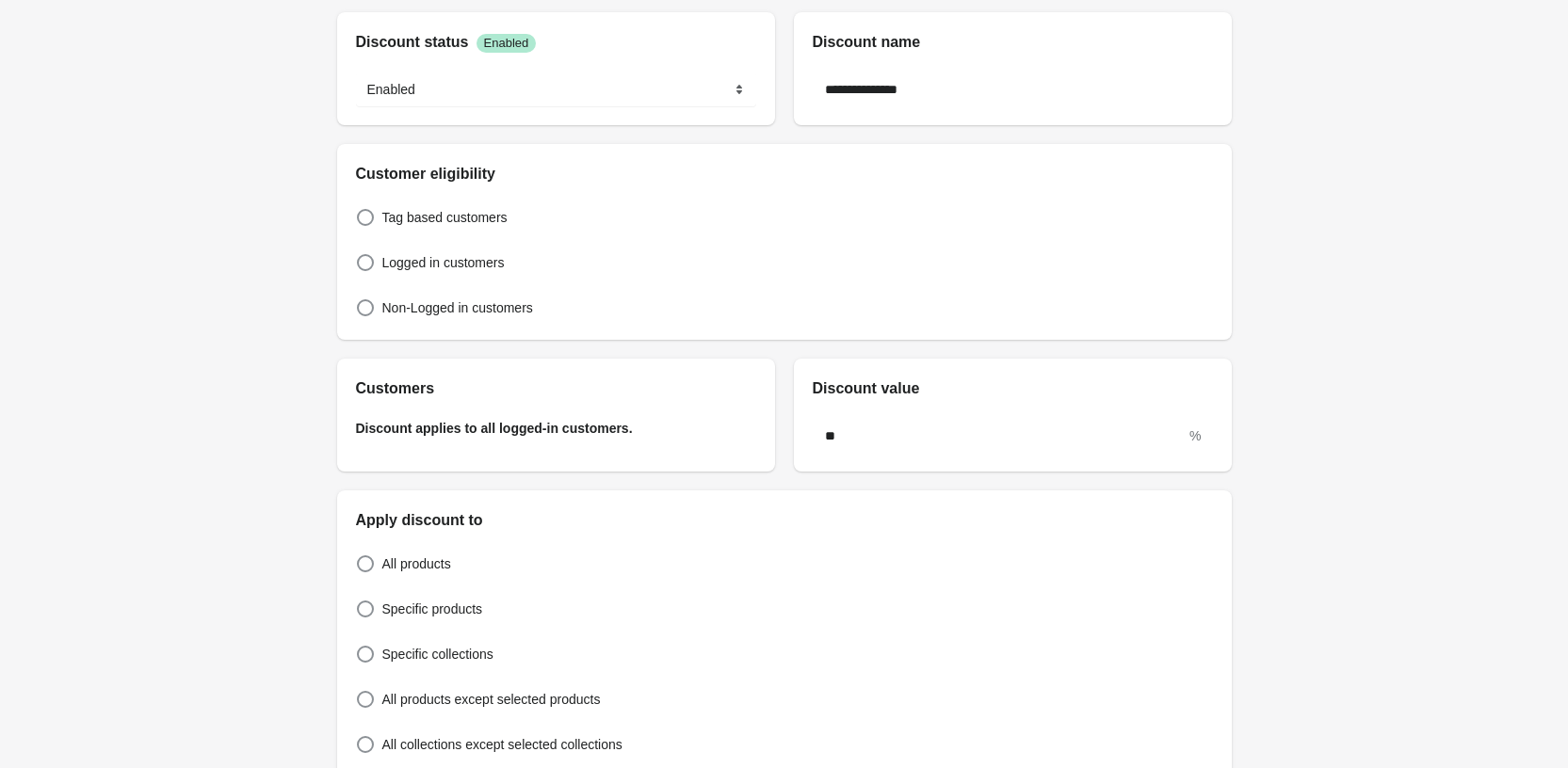
scroll to position [54, 0]
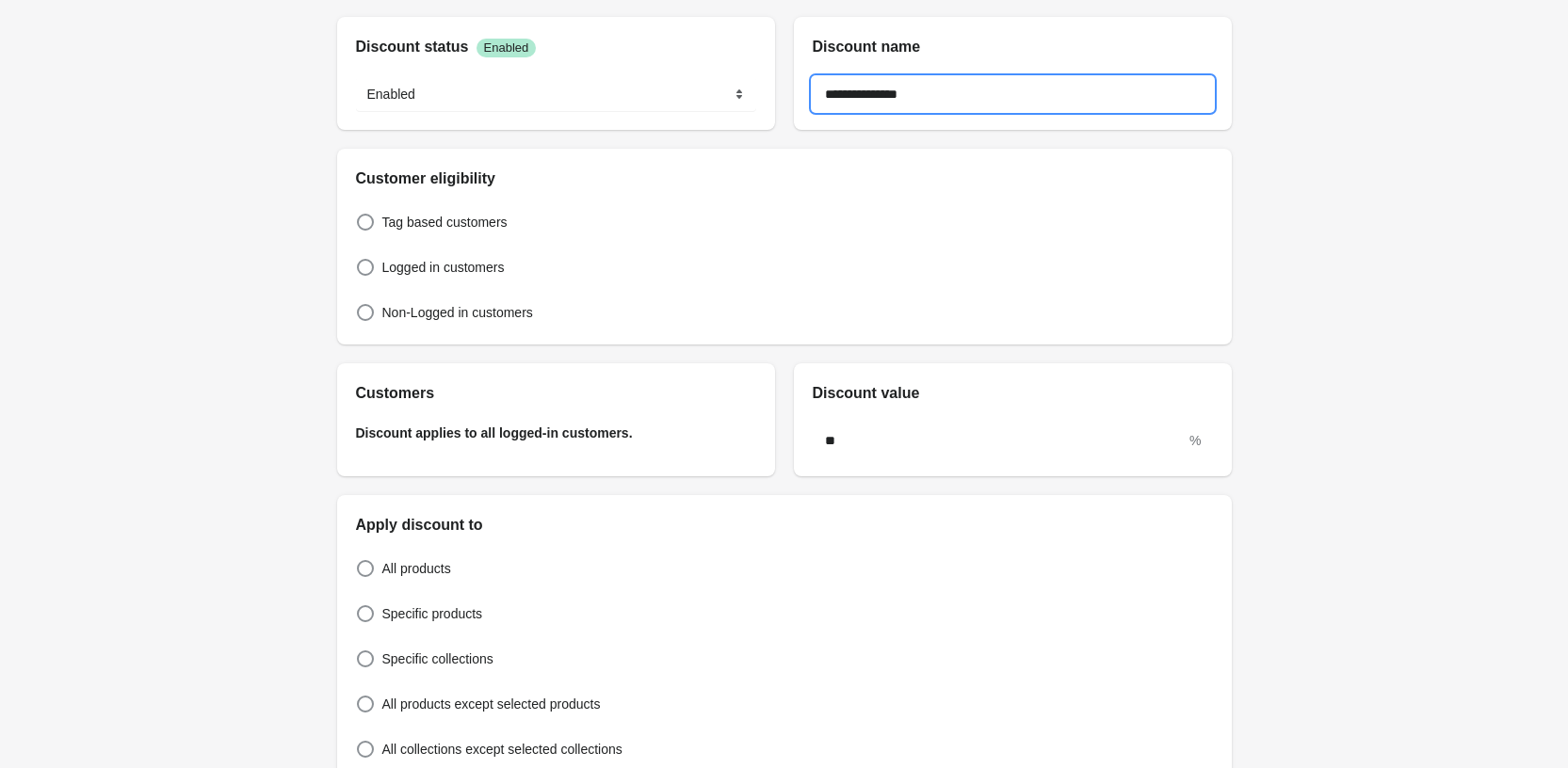
click at [938, 96] on input "**********" at bounding box center [1012, 94] width 400 height 34
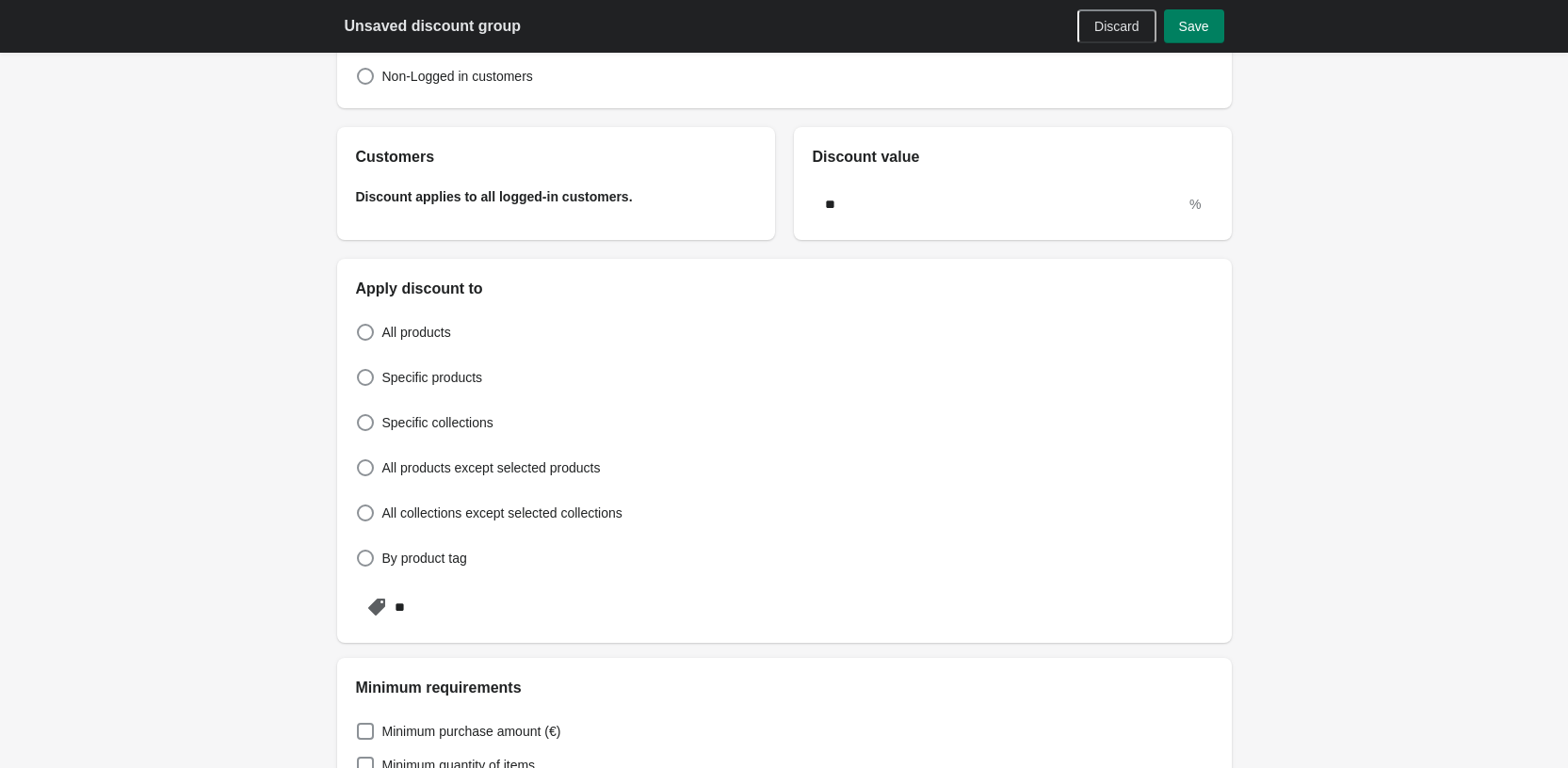
scroll to position [431, 0]
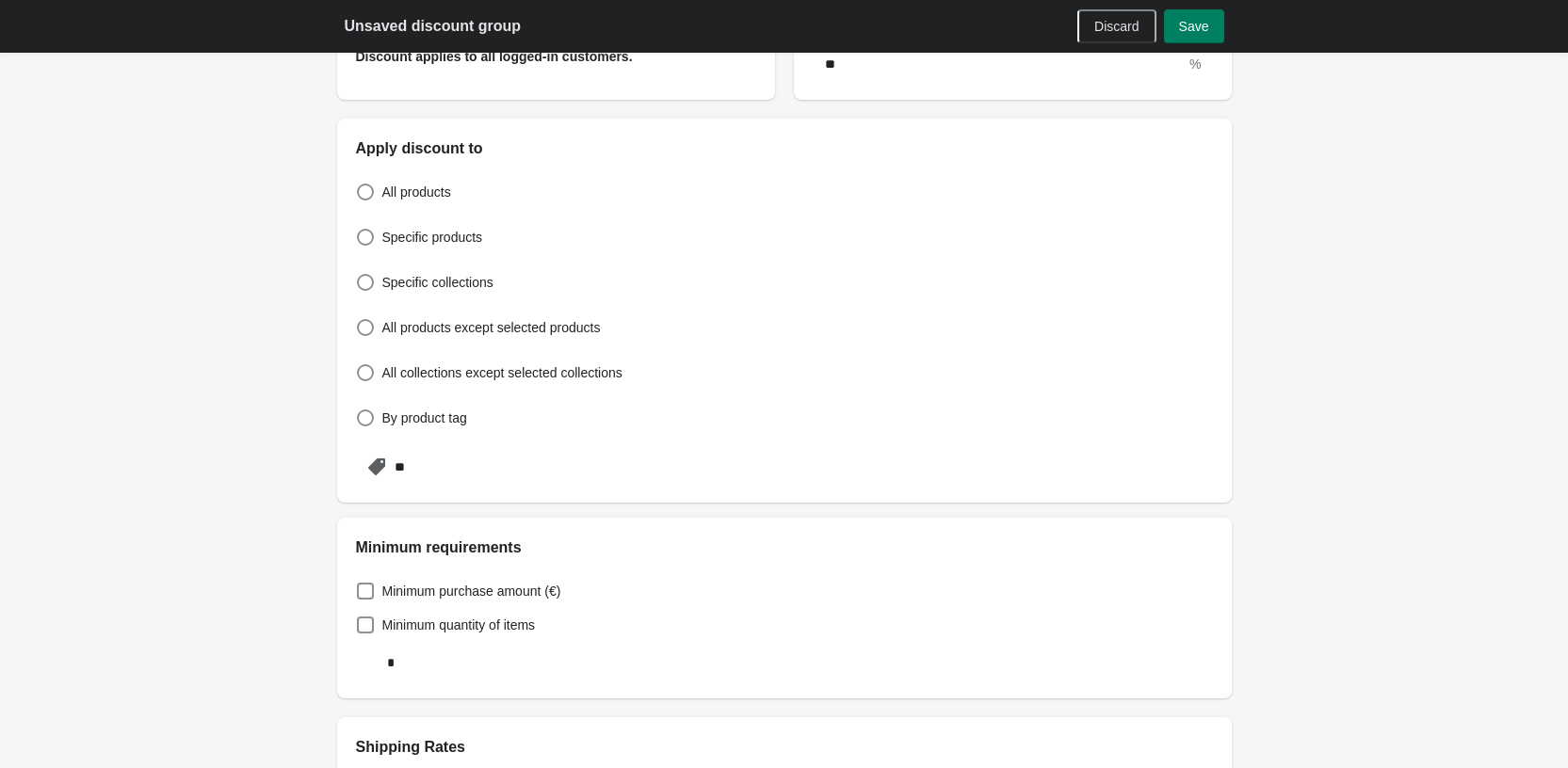
type input "**********"
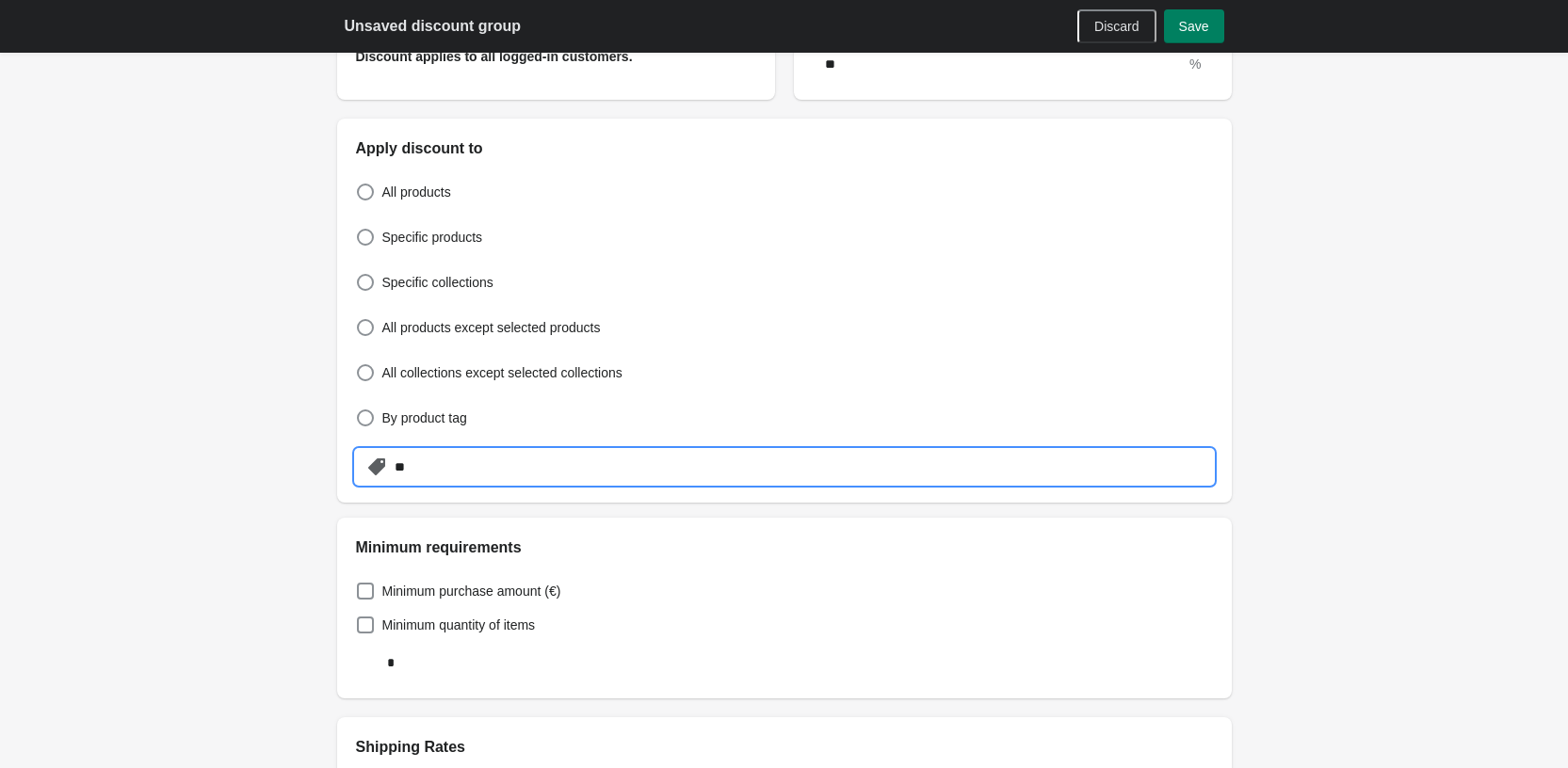
click at [465, 468] on input "**" at bounding box center [804, 467] width 820 height 34
click at [409, 281] on span "Specific collections" at bounding box center [437, 282] width 112 height 19
click at [473, 471] on input "text" at bounding box center [729, 467] width 669 height 34
type input "**"
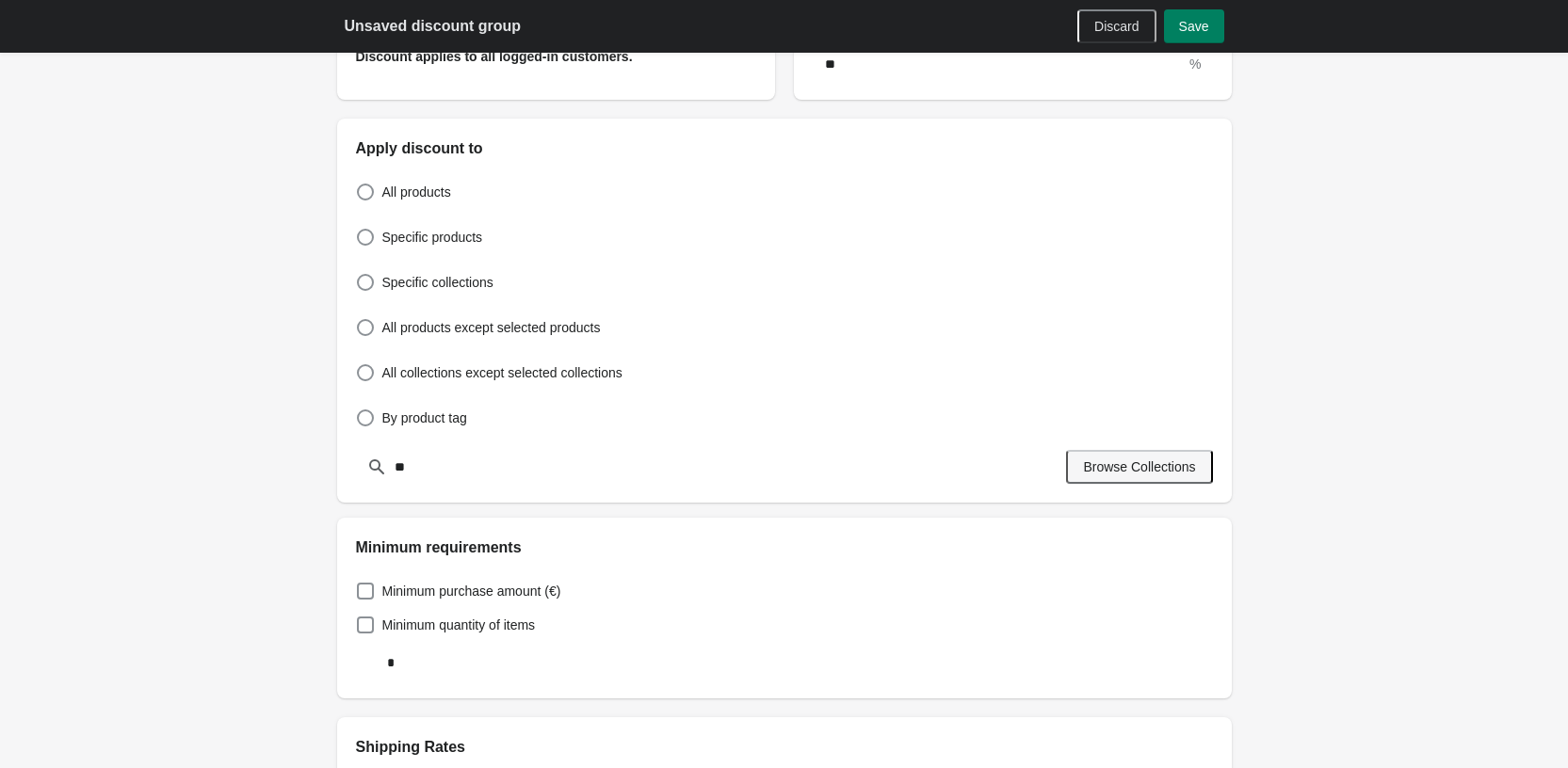
click at [1133, 469] on span "Browse Collections" at bounding box center [1139, 466] width 113 height 15
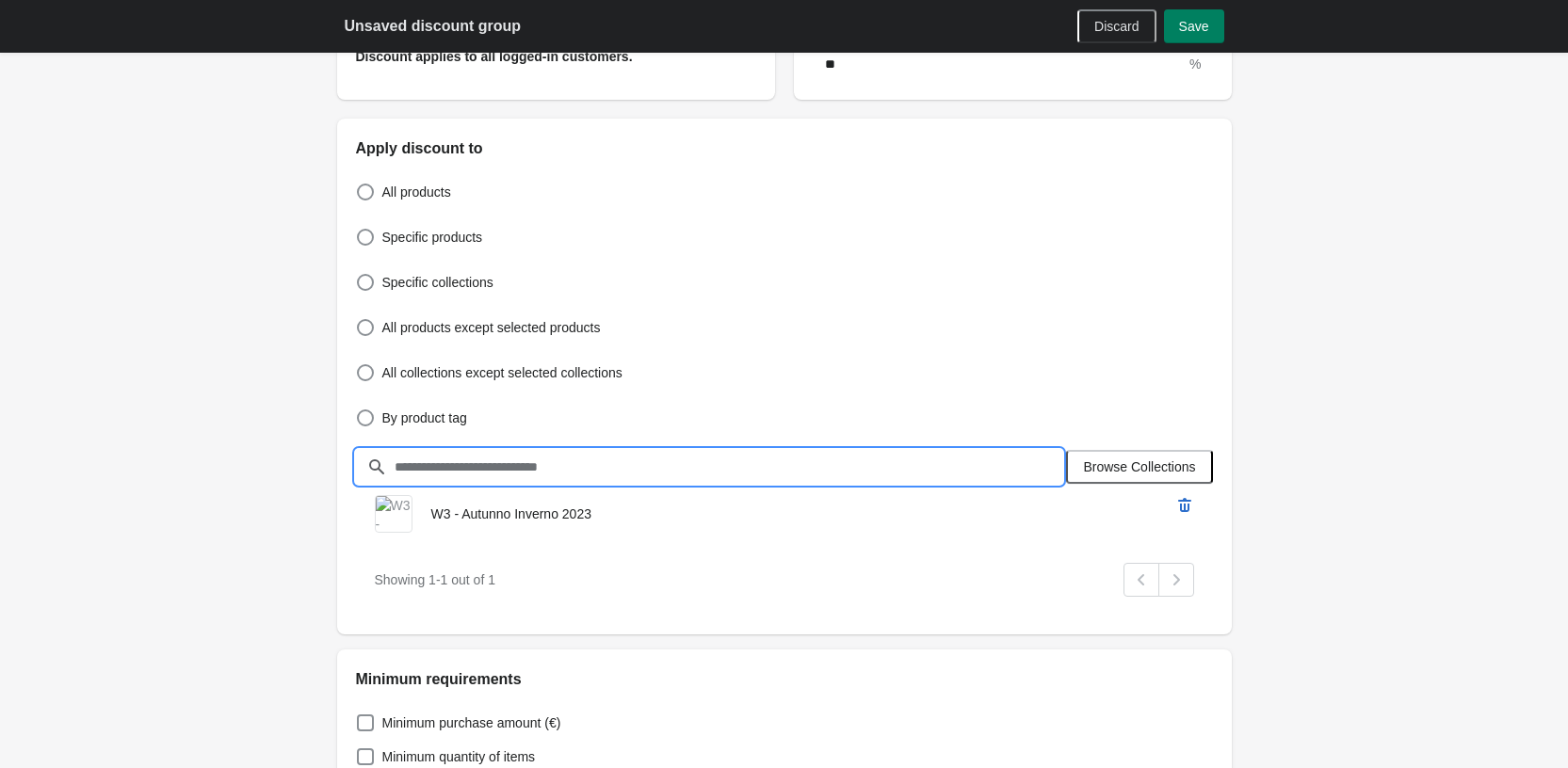
click at [511, 477] on input "text" at bounding box center [729, 467] width 669 height 34
type input "**"
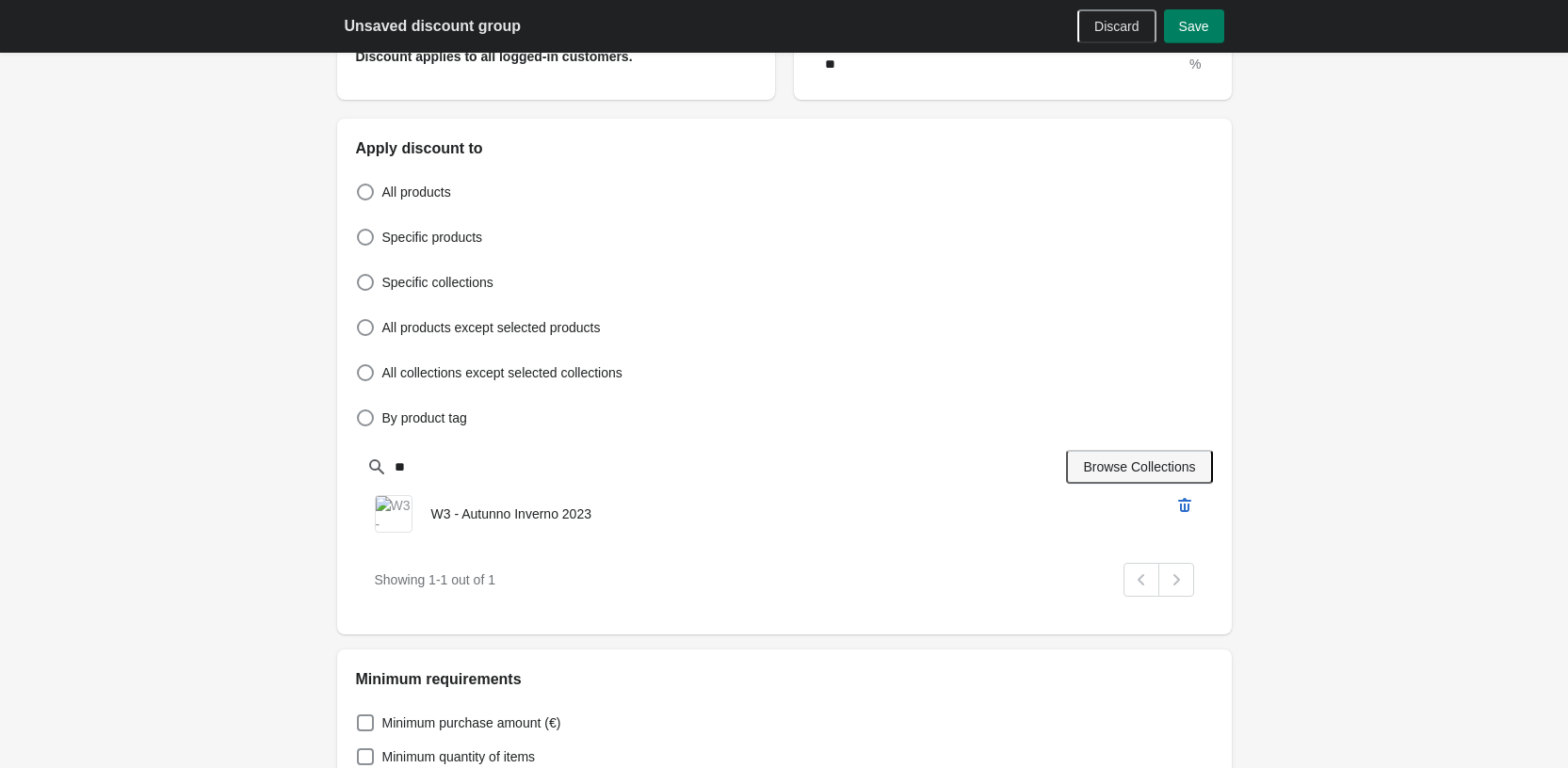
click at [1115, 465] on span "Browse Collections" at bounding box center [1139, 466] width 113 height 15
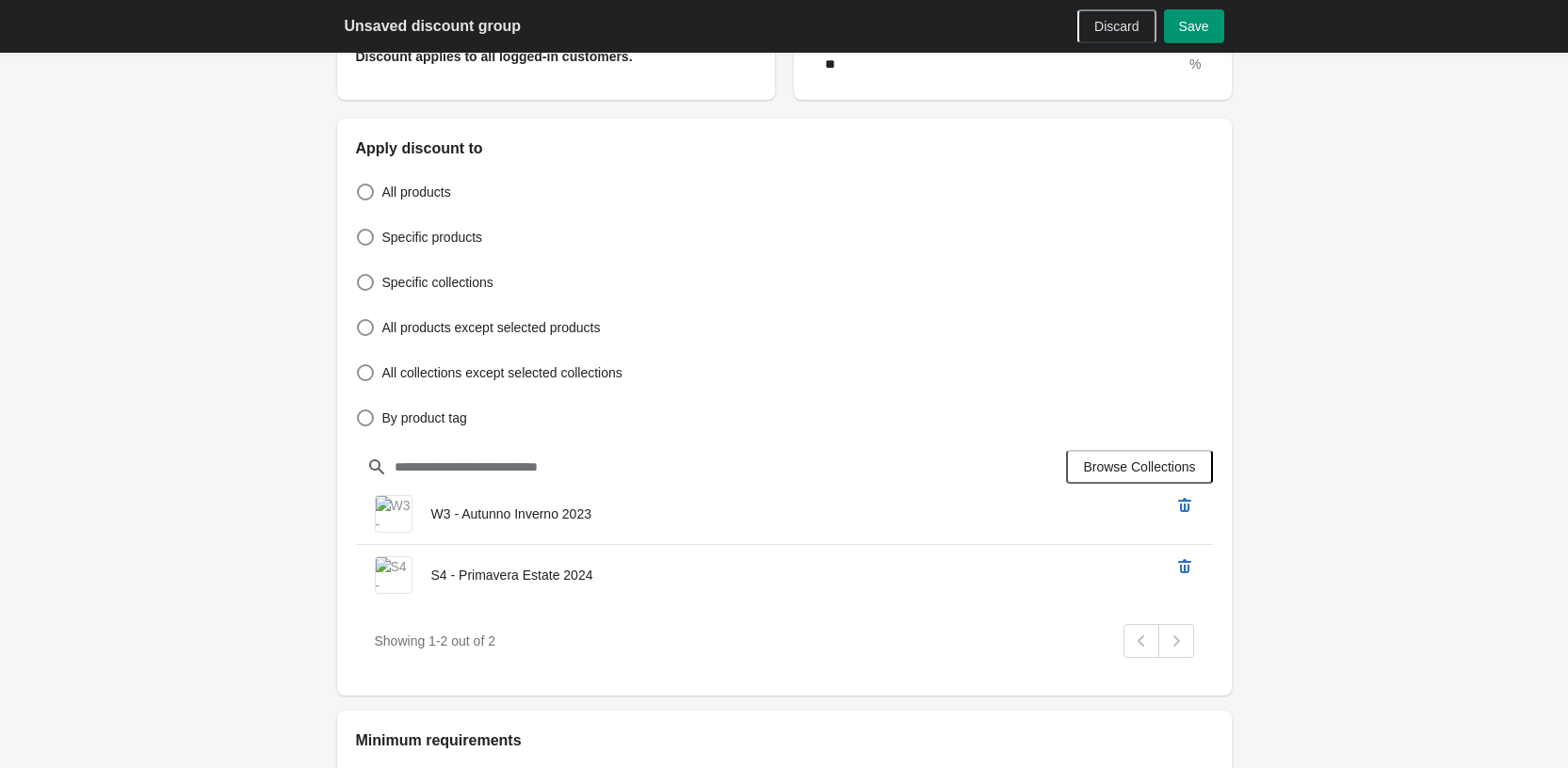
click at [1194, 16] on button "Save" at bounding box center [1194, 27] width 60 height 34
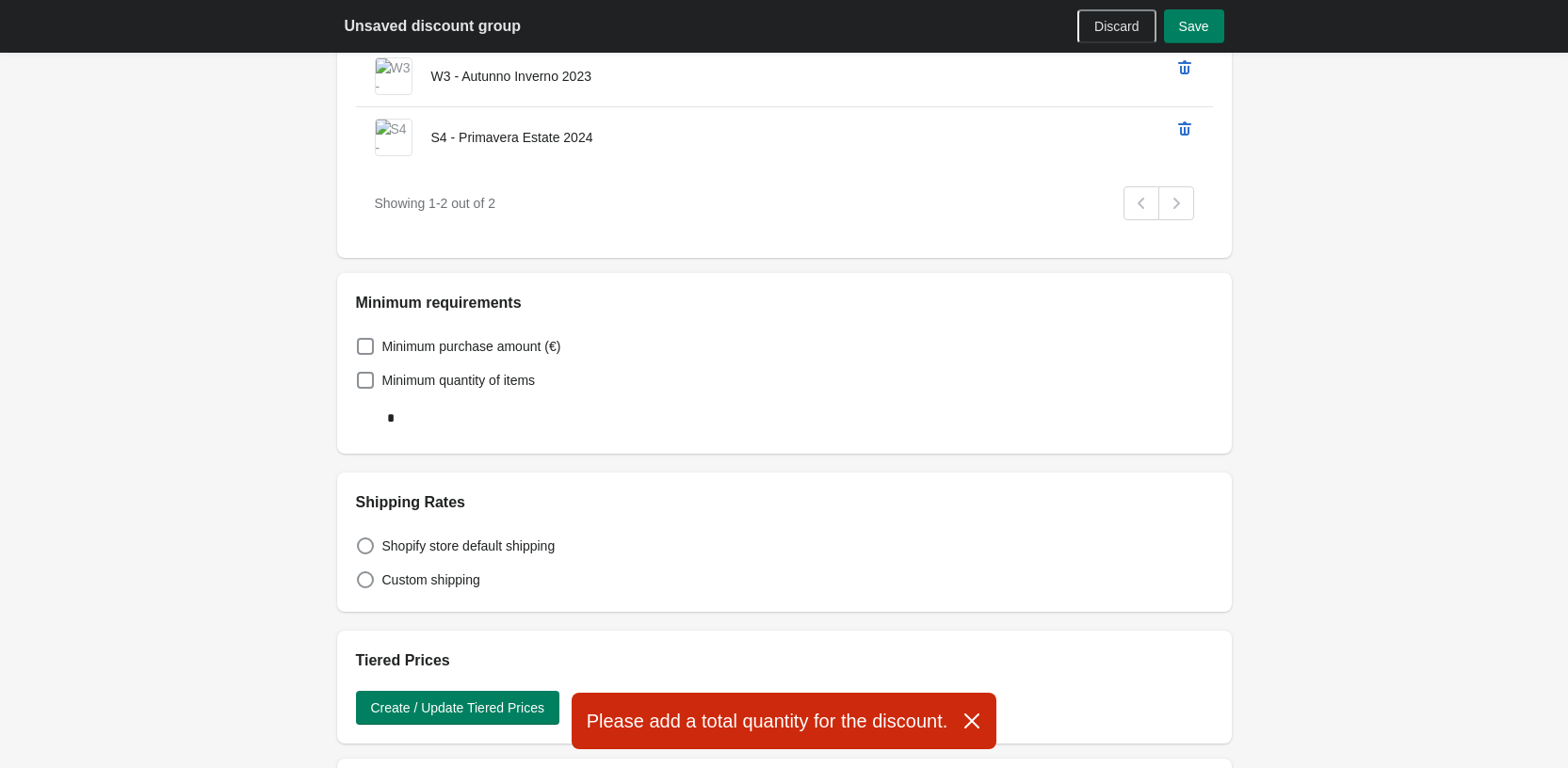
scroll to position [902, 0]
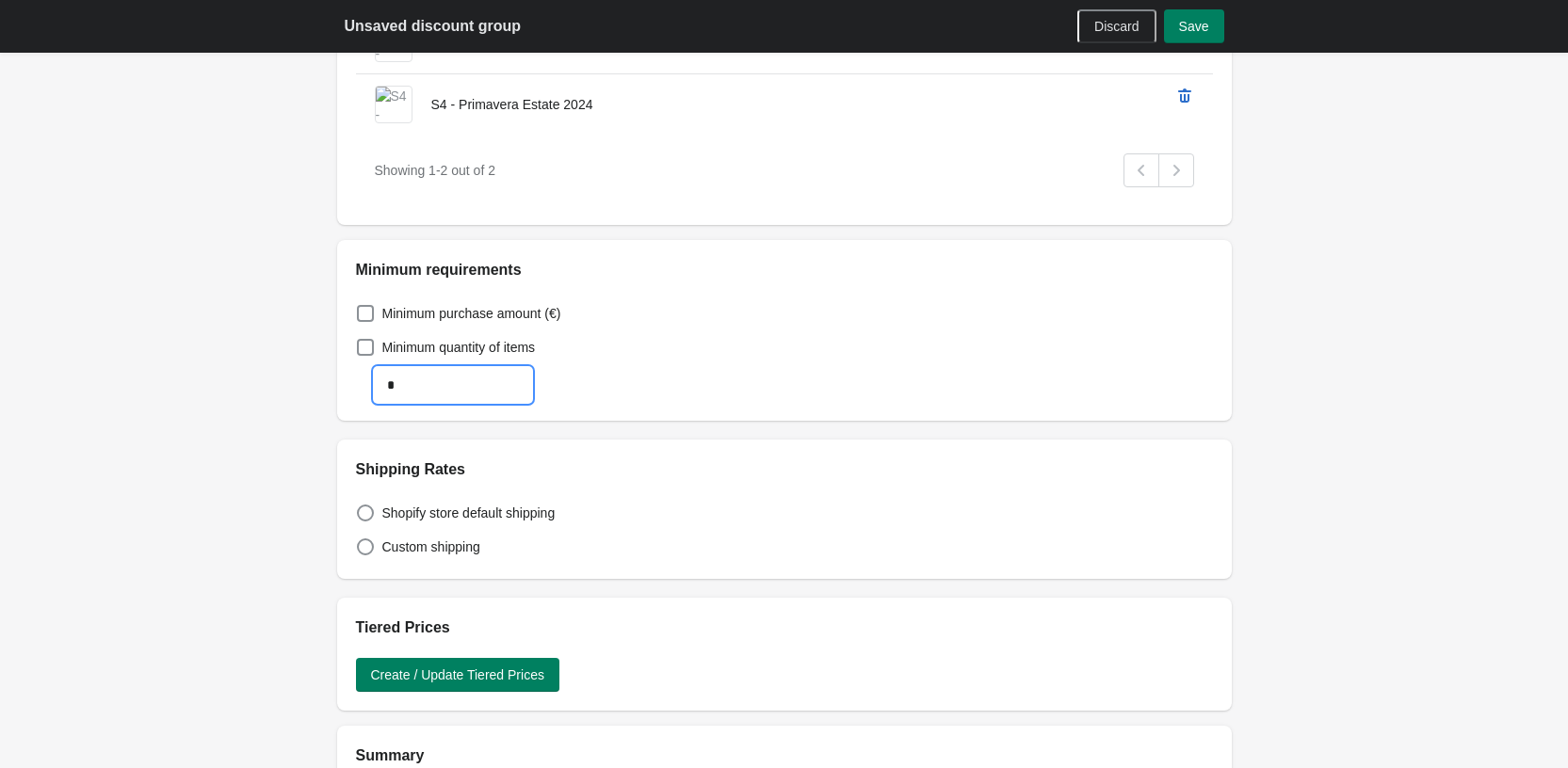
drag, startPoint x: 405, startPoint y: 379, endPoint x: 378, endPoint y: 380, distance: 27.0
click at [385, 379] on input "*" at bounding box center [453, 385] width 156 height 34
click at [360, 346] on span at bounding box center [365, 346] width 17 height 17
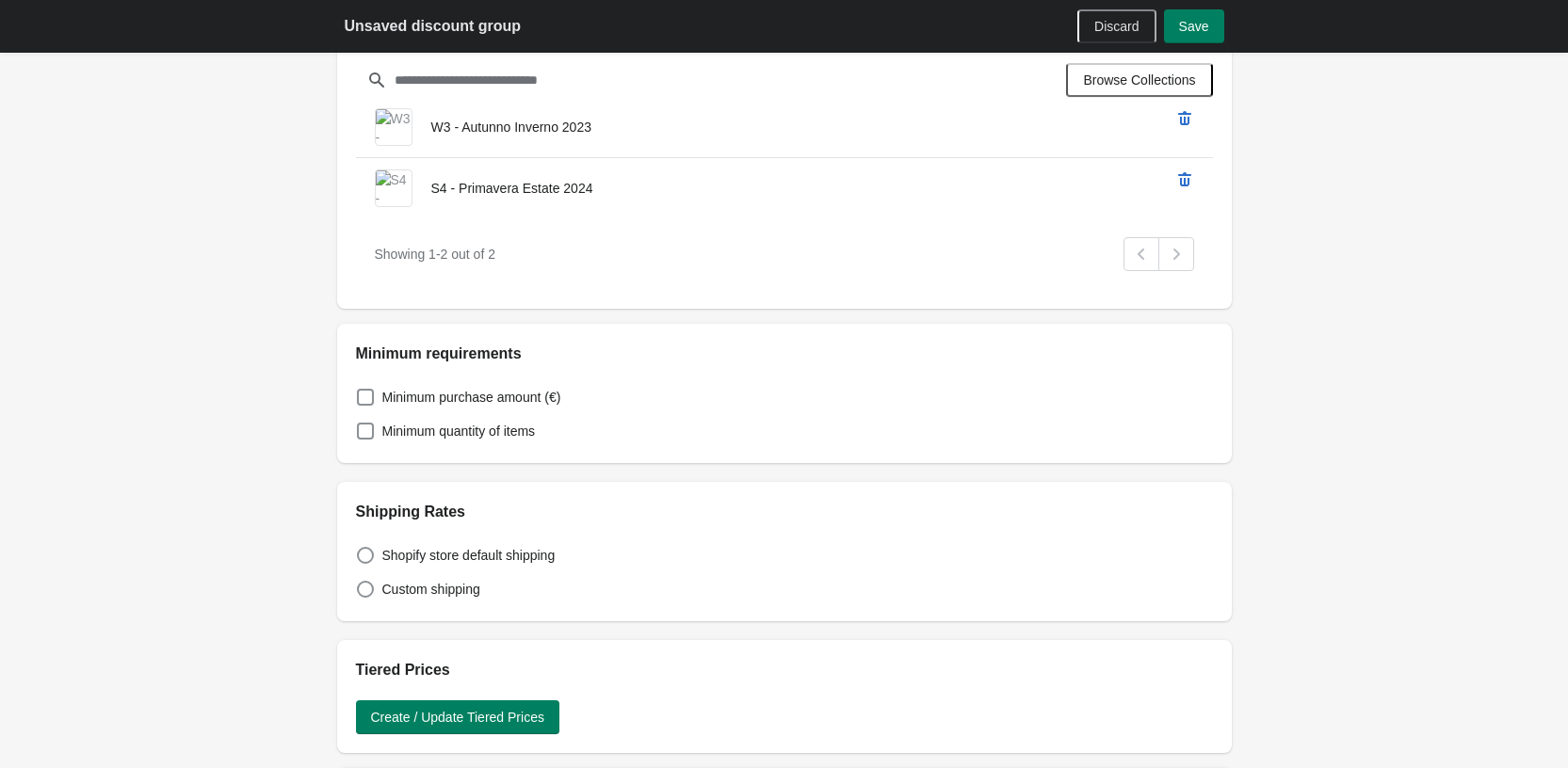
scroll to position [525, 0]
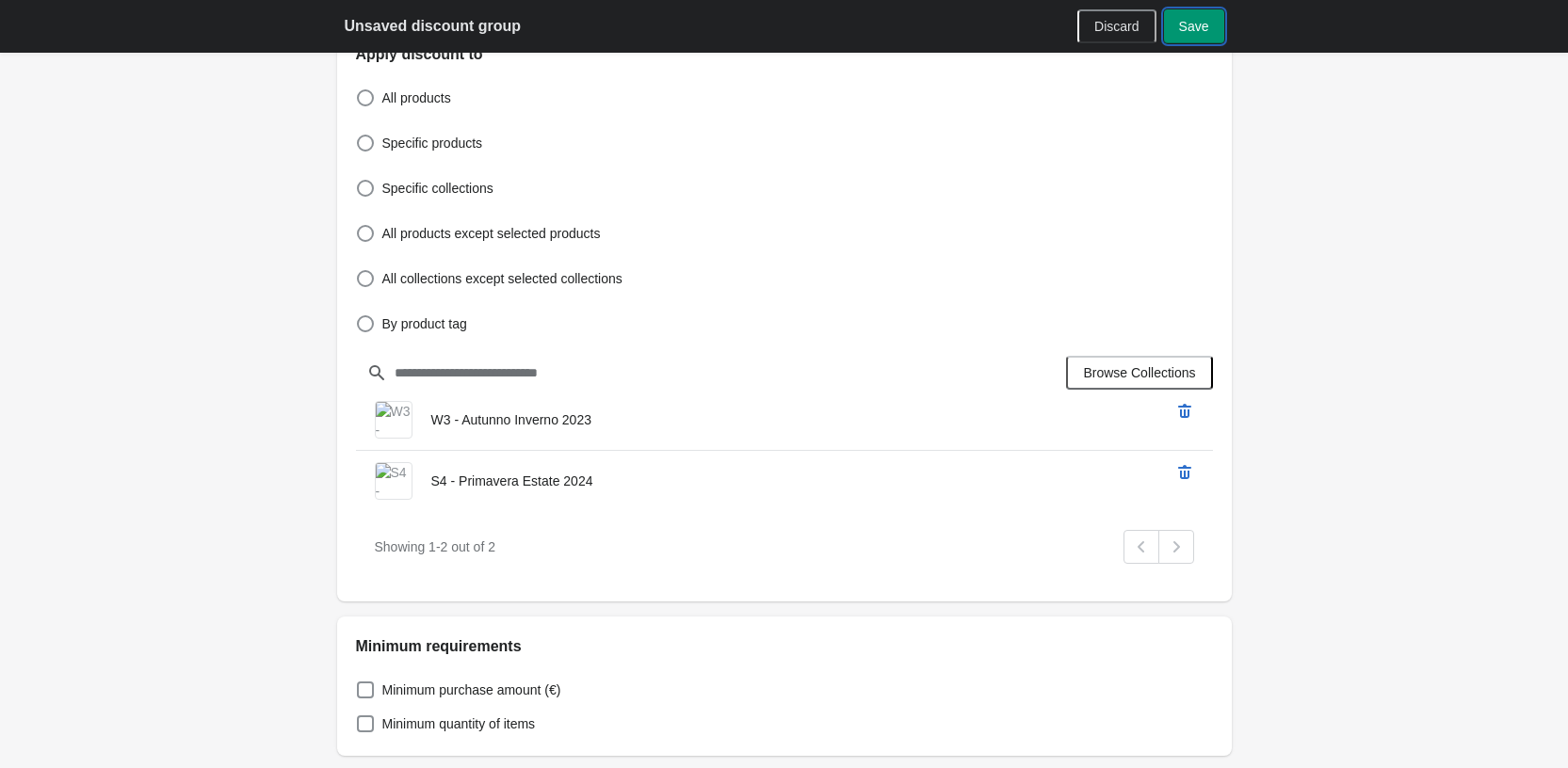
click at [1169, 34] on button "Save" at bounding box center [1194, 27] width 60 height 34
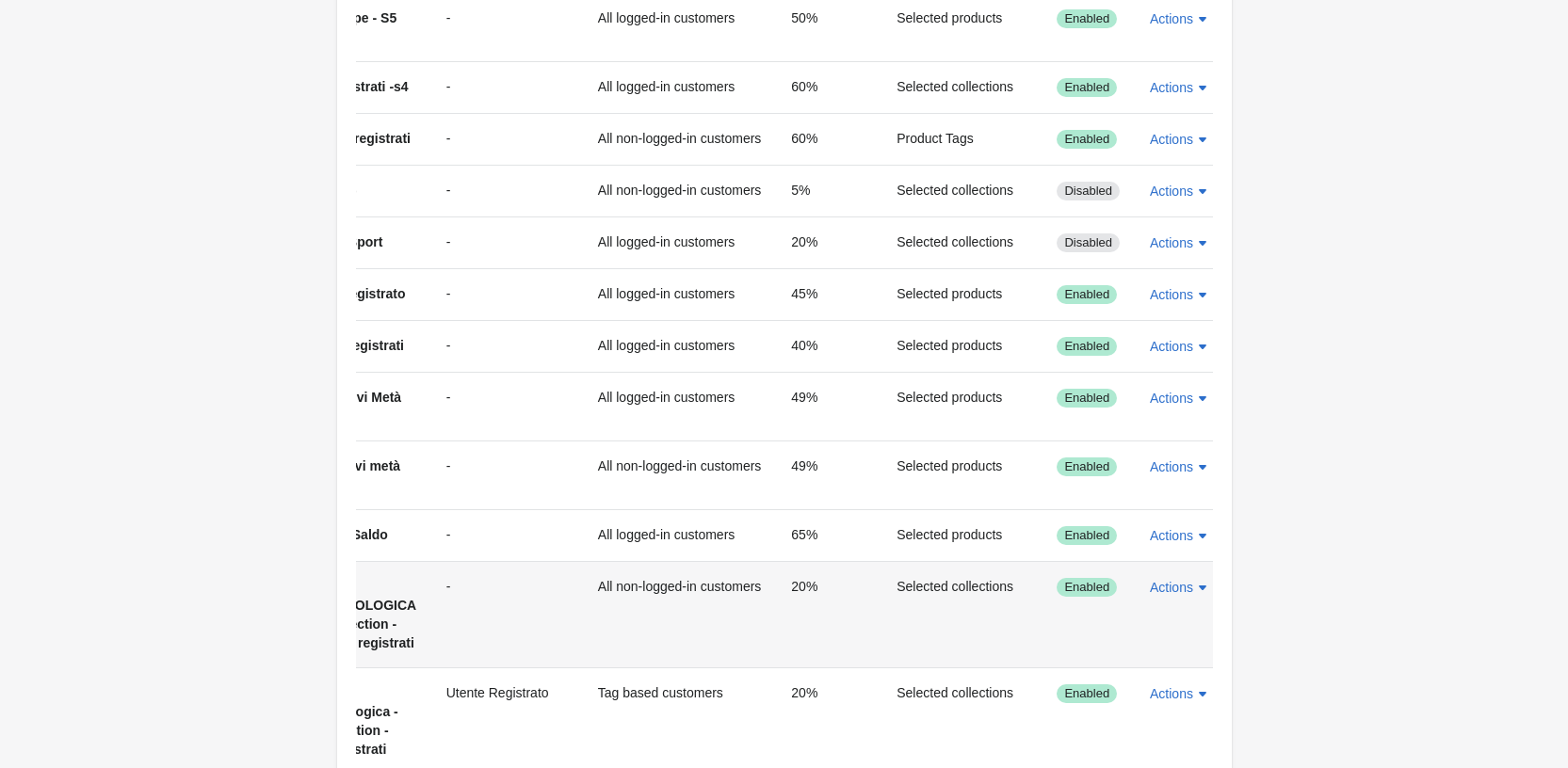
scroll to position [377, 0]
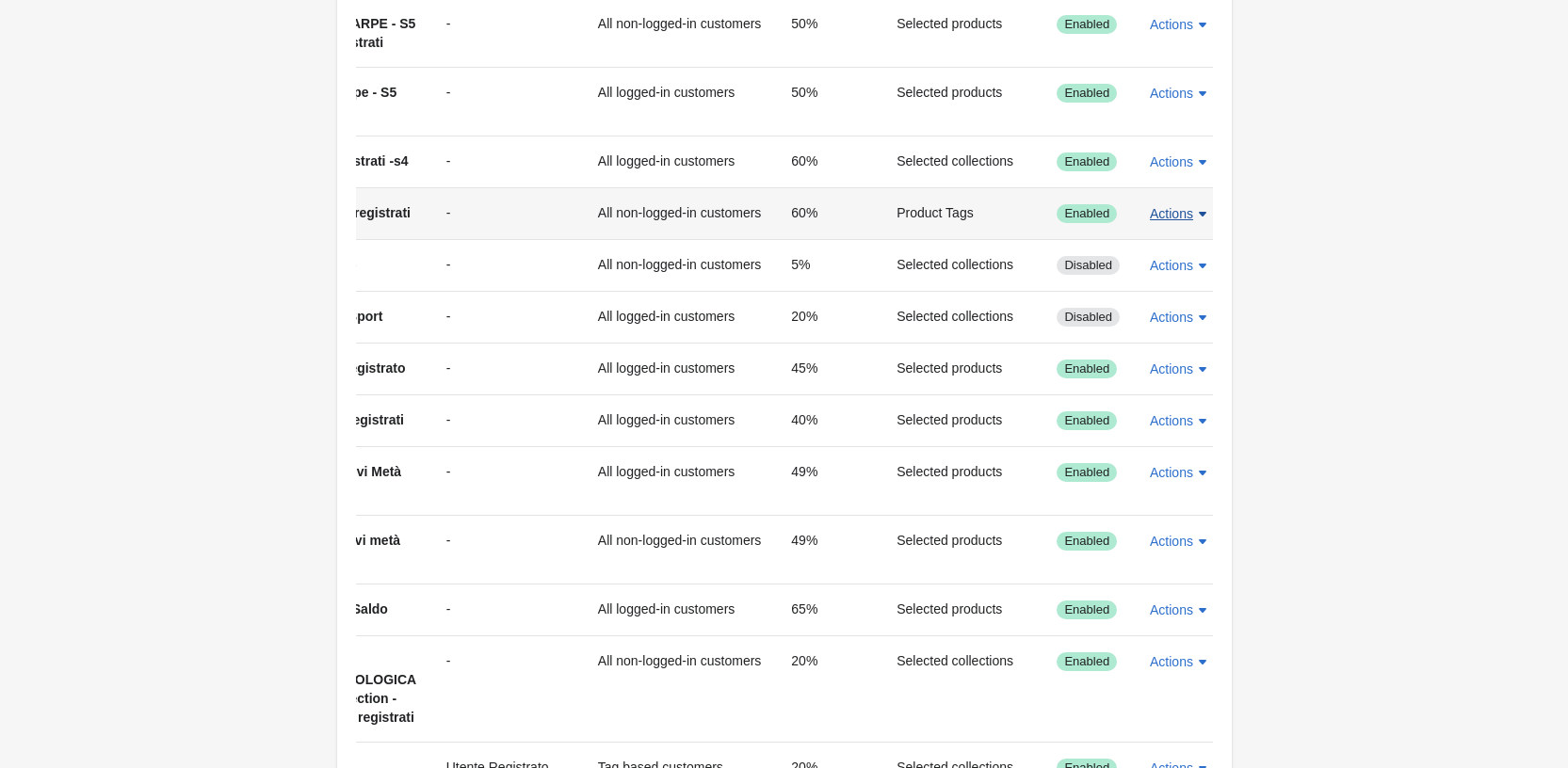
click at [1176, 212] on span "Actions" at bounding box center [1172, 213] width 43 height 15
click at [1187, 294] on span "Edit" at bounding box center [1168, 301] width 44 height 19
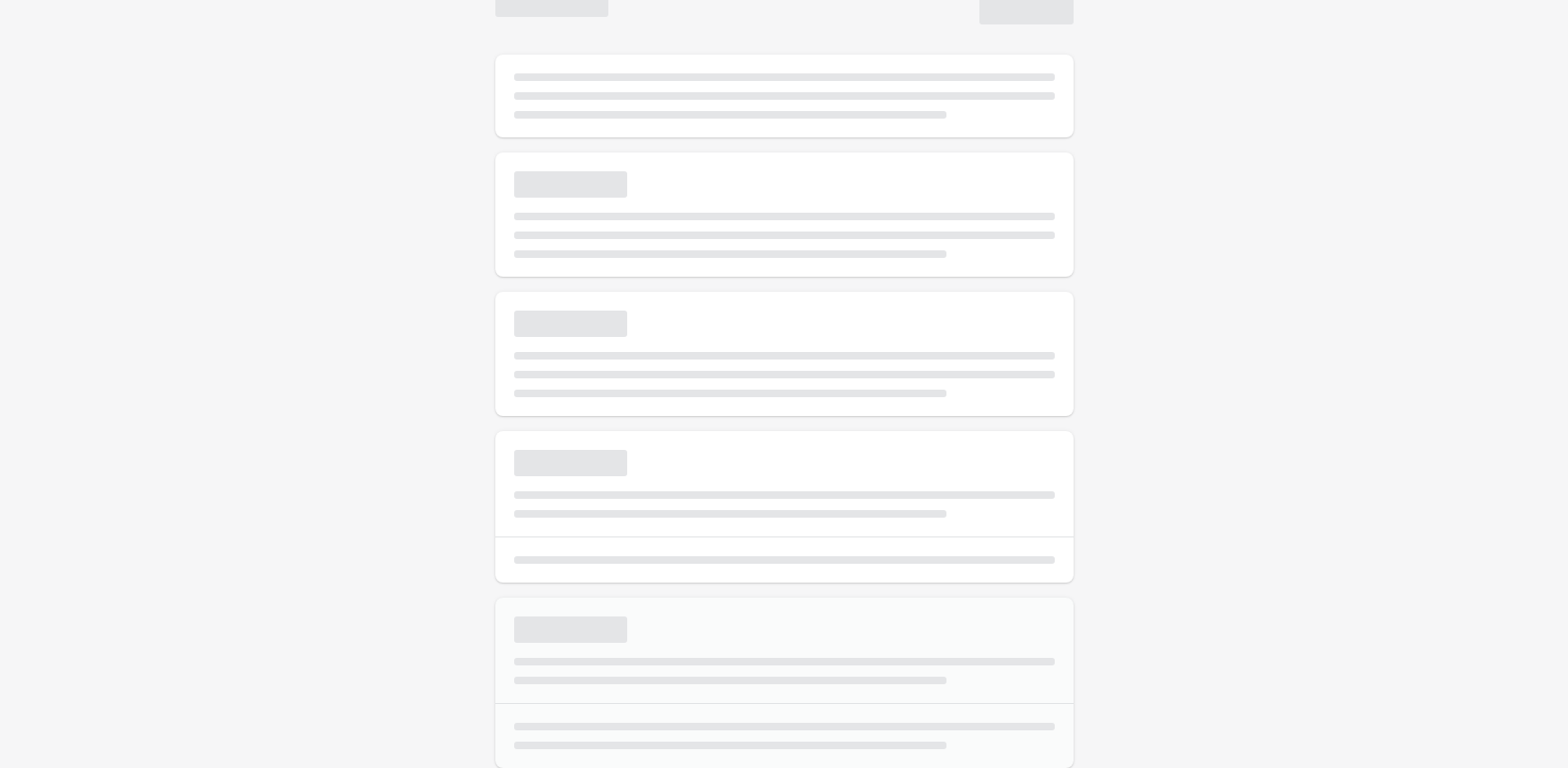
select select "*"
type input "**********"
type input "**"
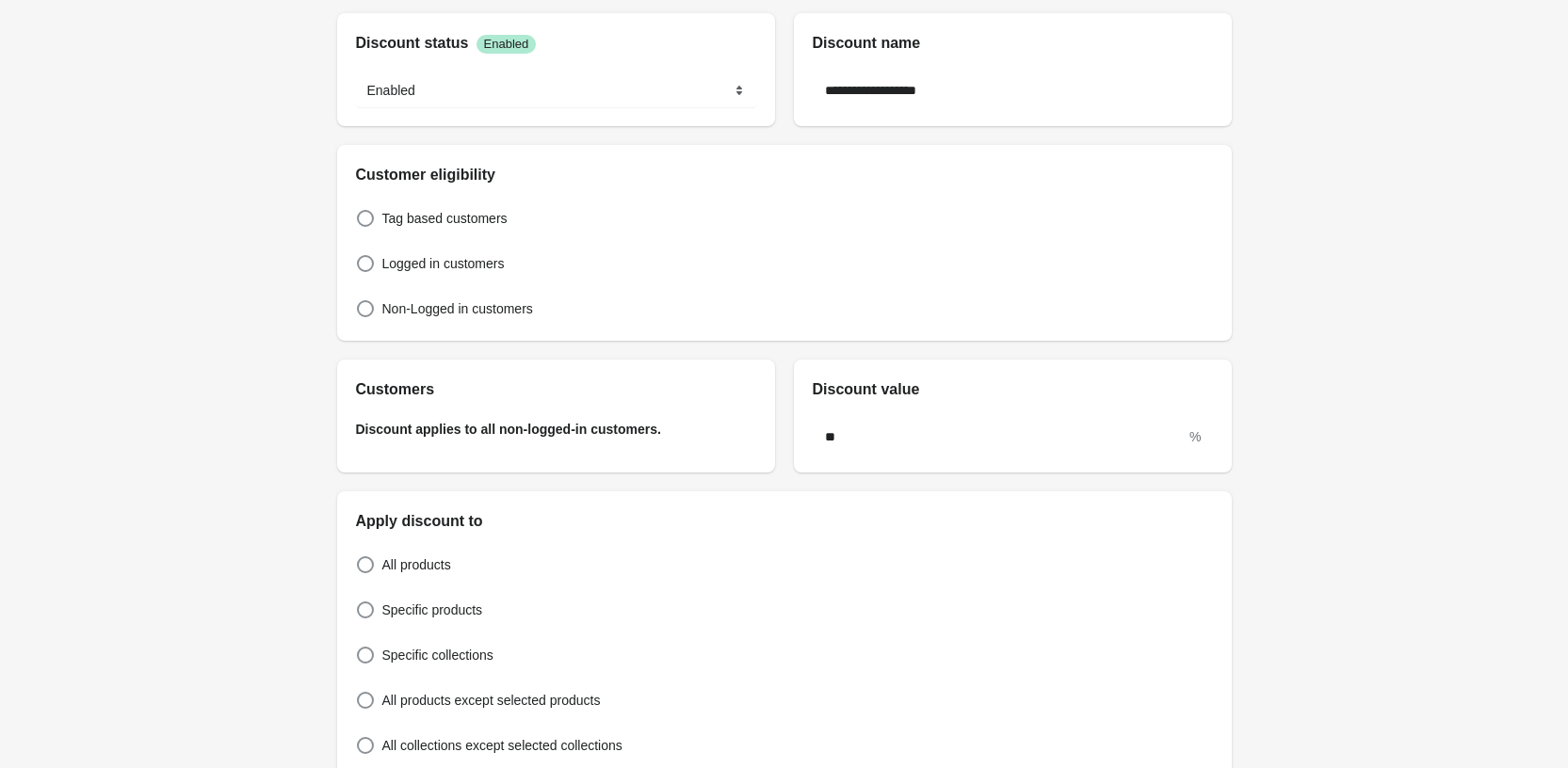
scroll to position [377, 0]
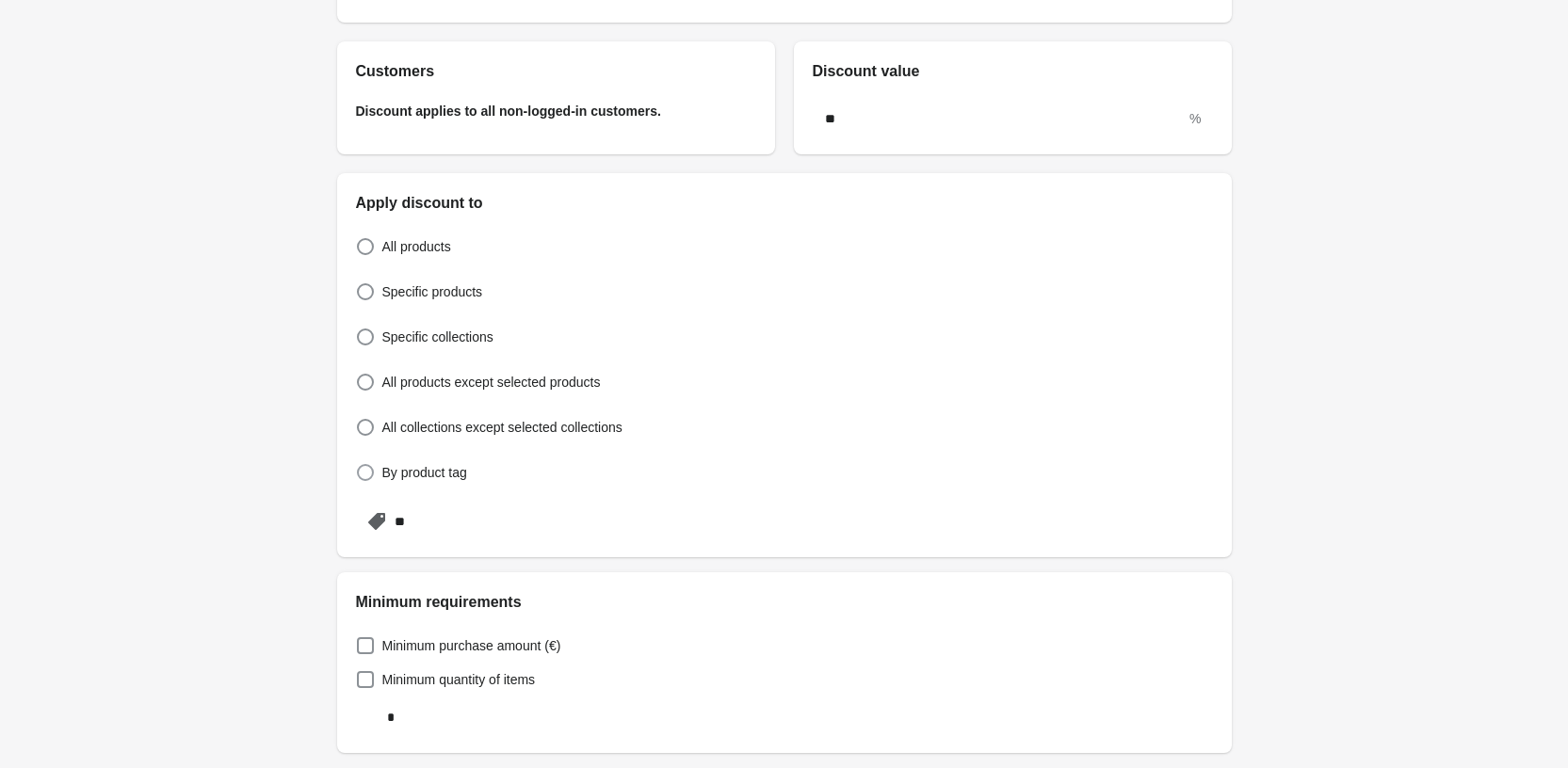
click at [357, 467] on span at bounding box center [365, 472] width 17 height 17
click at [407, 322] on div "All products Specific products Specific collections All products except selecte…" at bounding box center [785, 349] width 857 height 271
drag, startPoint x: 404, startPoint y: 337, endPoint x: 403, endPoint y: 372, distance: 35.0
click at [404, 336] on span "Specific collections" at bounding box center [437, 337] width 112 height 19
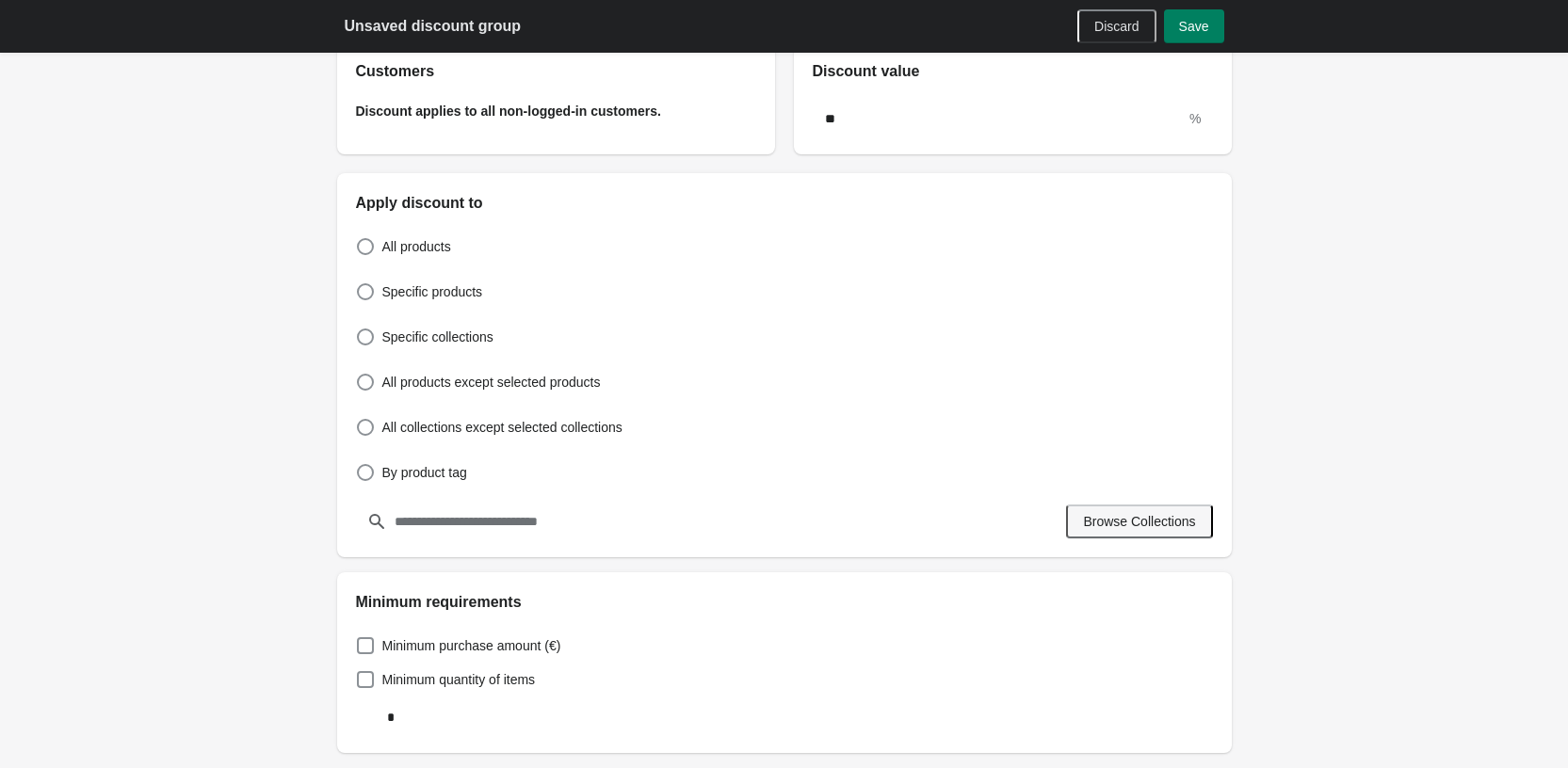
click at [1147, 514] on span "Browse Collections" at bounding box center [1139, 521] width 113 height 15
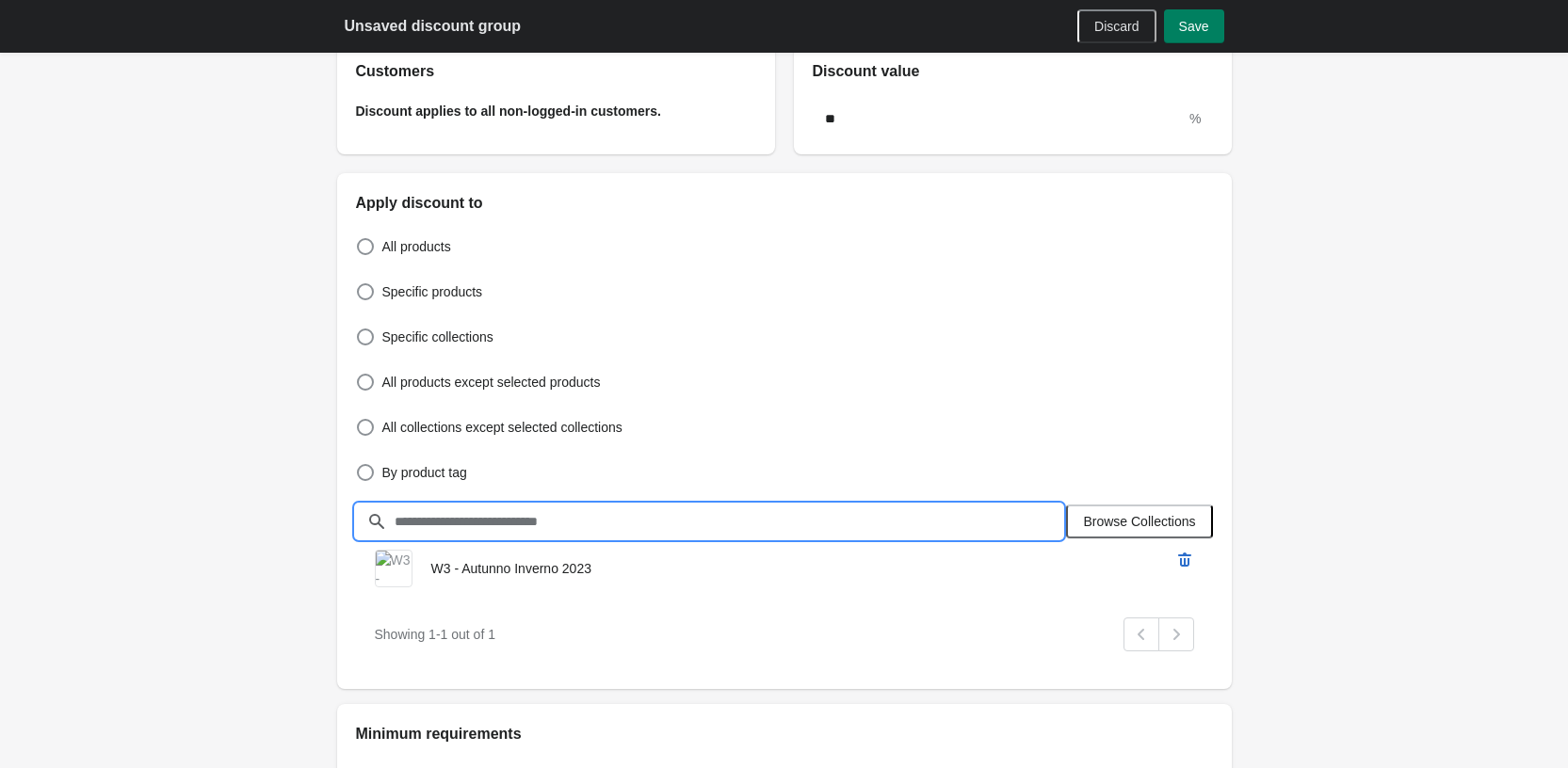
click at [577, 517] on input "text" at bounding box center [729, 521] width 669 height 34
type input "**"
click at [1119, 529] on span "Browse Collections" at bounding box center [1139, 521] width 113 height 15
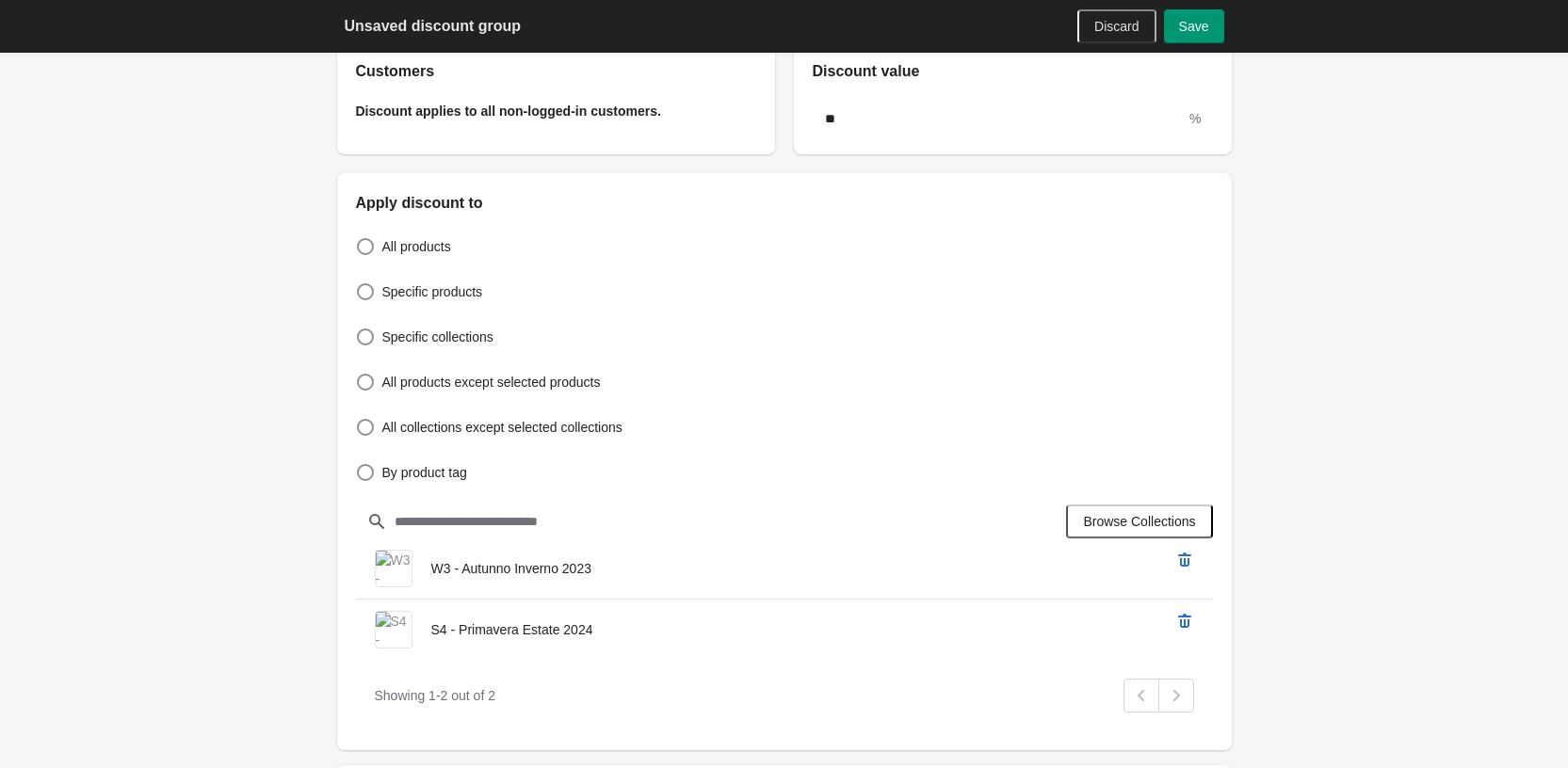
click at [1184, 34] on span "Save" at bounding box center [1194, 26] width 31 height 15
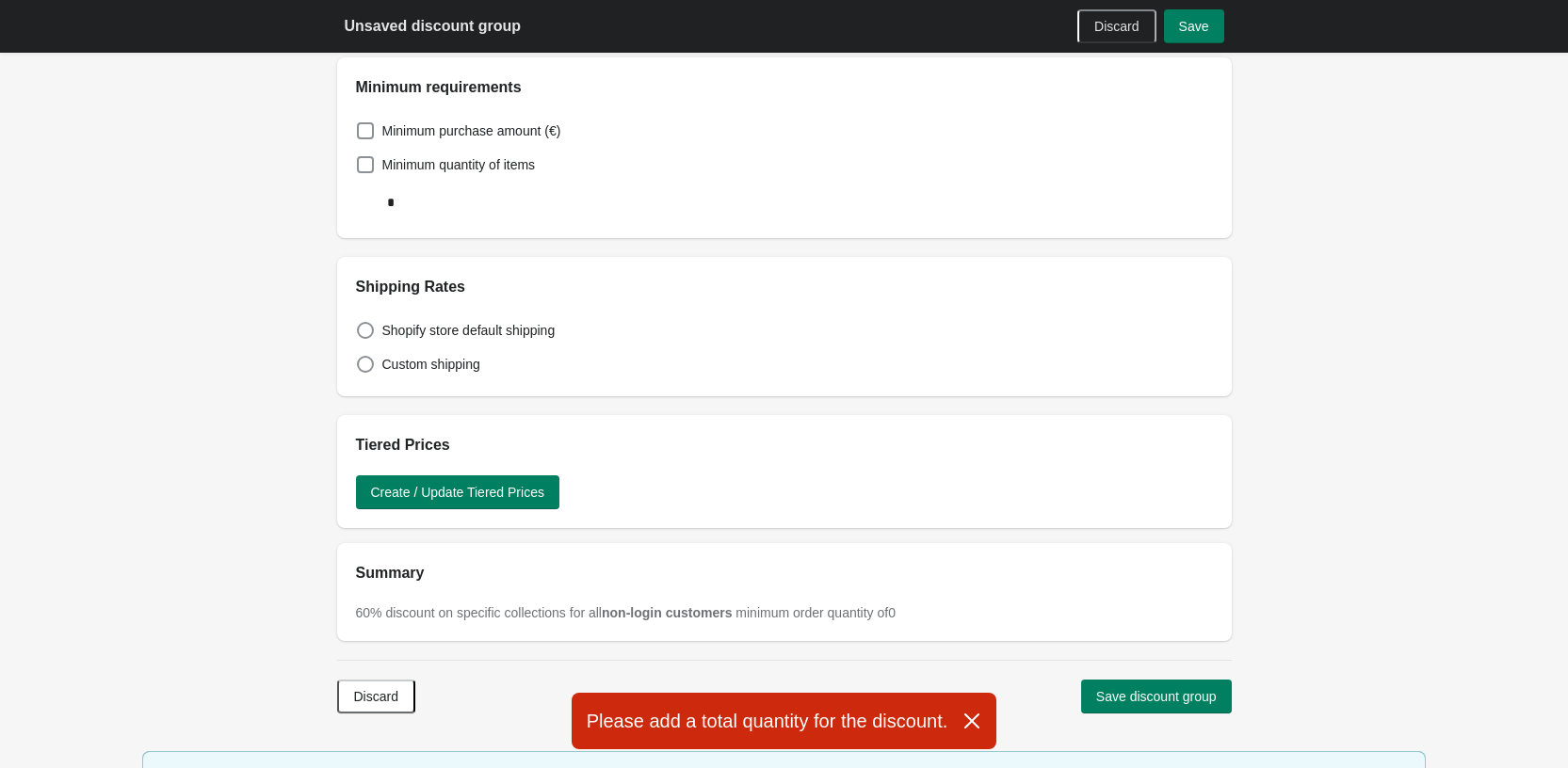
scroll to position [1054, 0]
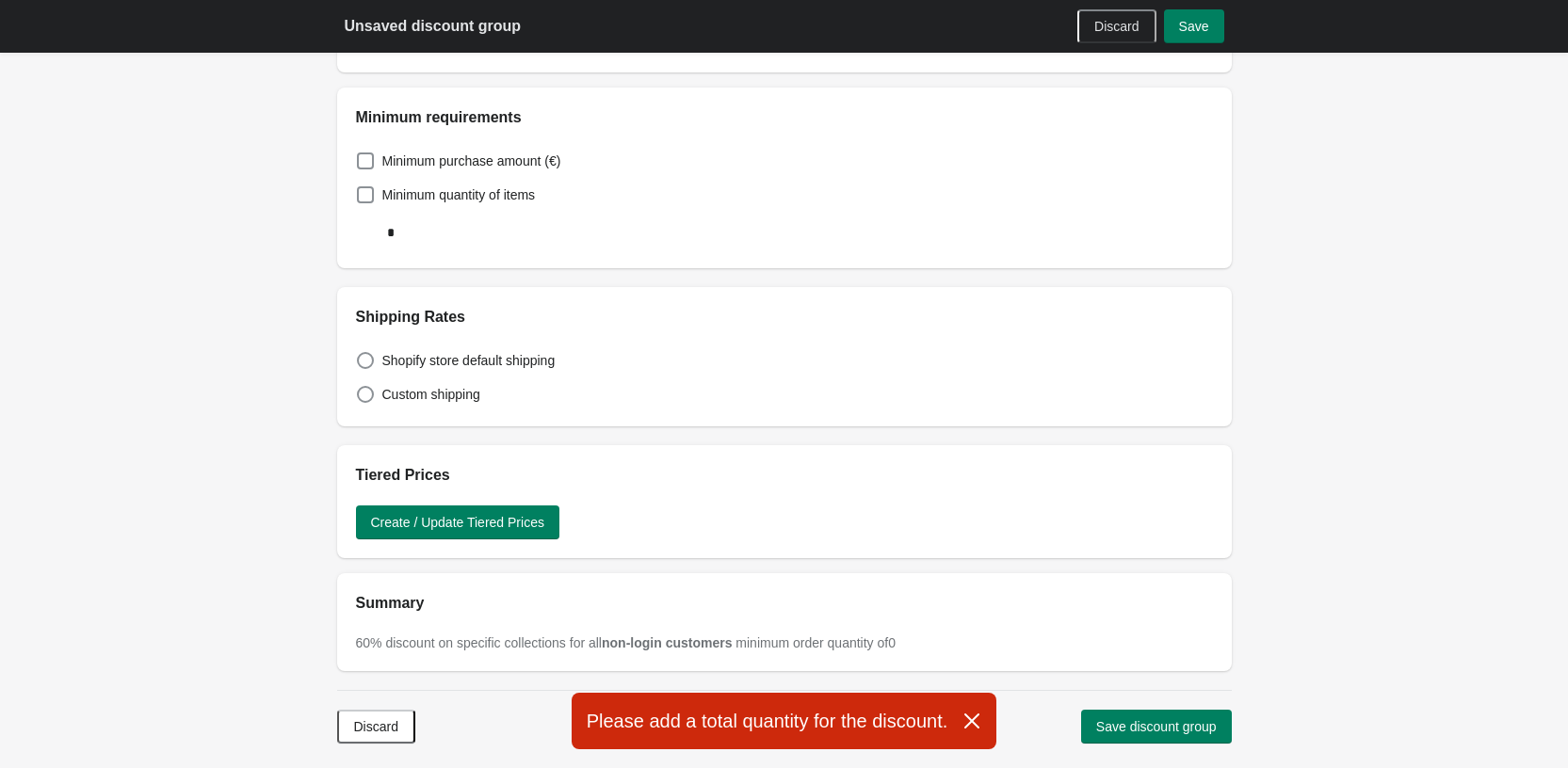
click at [363, 183] on label "Minimum quantity of items" at bounding box center [446, 194] width 180 height 27
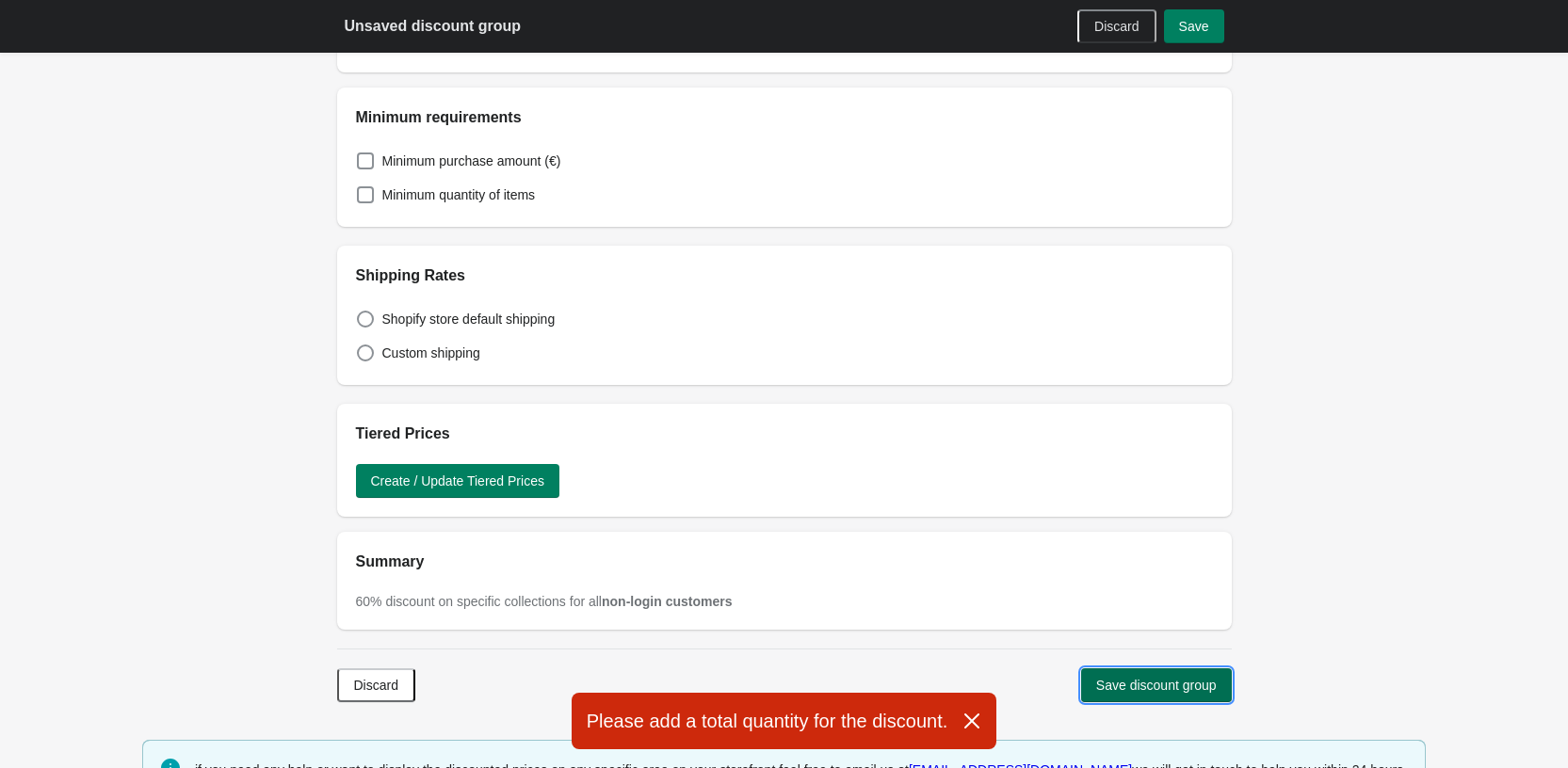
click at [1198, 681] on span "Save discount group" at bounding box center [1156, 685] width 120 height 15
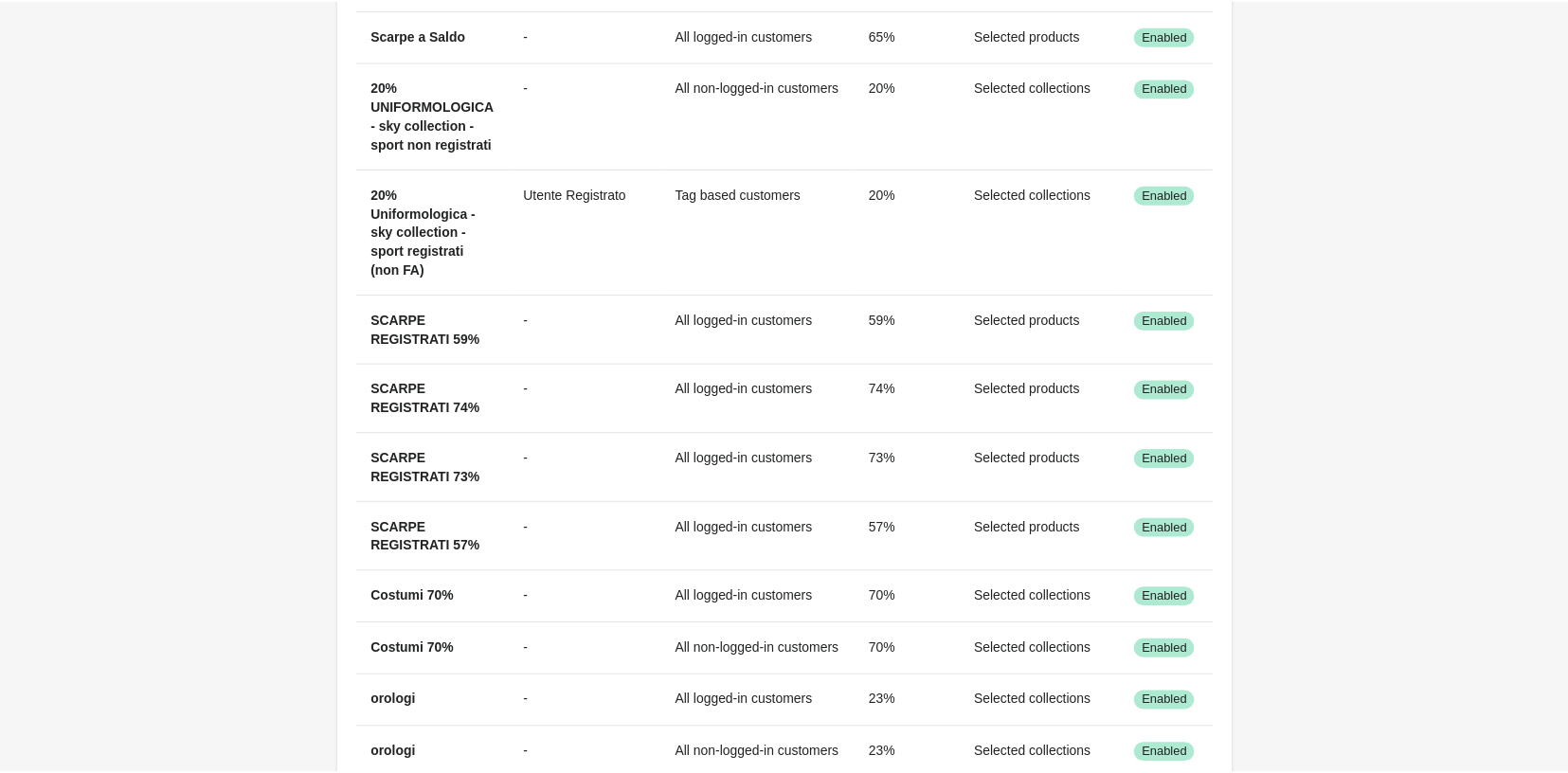
scroll to position [683, 0]
